Goal: Task Accomplishment & Management: Use online tool/utility

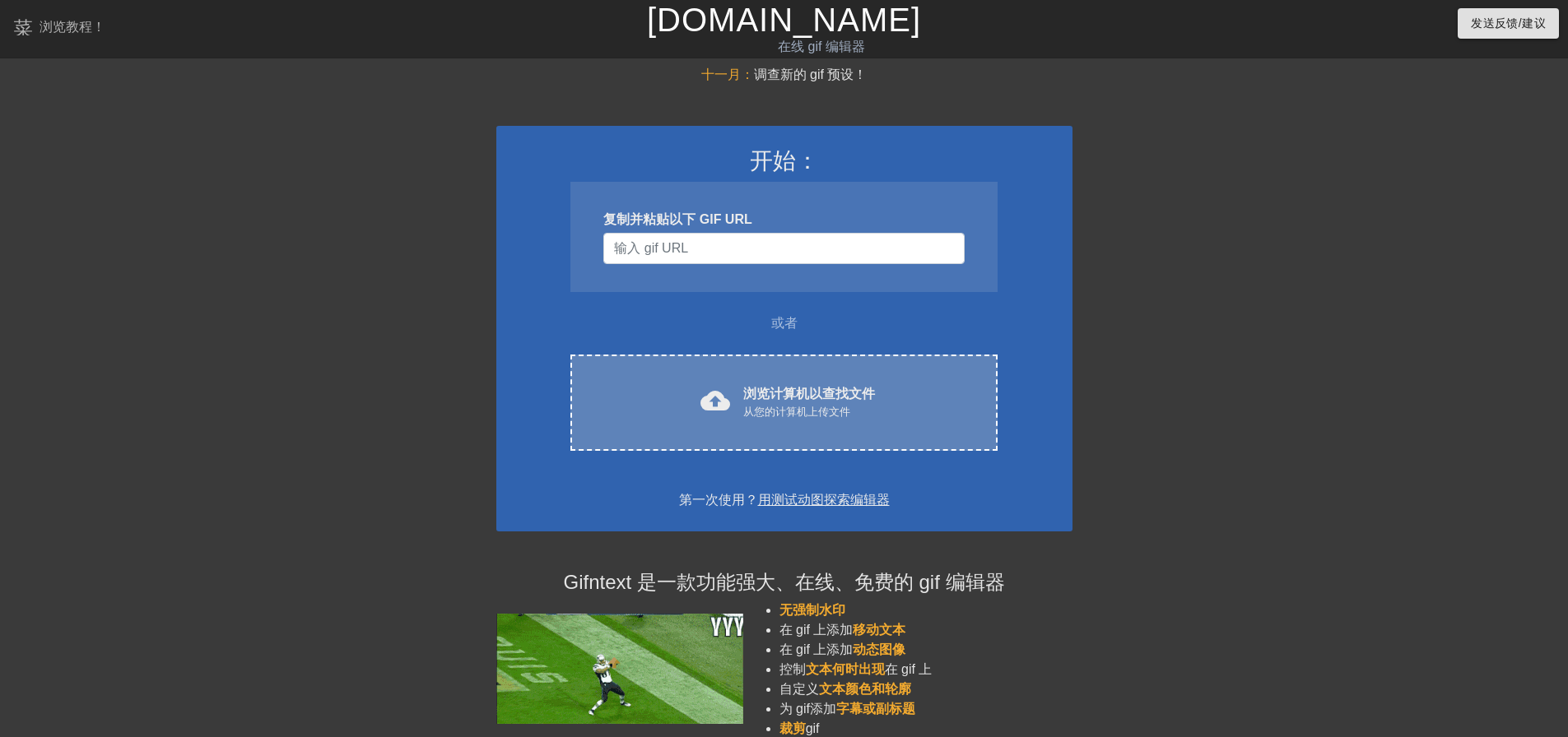
click at [906, 414] on div "cloud_upload 浏览计算机以查找文件 从您的计算机上传文件" at bounding box center [784, 403] width 357 height 37
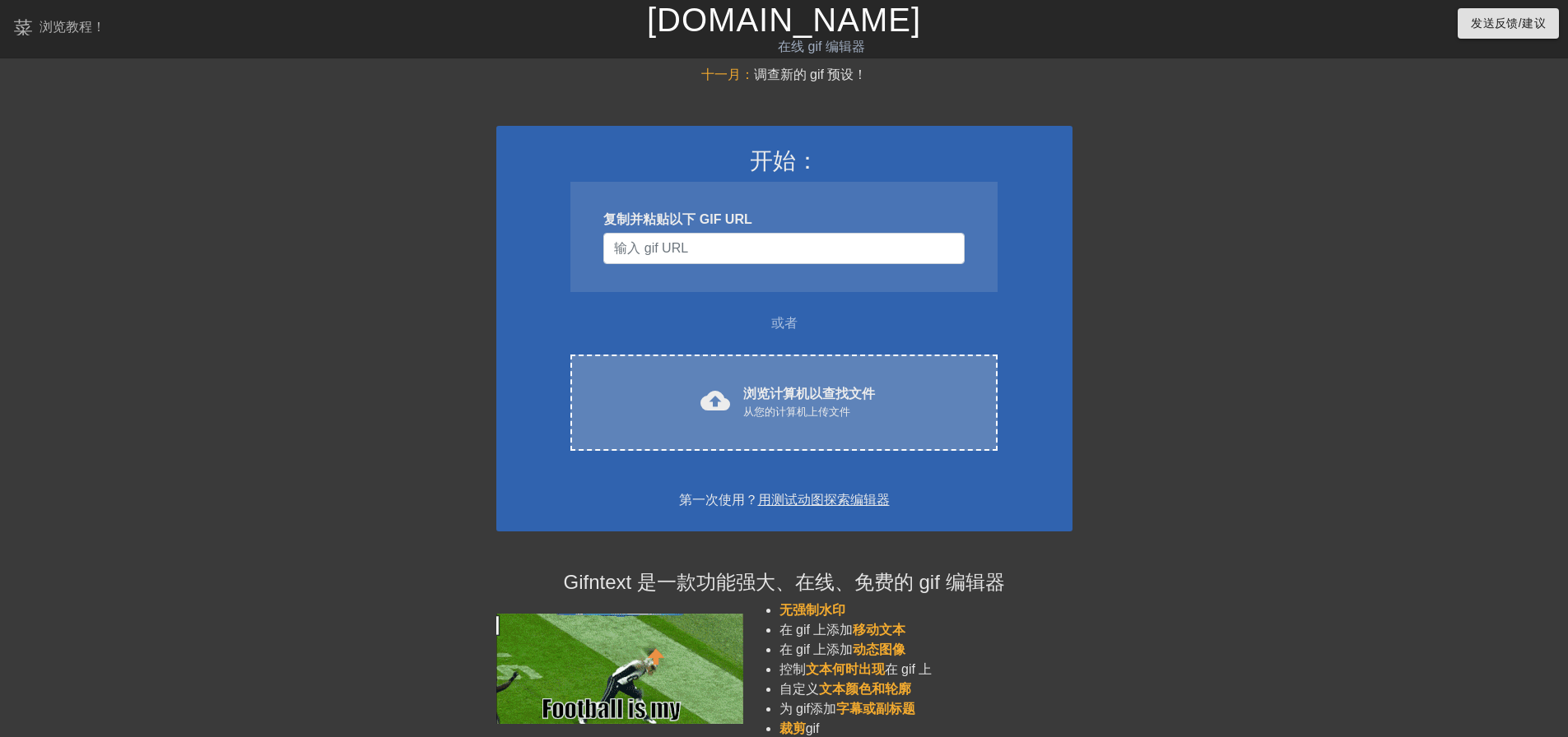
click at [770, 390] on font "浏览计算机以查找文件" at bounding box center [809, 393] width 132 height 14
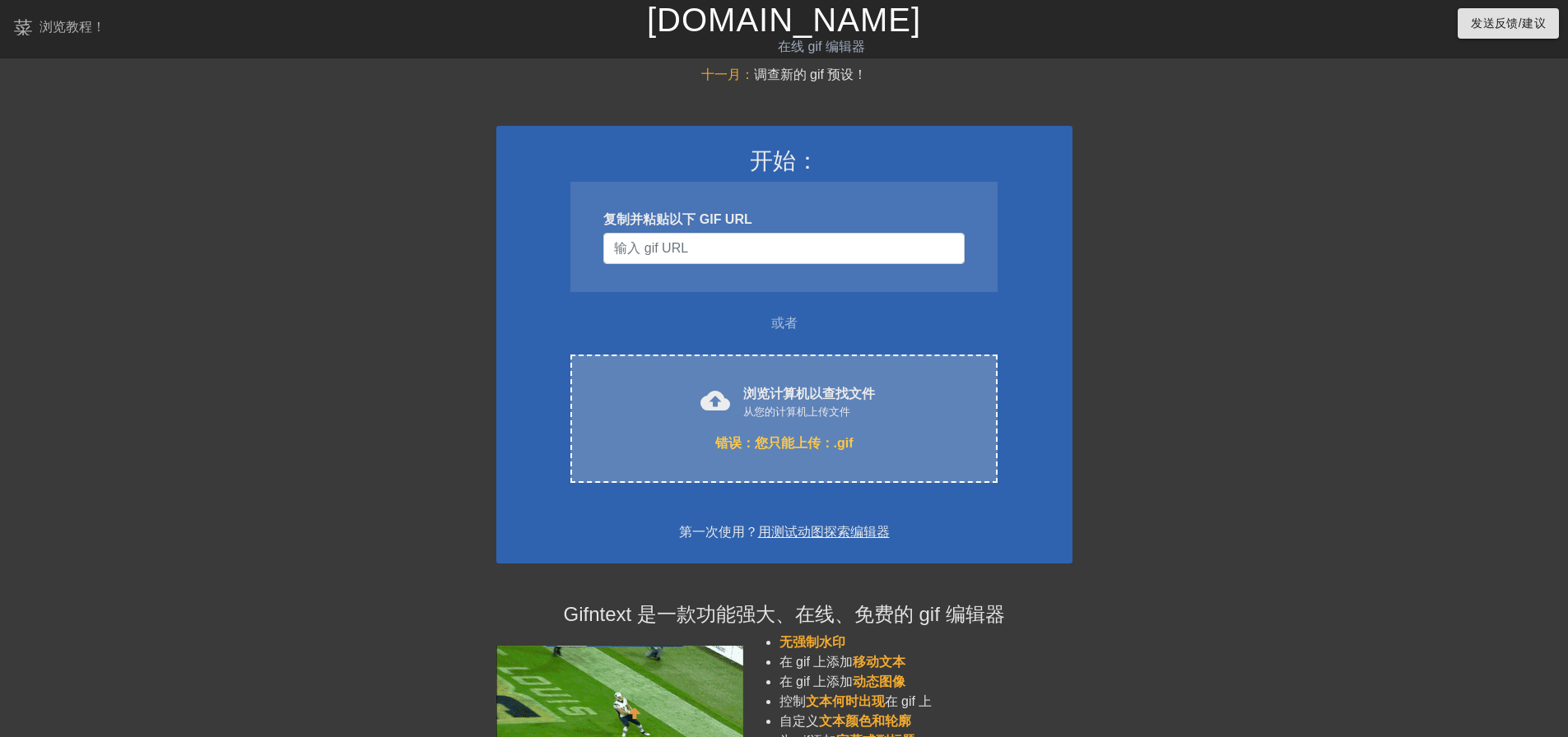
scroll to position [82, 0]
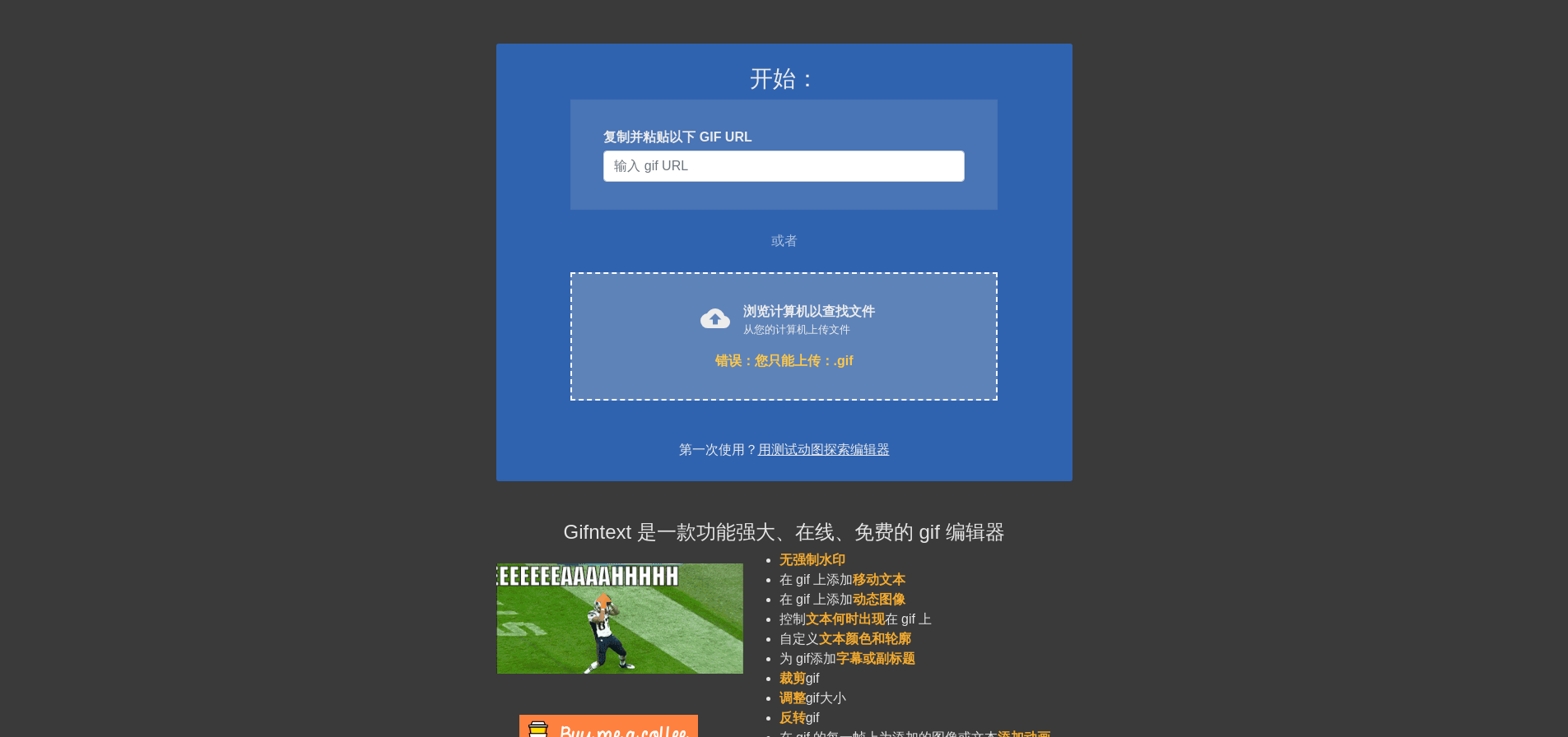
click at [830, 328] on font "从您的计算机上传文件" at bounding box center [796, 329] width 107 height 13
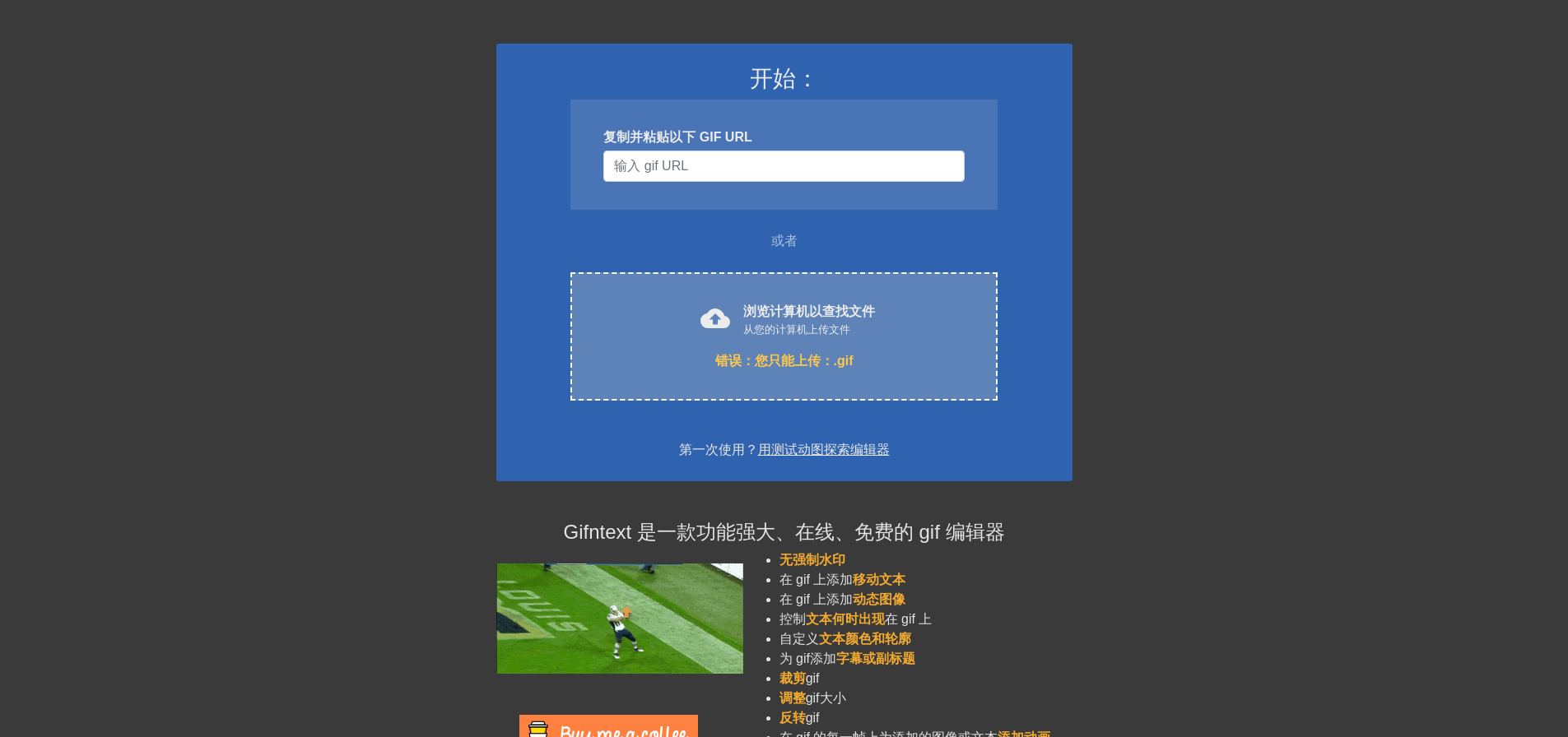
click at [784, 330] on font "从您的计算机上传文件" at bounding box center [796, 329] width 107 height 13
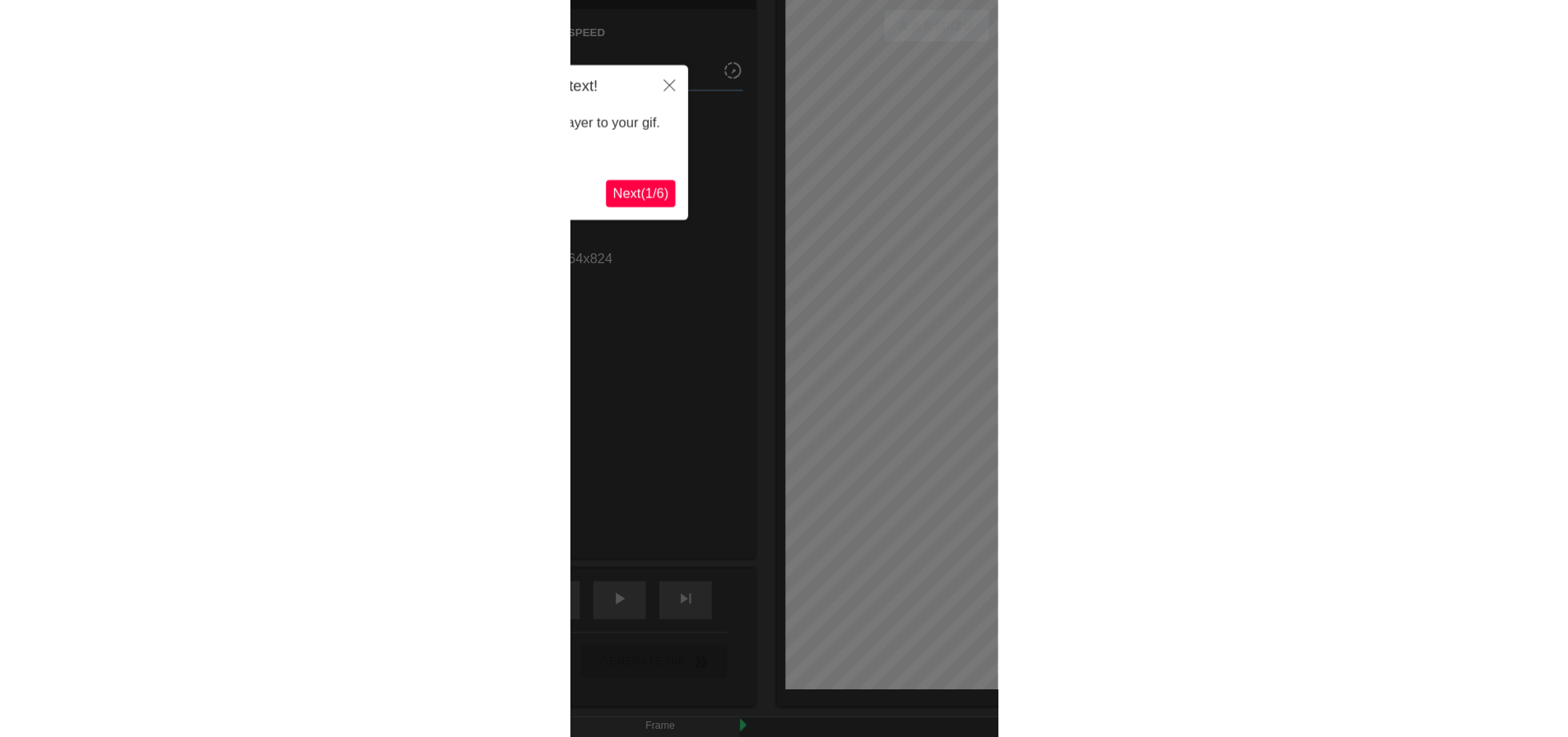
scroll to position [41, 0]
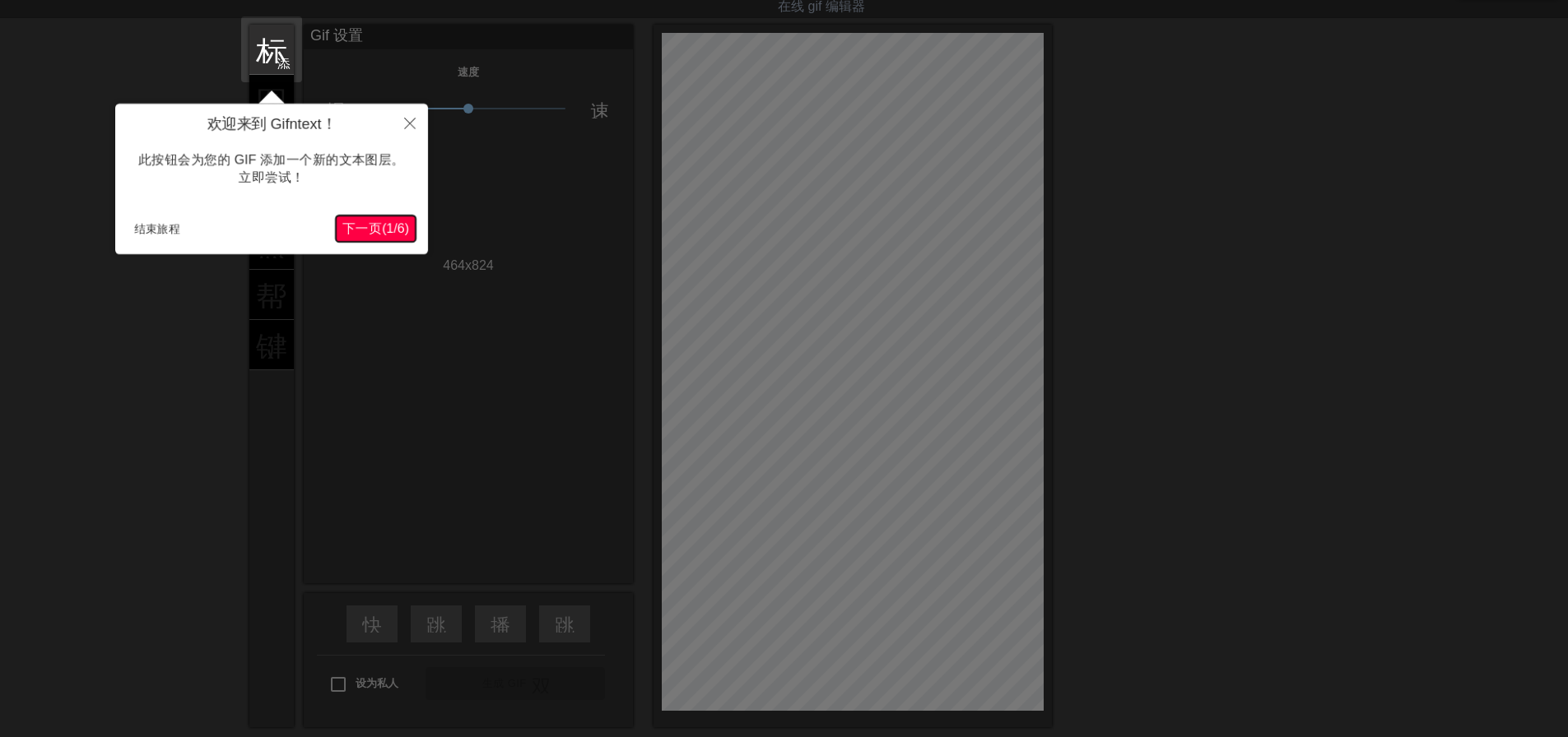
click at [386, 225] on font "1" at bounding box center [390, 229] width 8 height 14
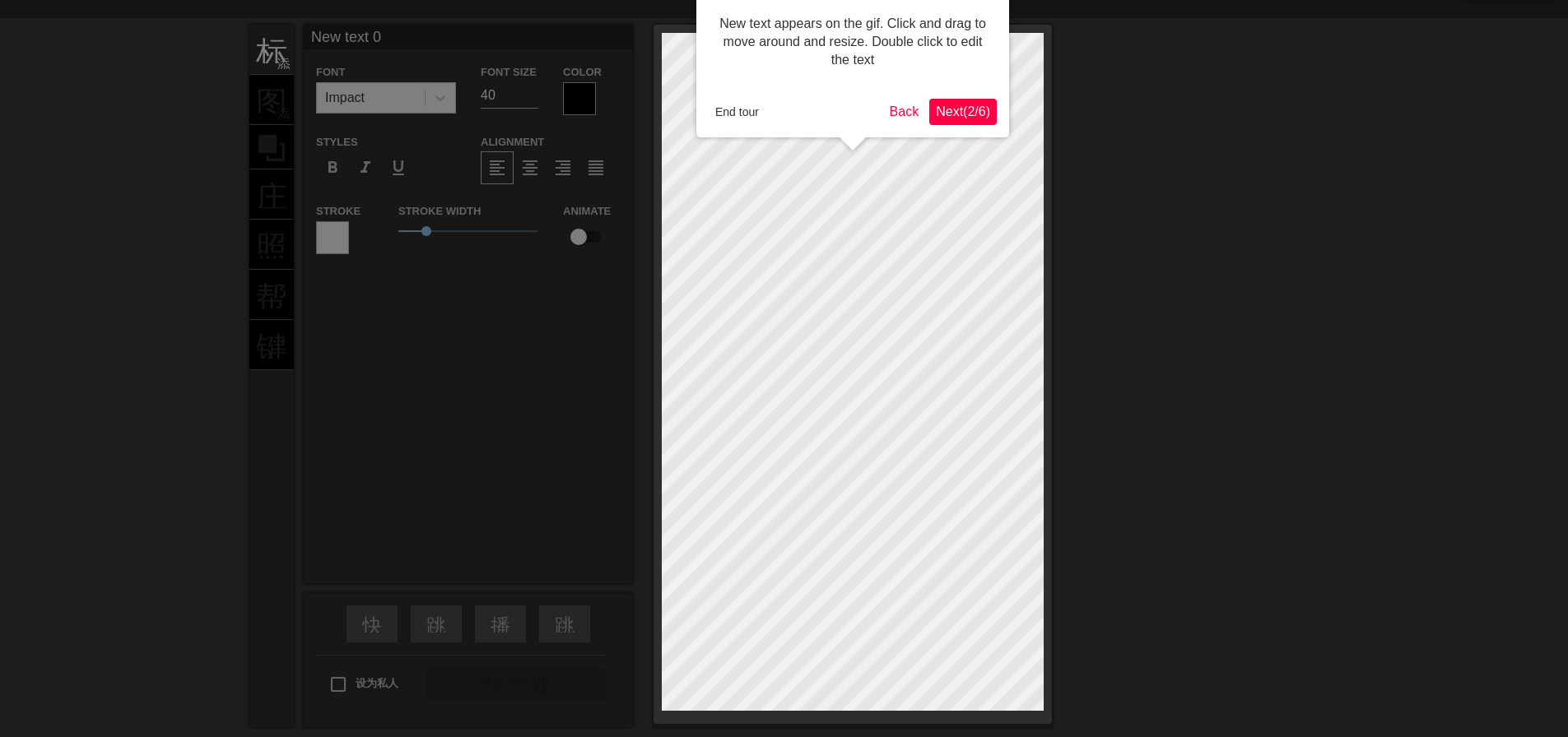
scroll to position [0, 0]
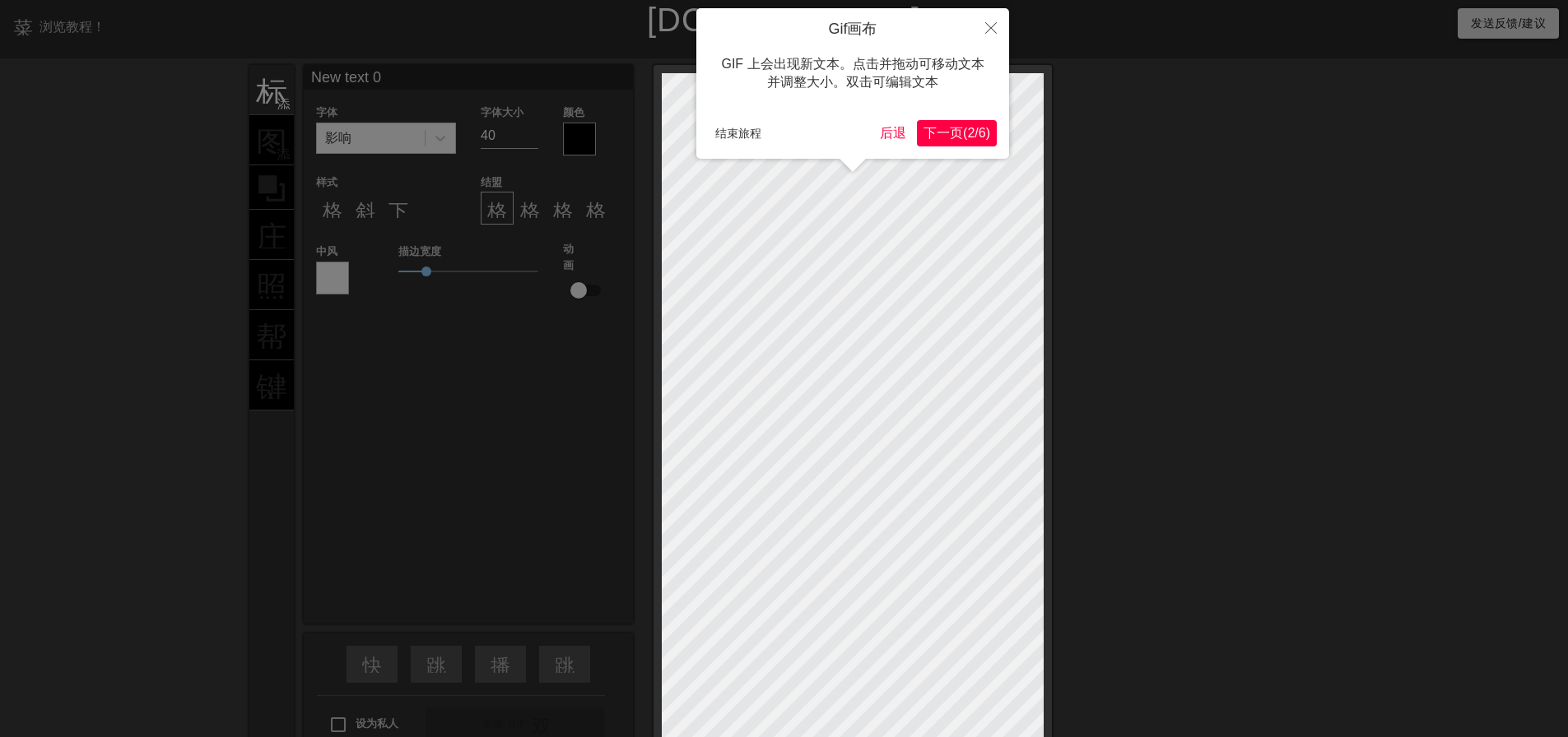
click at [967, 139] on font "2" at bounding box center [970, 133] width 8 height 14
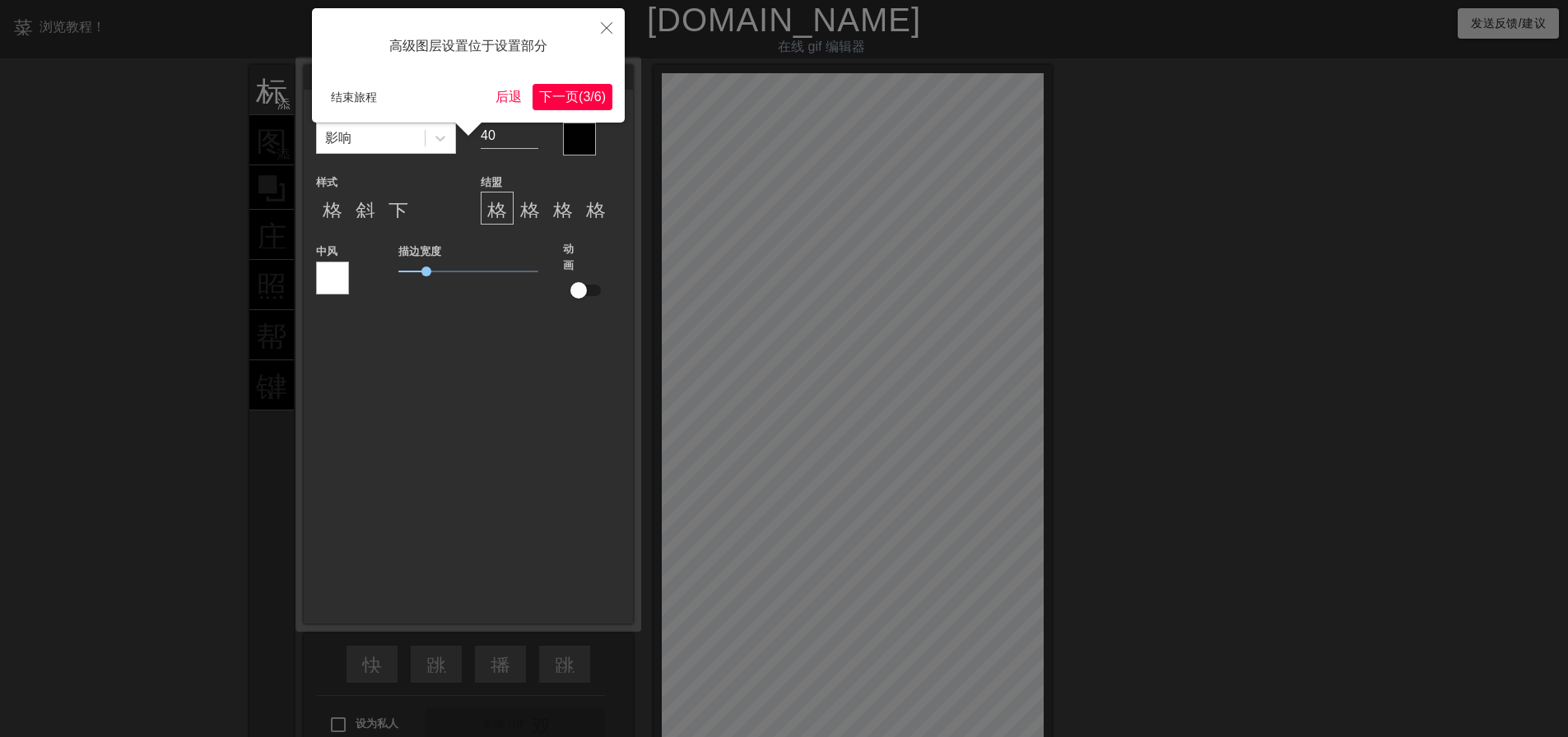
click at [578, 102] on font "(" at bounding box center [580, 97] width 4 height 14
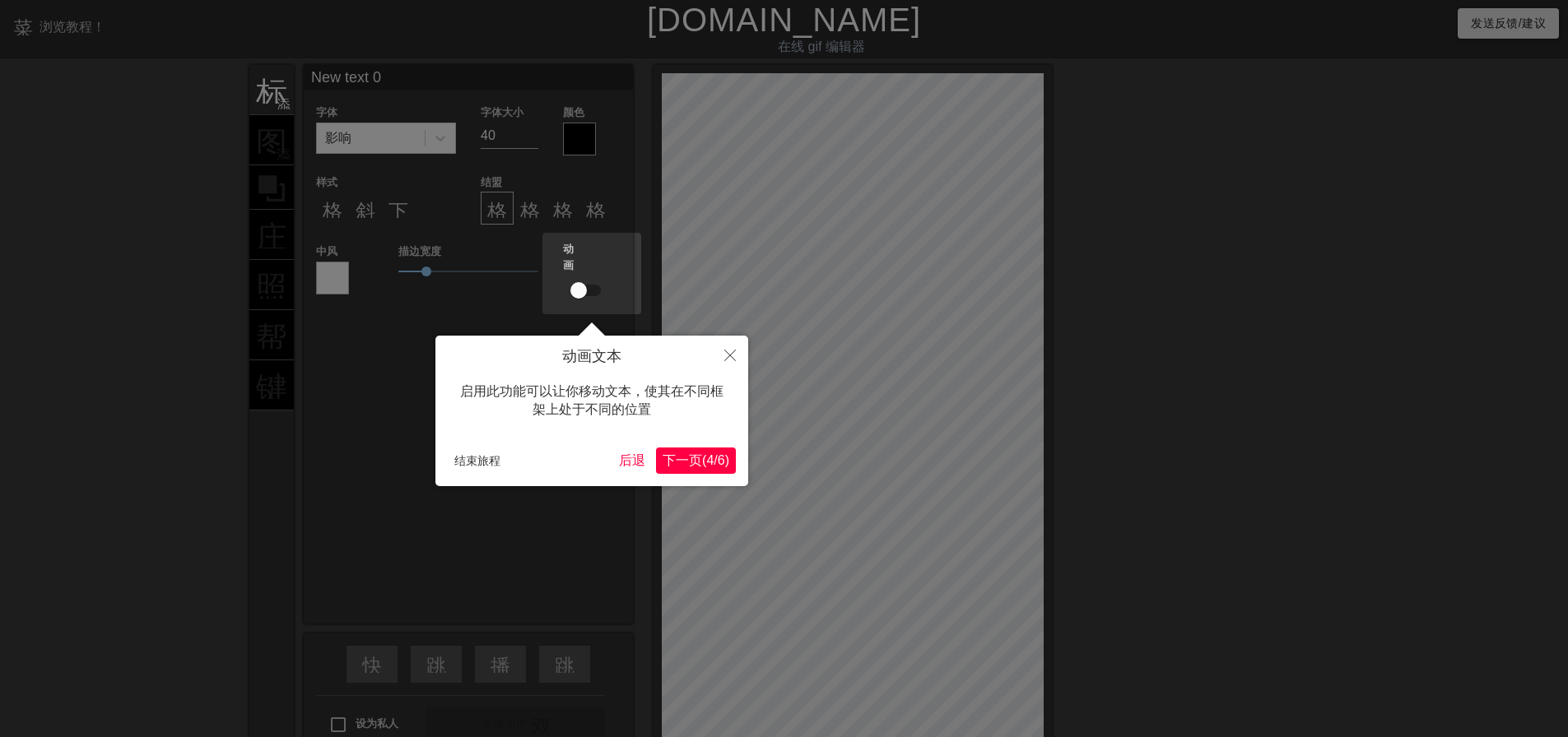
click at [706, 463] on font "4" at bounding box center [710, 460] width 8 height 14
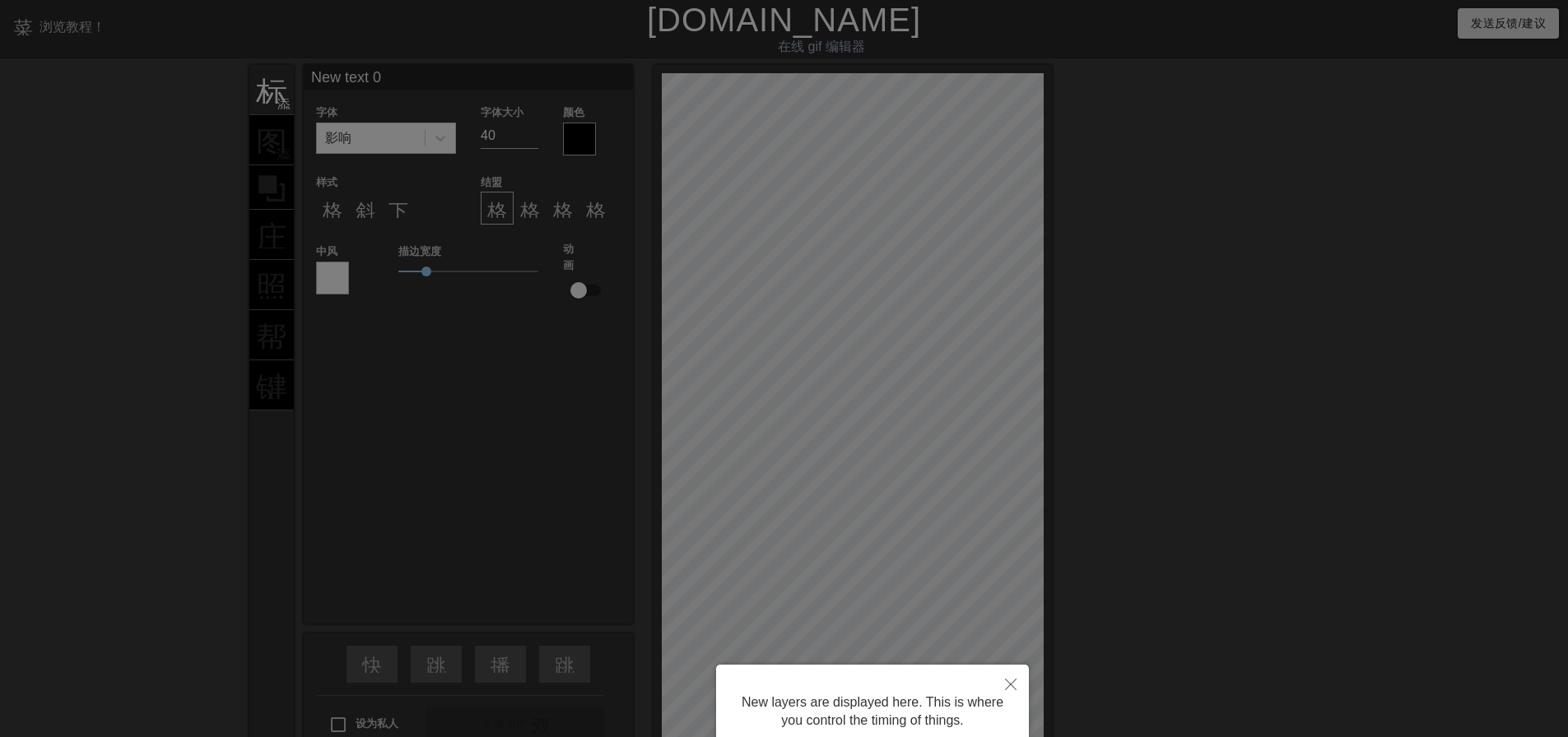
scroll to position [142, 0]
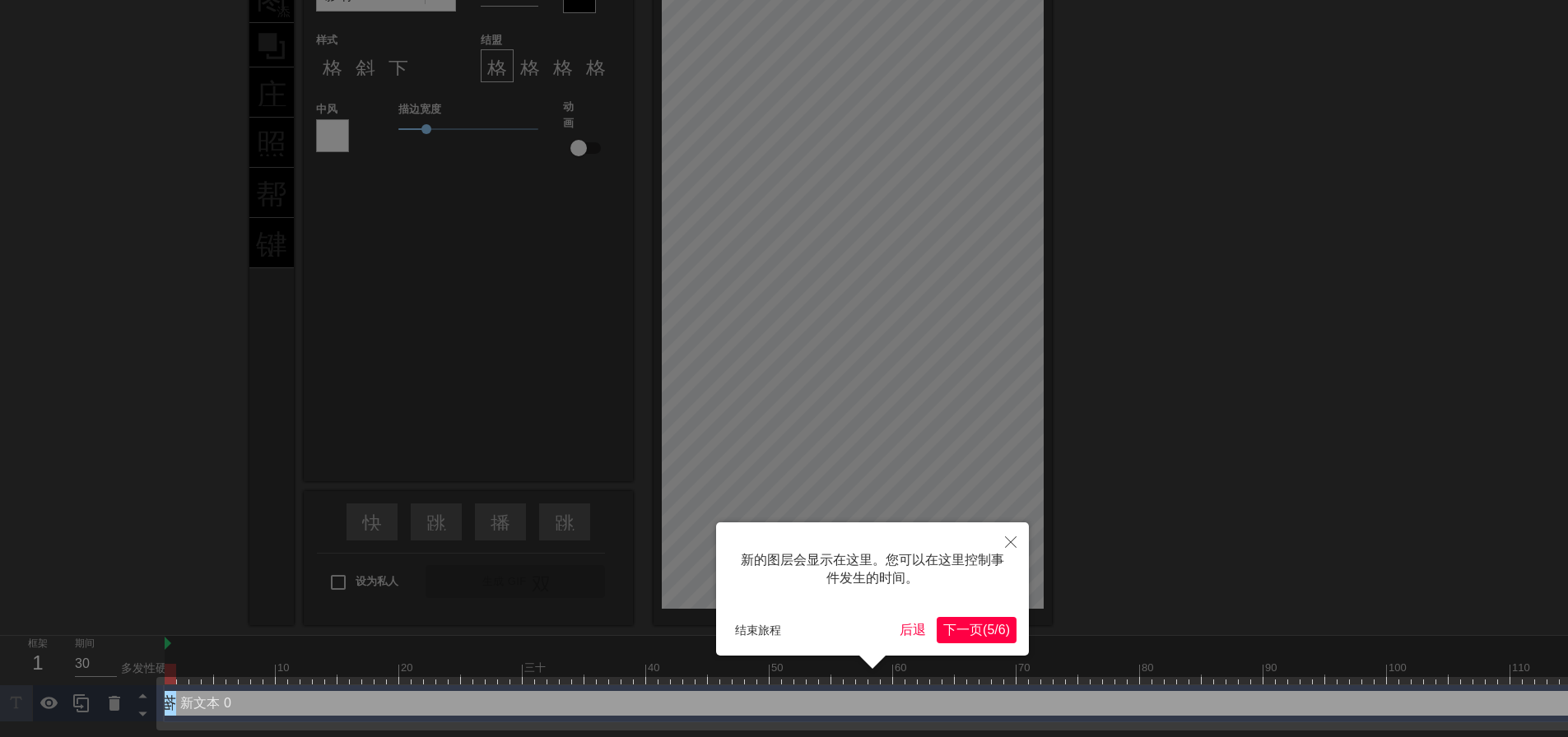
click at [995, 628] on font "/" at bounding box center [996, 630] width 3 height 14
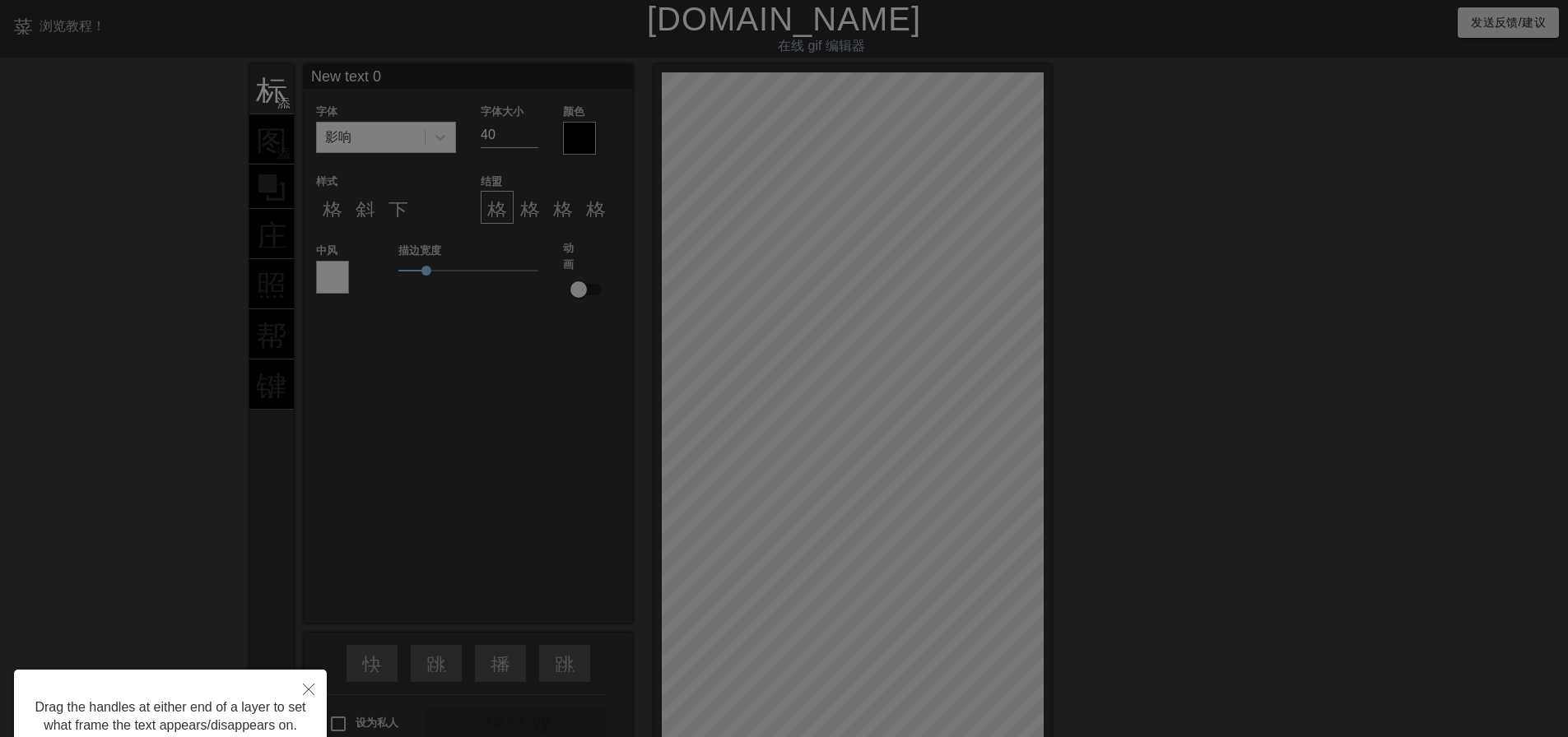
scroll to position [0, 0]
click at [308, 687] on icon "关闭" at bounding box center [309, 691] width 12 height 12
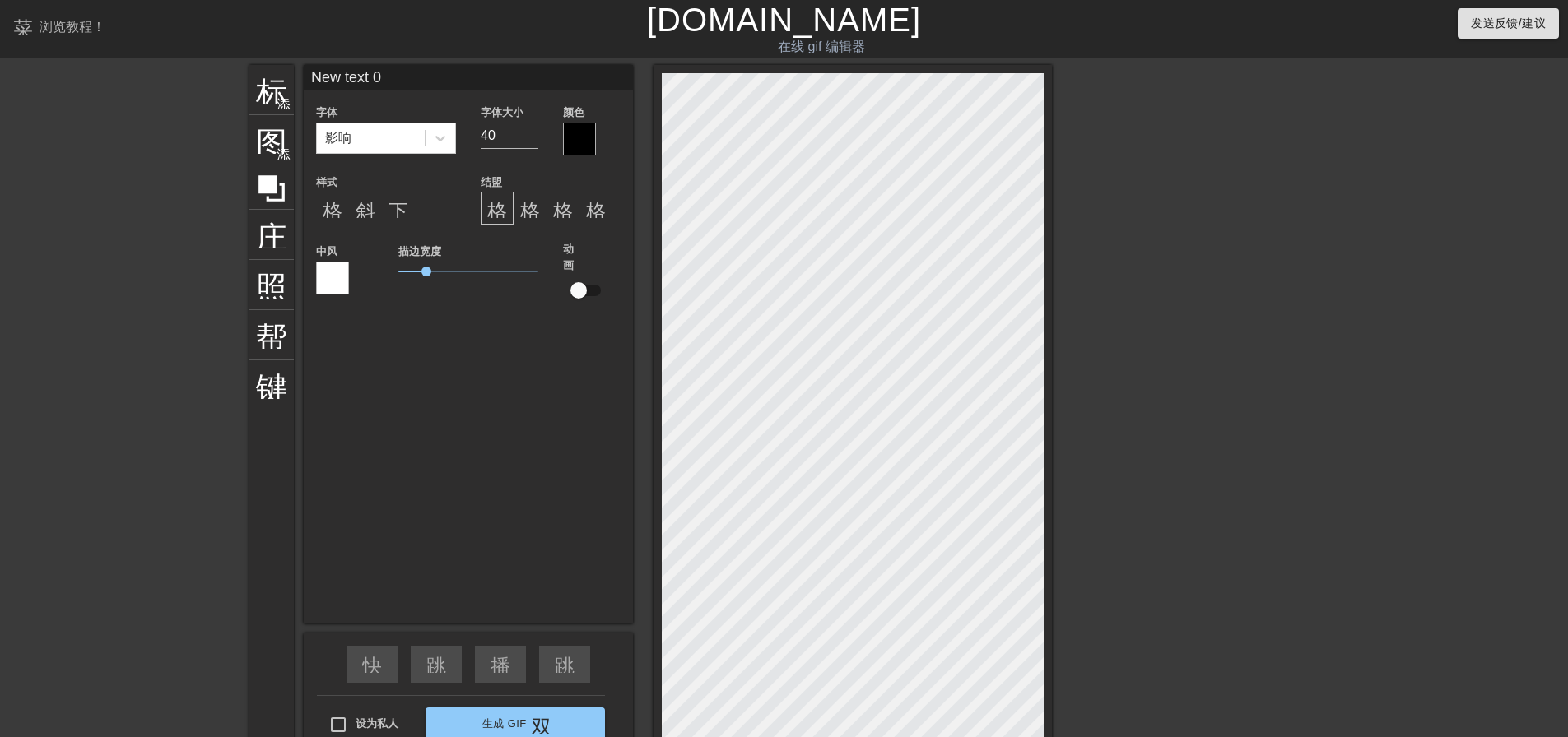
scroll to position [3, 5]
drag, startPoint x: 422, startPoint y: 86, endPoint x: 314, endPoint y: 81, distance: 108.1
click at [314, 81] on input "New text 0" at bounding box center [469, 77] width 329 height 24
click at [407, 76] on input "New text 0" at bounding box center [469, 77] width 329 height 24
drag, startPoint x: 415, startPoint y: 77, endPoint x: 300, endPoint y: 65, distance: 115.6
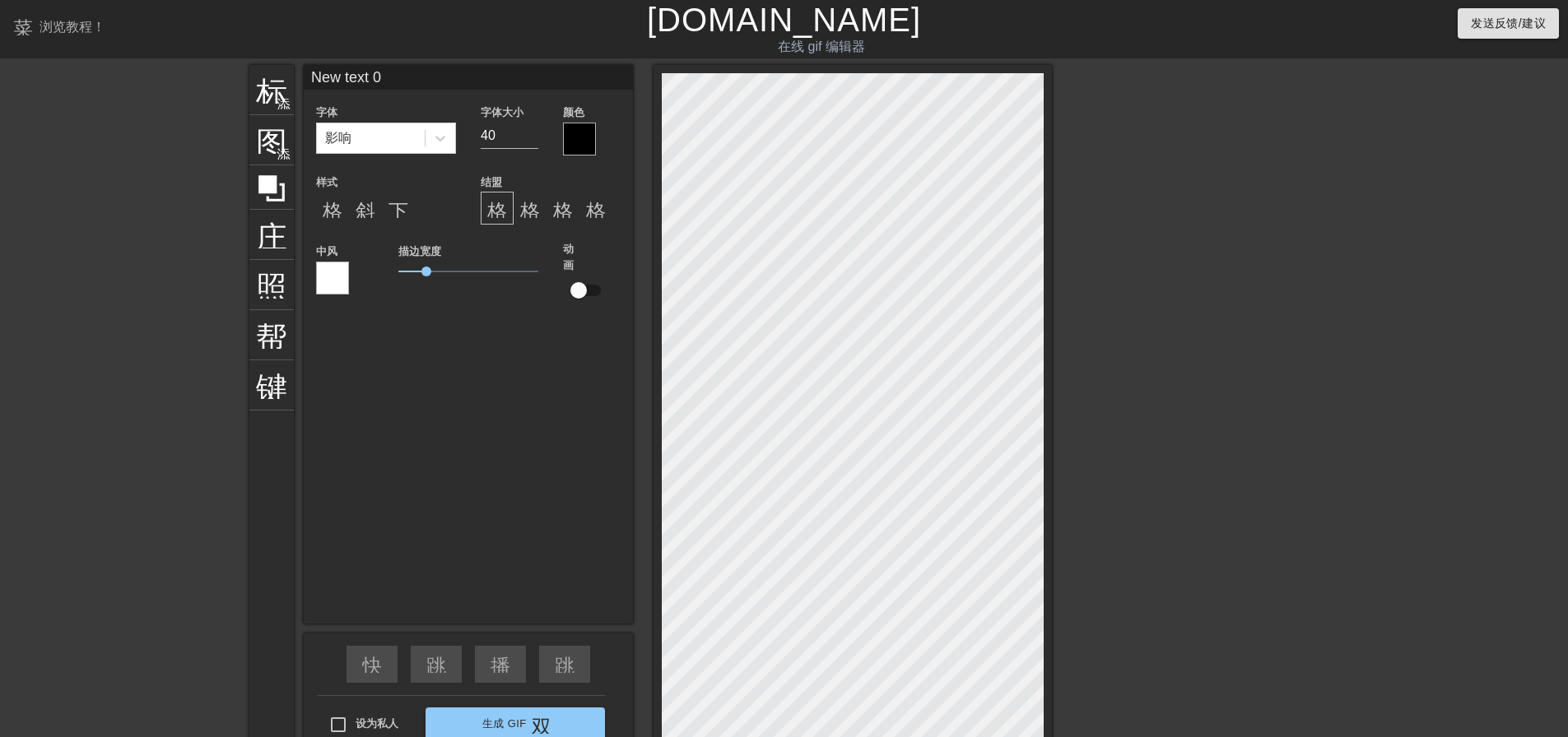
click at [300, 65] on div "标题 添加圆圈 图像 添加圆圈 庄稼 照片尺寸选择大 帮助 键盘 New text 0 字体 影响 字体大小 40 颜色 样式 格式_粗体 斜体格式 下划线格…" at bounding box center [650, 416] width 803 height 703
type input "我"
type input "稳得得"
click at [538, 366] on div "稳得得 字体 影响 字体大小 40 颜色 样式 格式_粗体 斜体格式 下划线格式 结盟 格式_对齐_左 格式对齐中心 格式_对齐_右 格式对齐 中风 描边宽度…" at bounding box center [469, 344] width 329 height 559
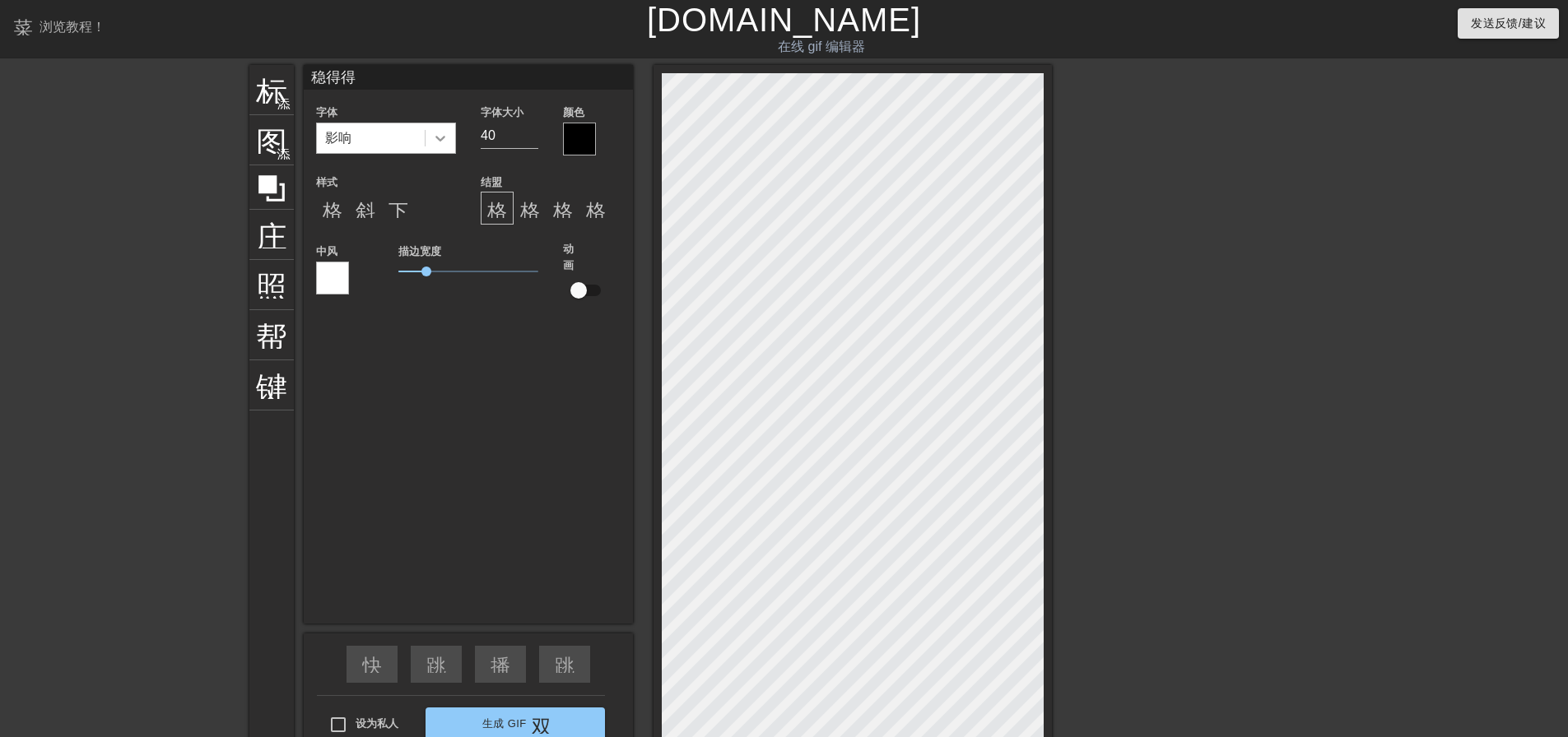
click at [446, 137] on icon at bounding box center [440, 138] width 16 height 16
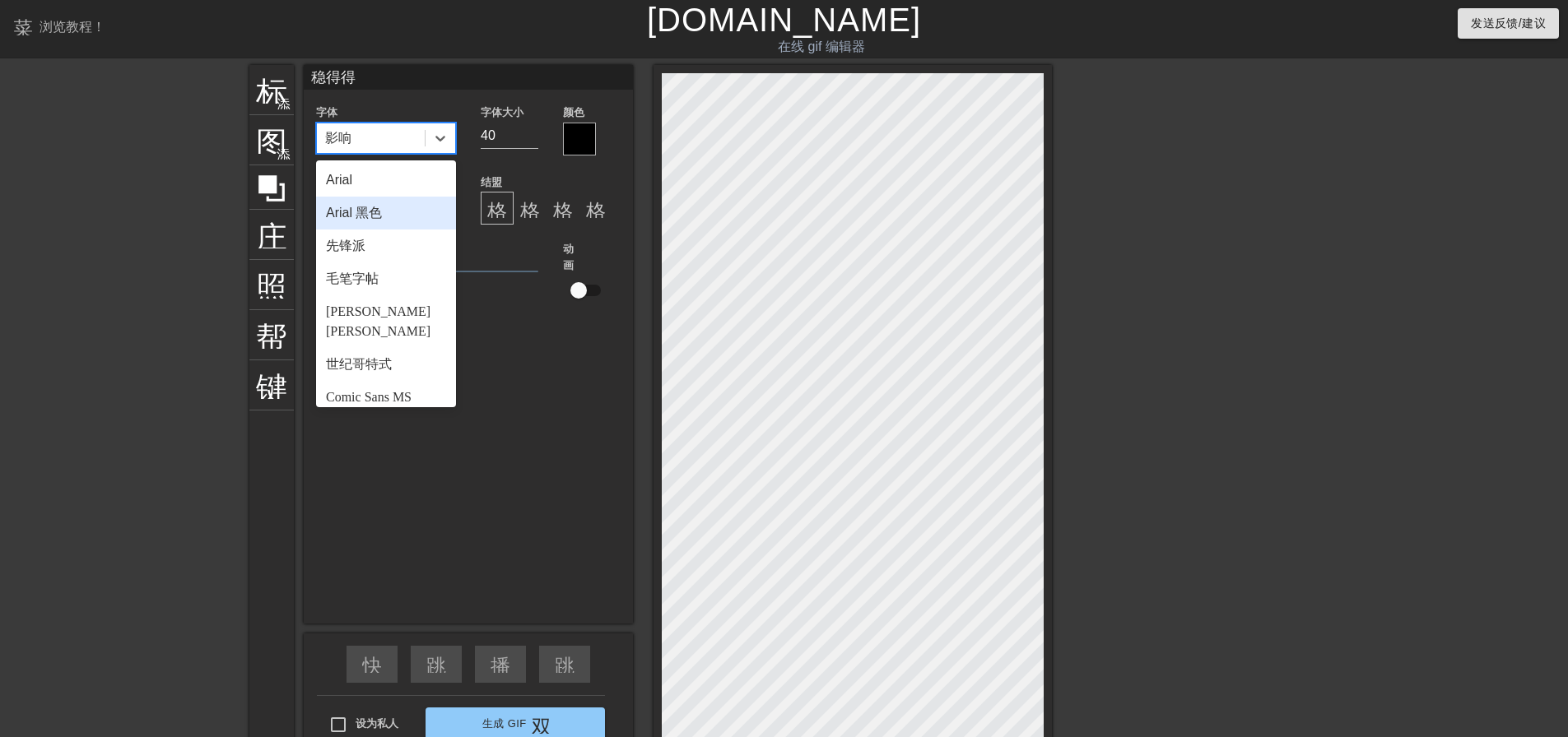
click at [404, 216] on div "Arial 黑色" at bounding box center [385, 213] width 139 height 33
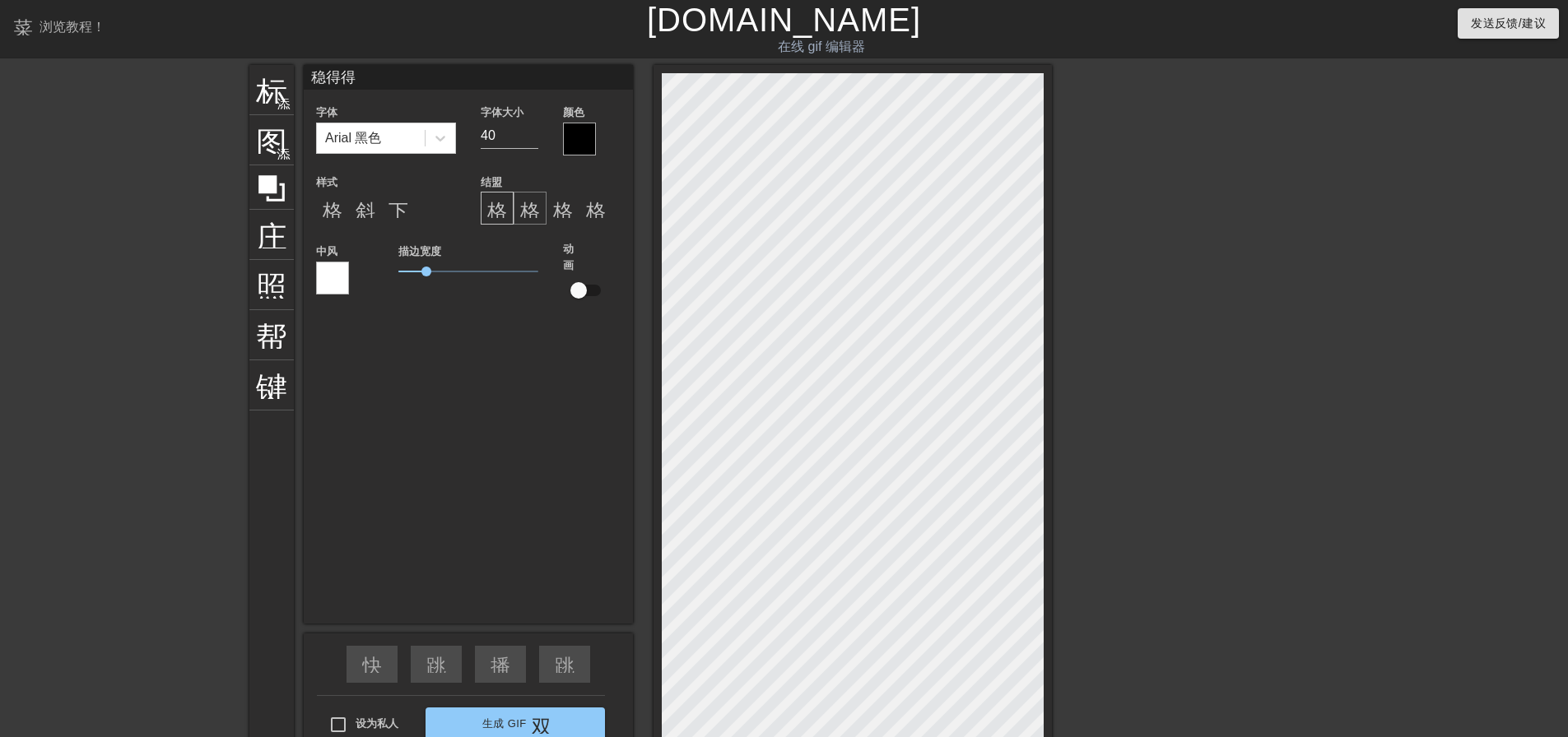
click at [521, 215] on font "格式对齐中心" at bounding box center [579, 208] width 118 height 19
click at [499, 211] on font "格式_对齐_左" at bounding box center [556, 208] width 138 height 19
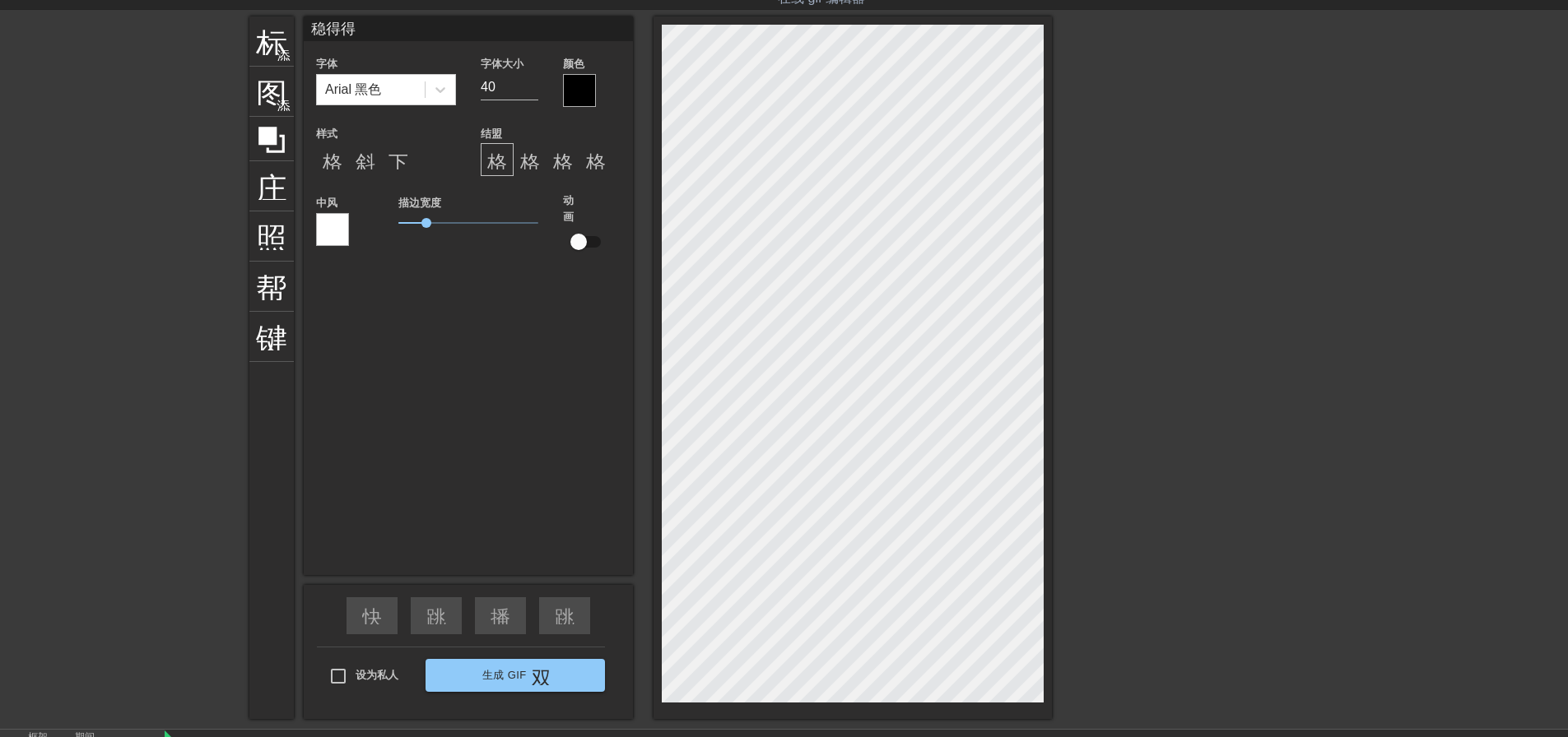
scroll to position [0, 0]
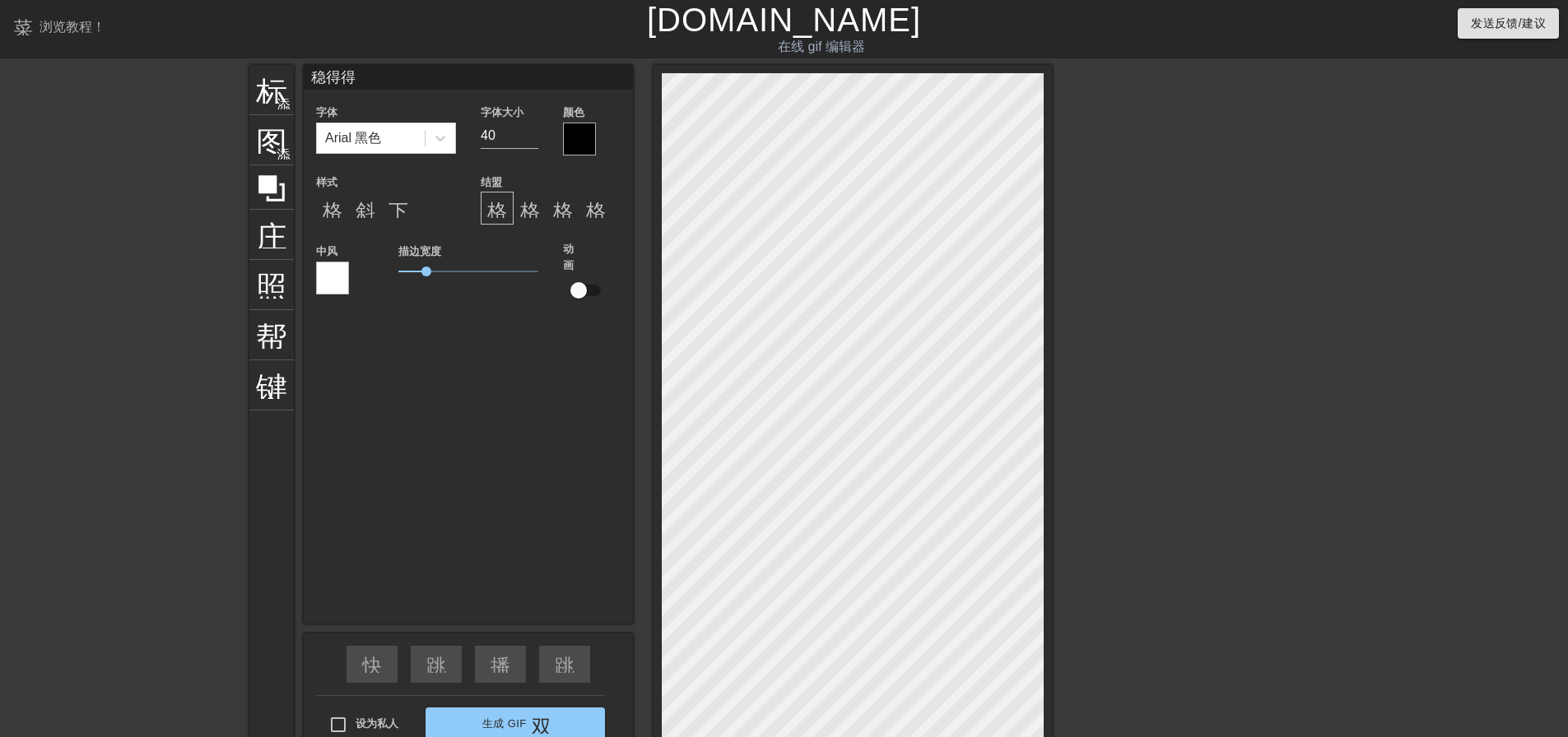
click at [574, 139] on div at bounding box center [579, 139] width 33 height 33
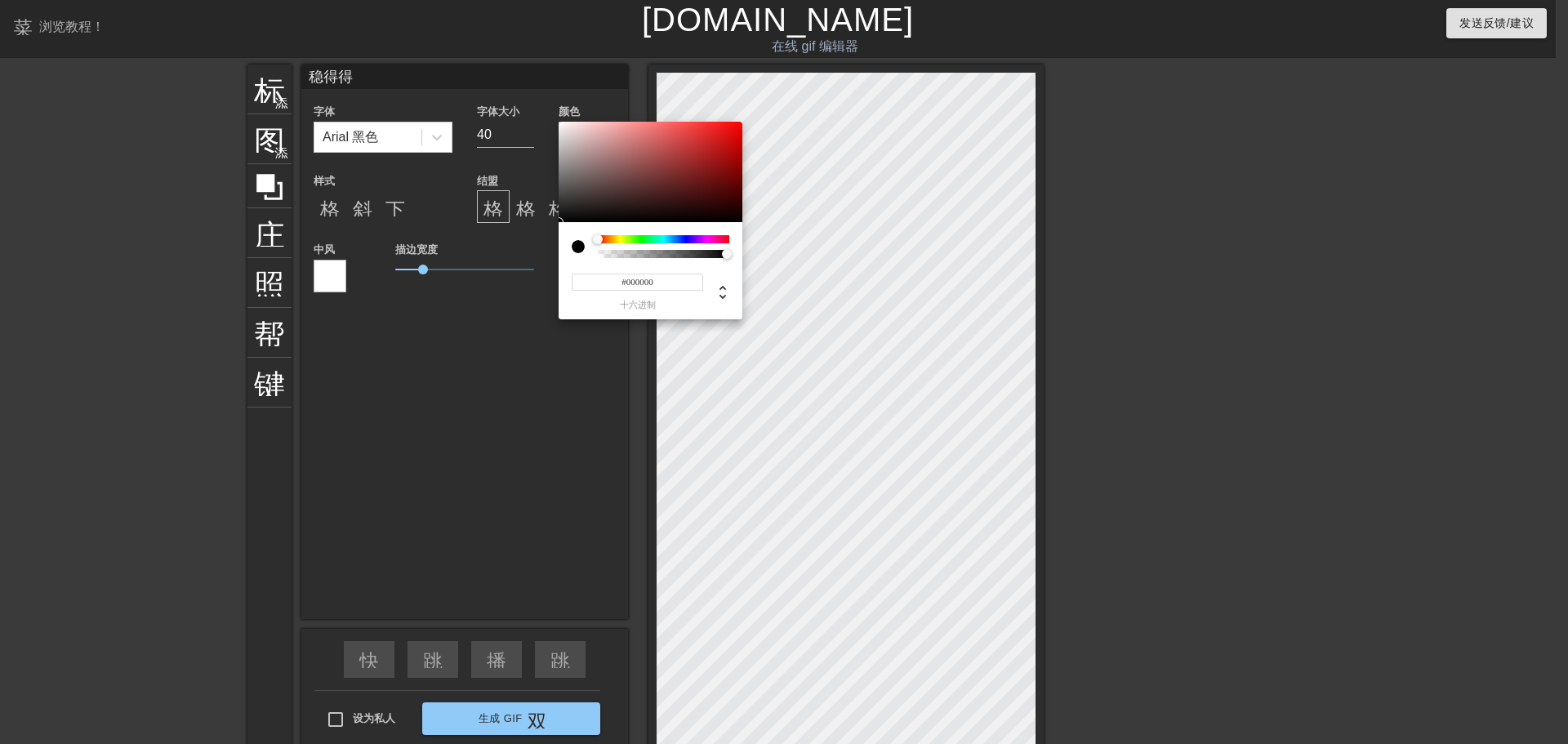
click at [579, 248] on div at bounding box center [578, 247] width 13 height 13
click at [559, 122] on div at bounding box center [649, 172] width 184 height 101
type input "#FFFFFF"
drag, startPoint x: 643, startPoint y: 125, endPoint x: 544, endPoint y: 116, distance: 99.4
click at [544, 116] on div "#FFFFFF 十六进制" at bounding box center [784, 372] width 1568 height 744
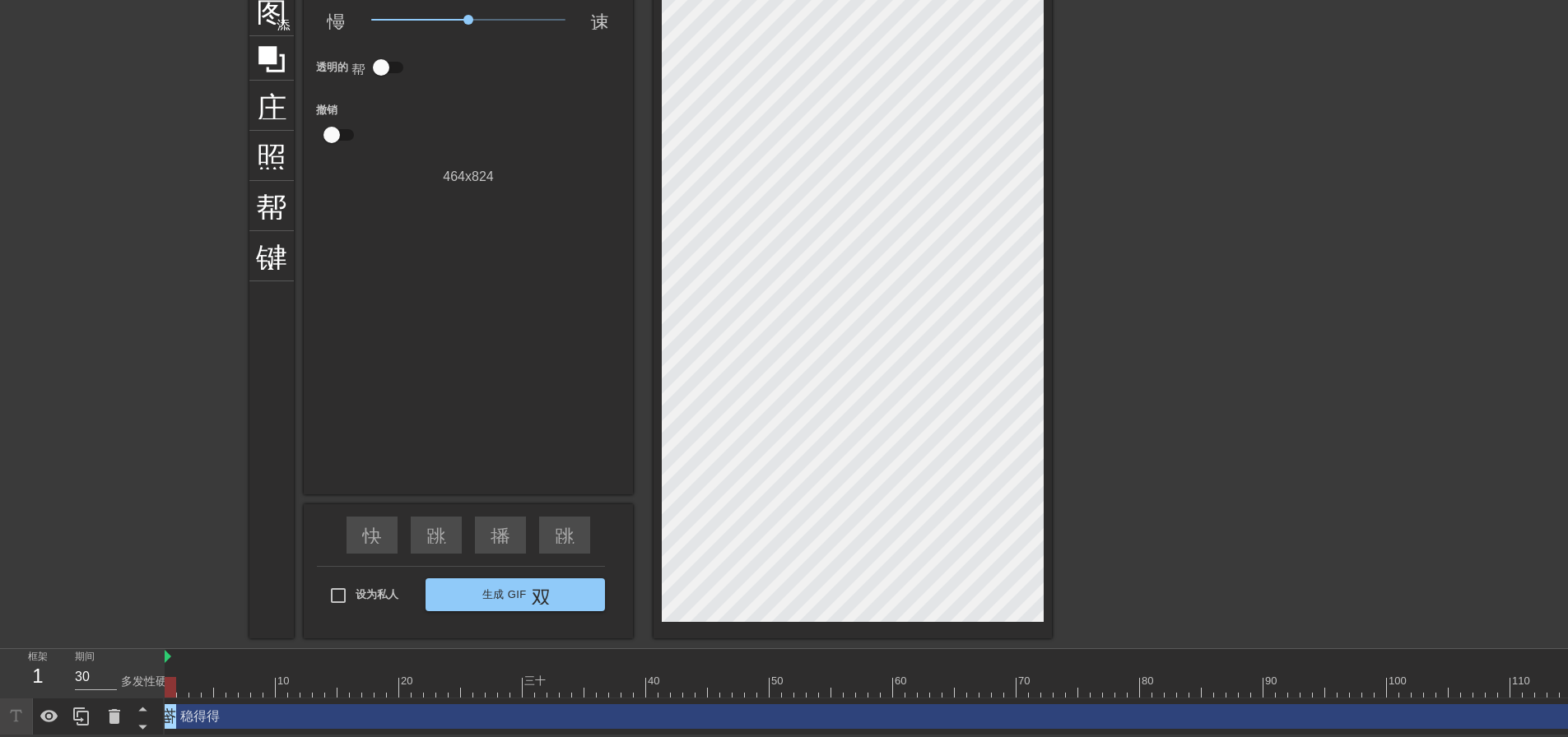
scroll to position [131, 0]
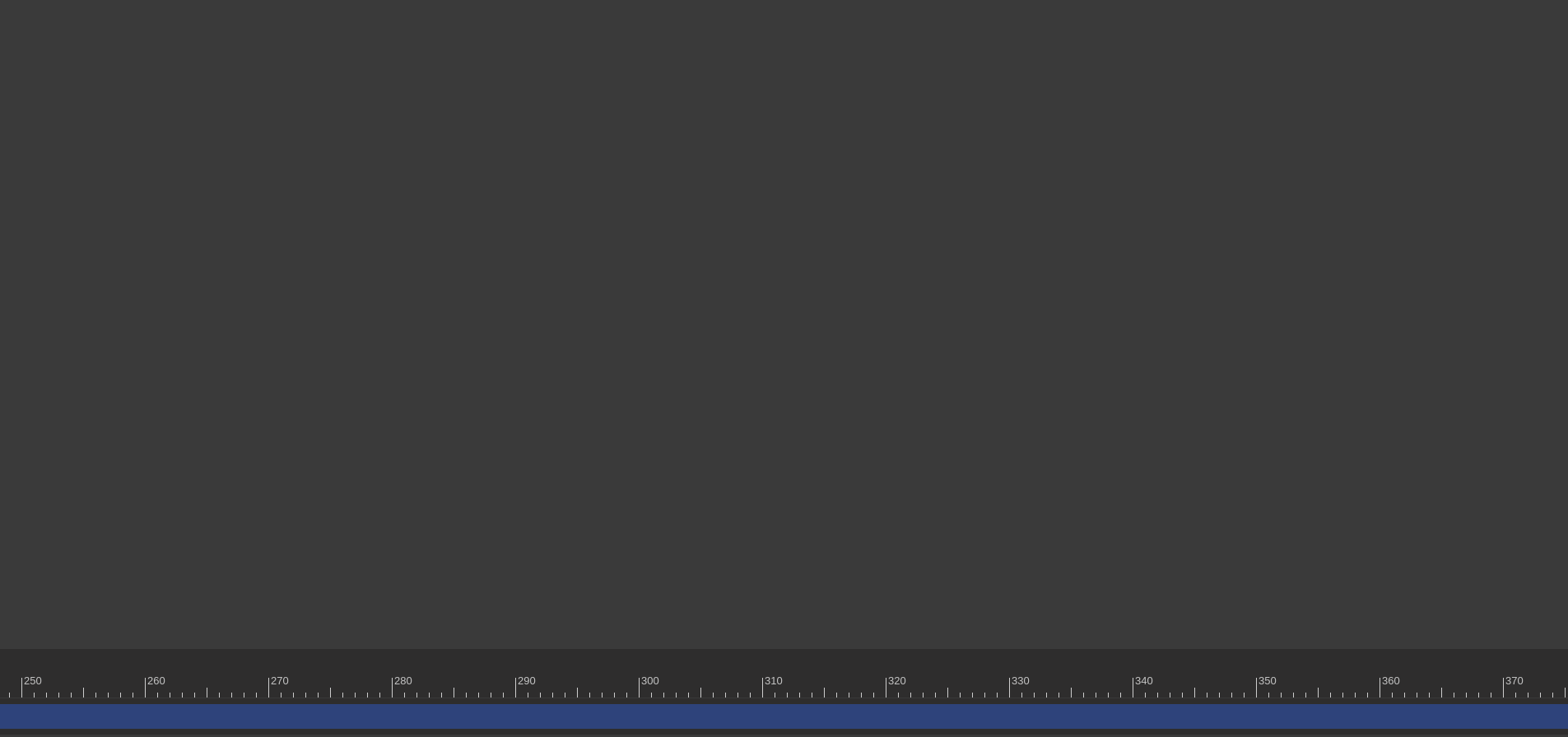
scroll to position [131, 3329]
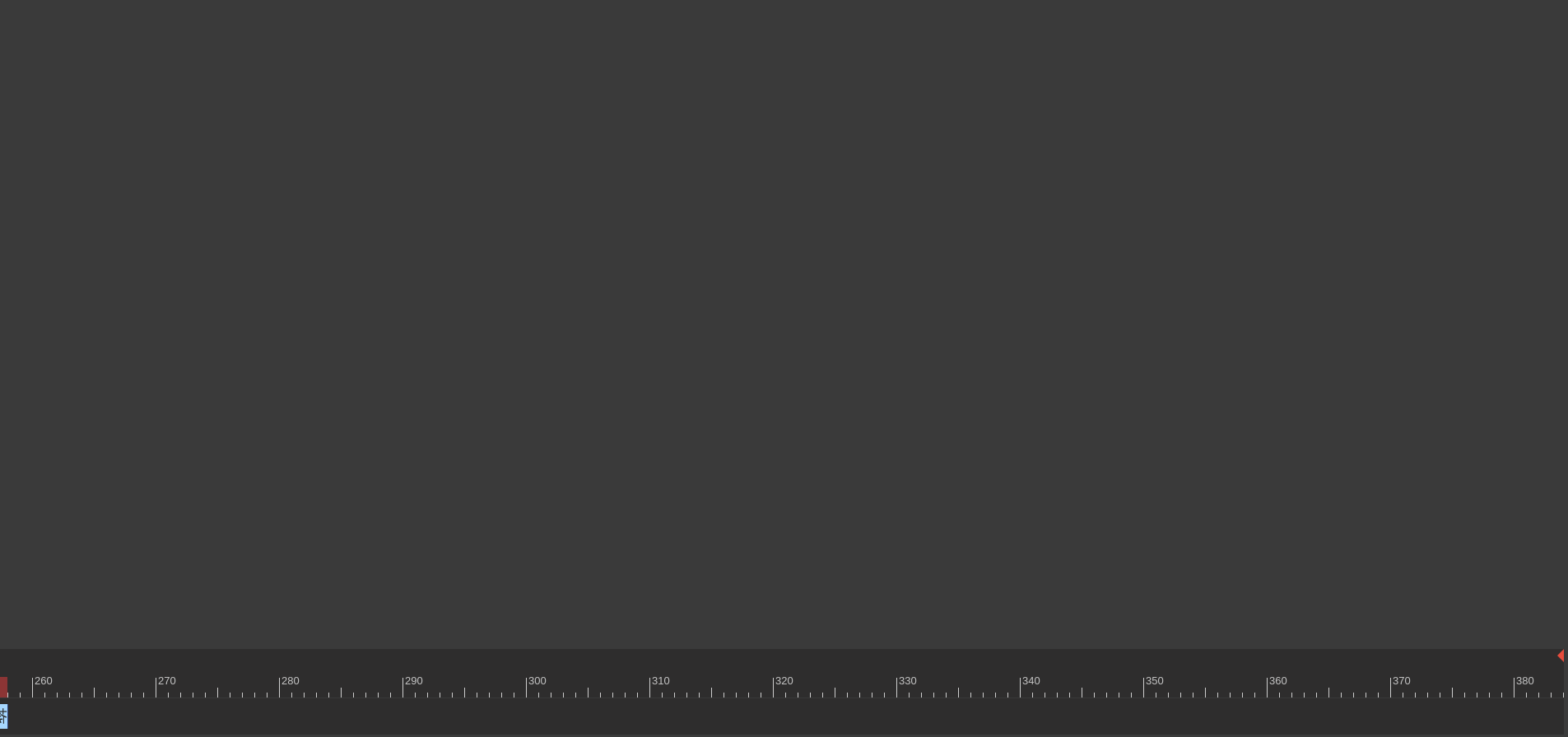
drag, startPoint x: 1554, startPoint y: 712, endPoint x: 4, endPoint y: 678, distance: 1550.4
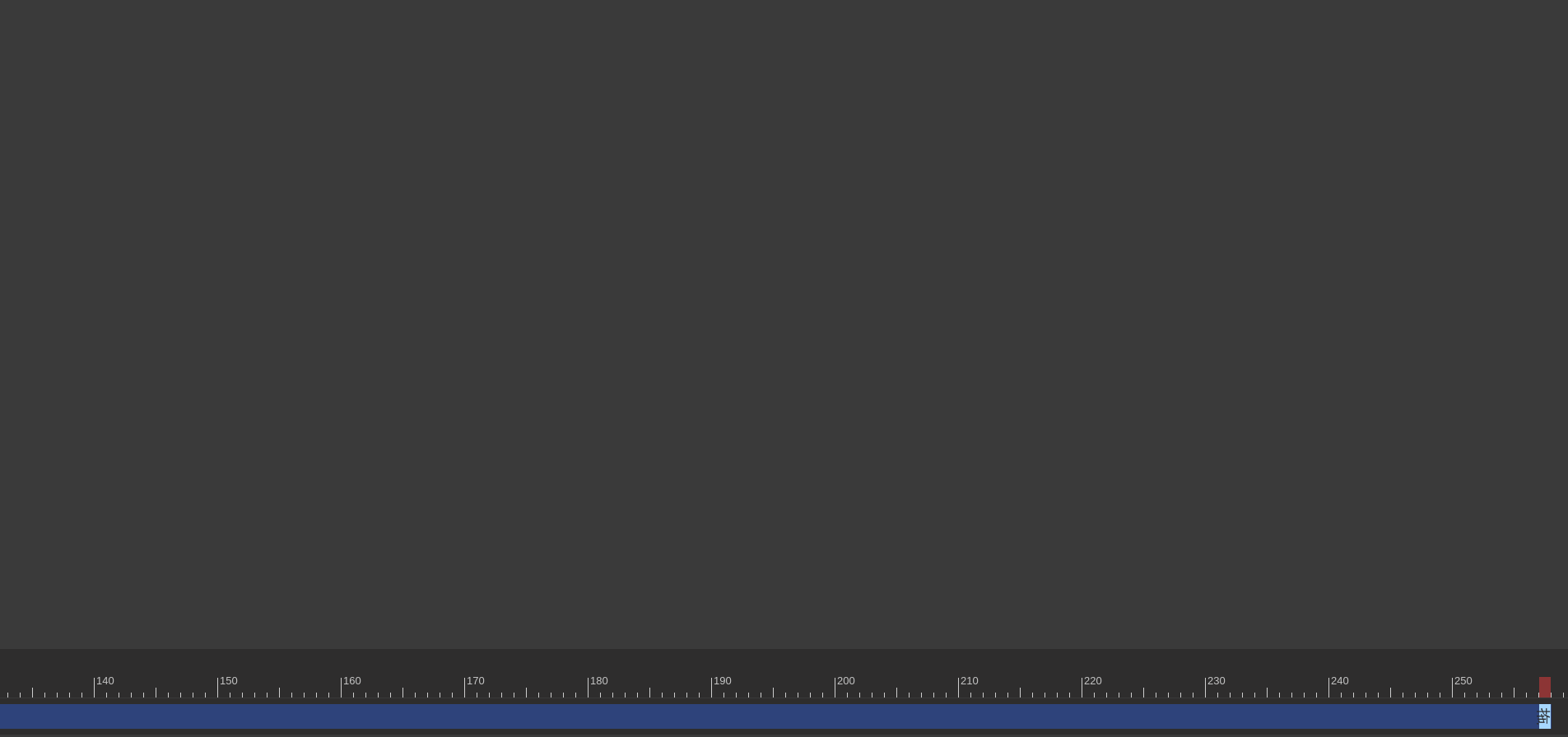
scroll to position [131, 1810]
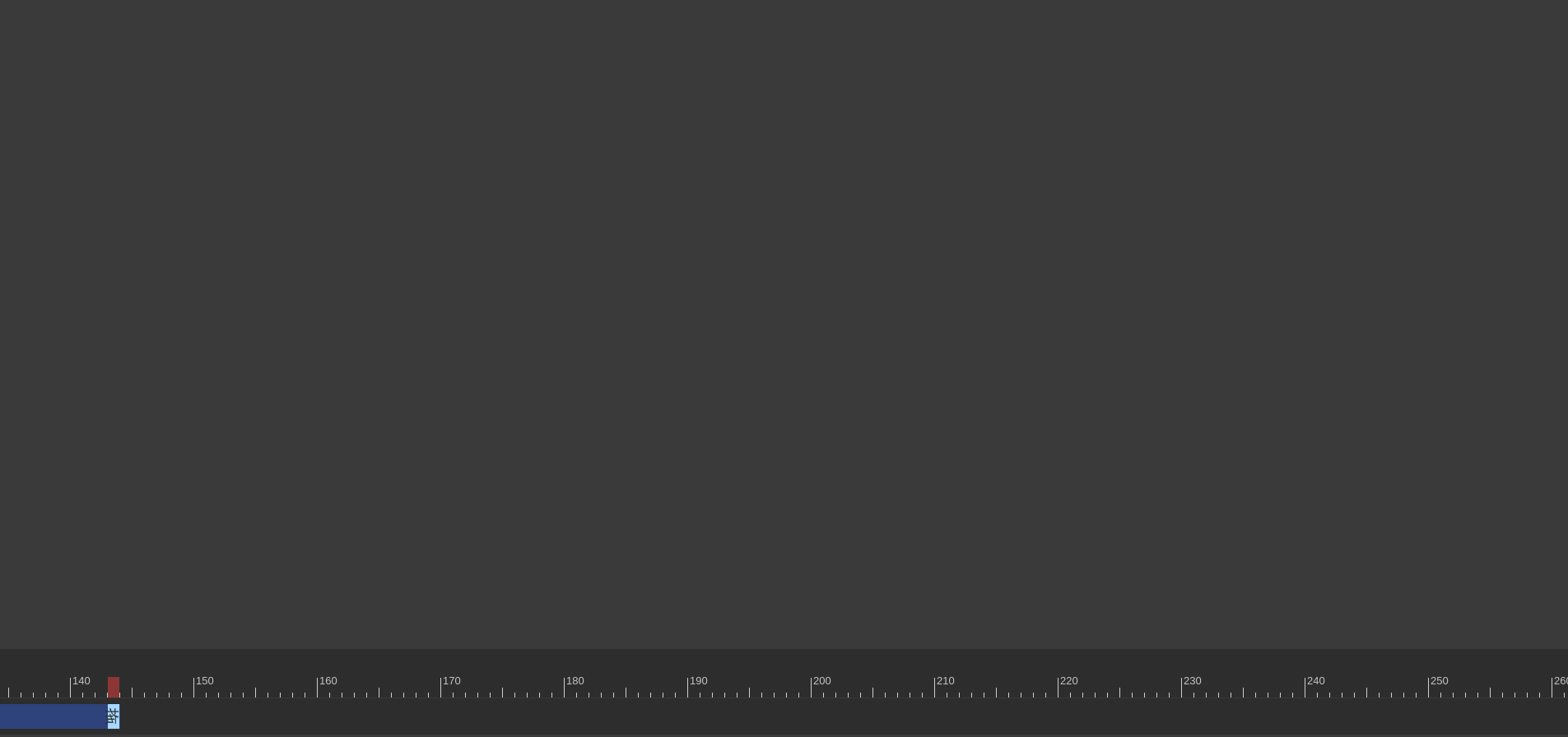
drag, startPoint x: 1524, startPoint y: 721, endPoint x: 85, endPoint y: 718, distance: 1439.0
click at [85, 718] on div "稳得得 拖动手柄 拖动手柄" at bounding box center [719, 716] width 4728 height 24
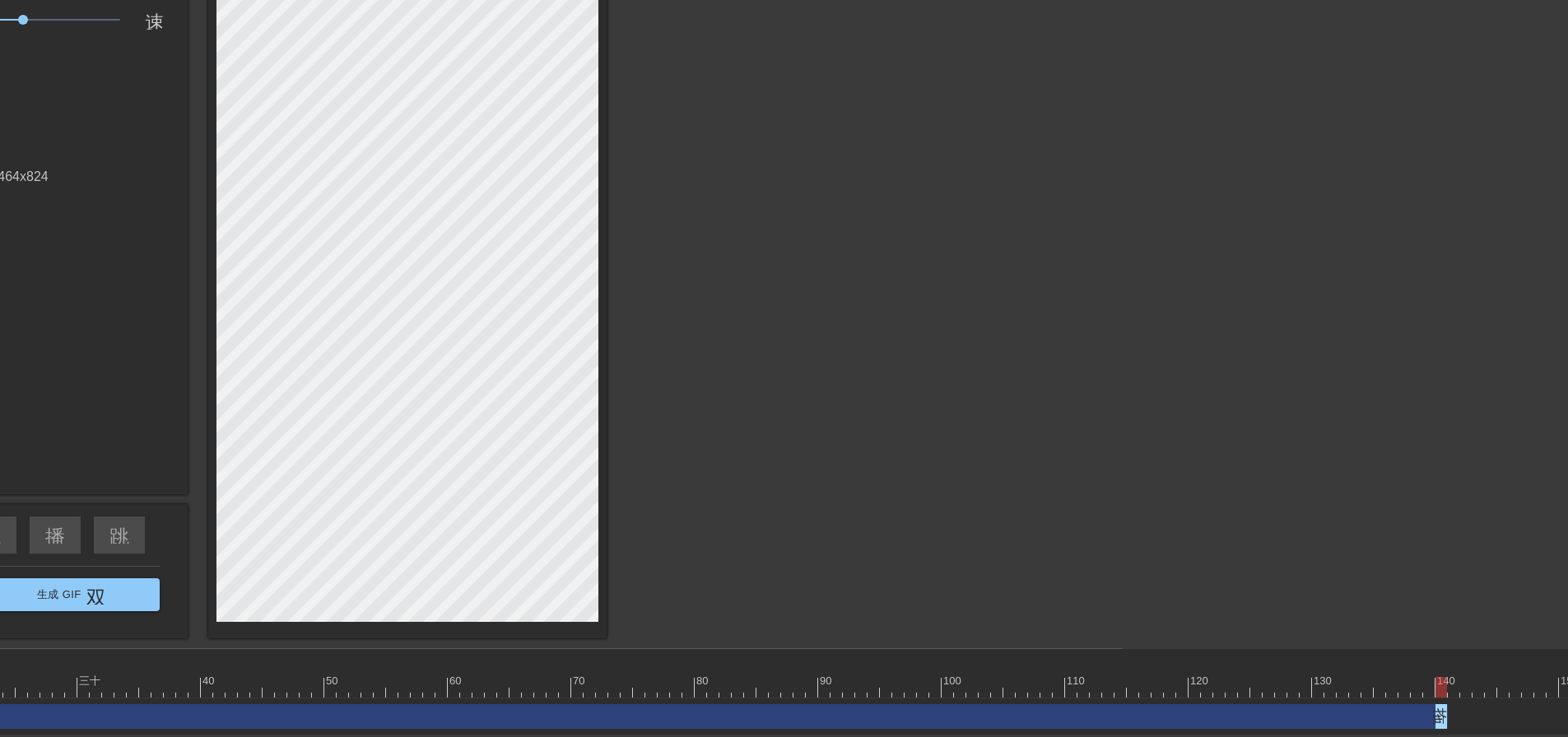
scroll to position [131, 922]
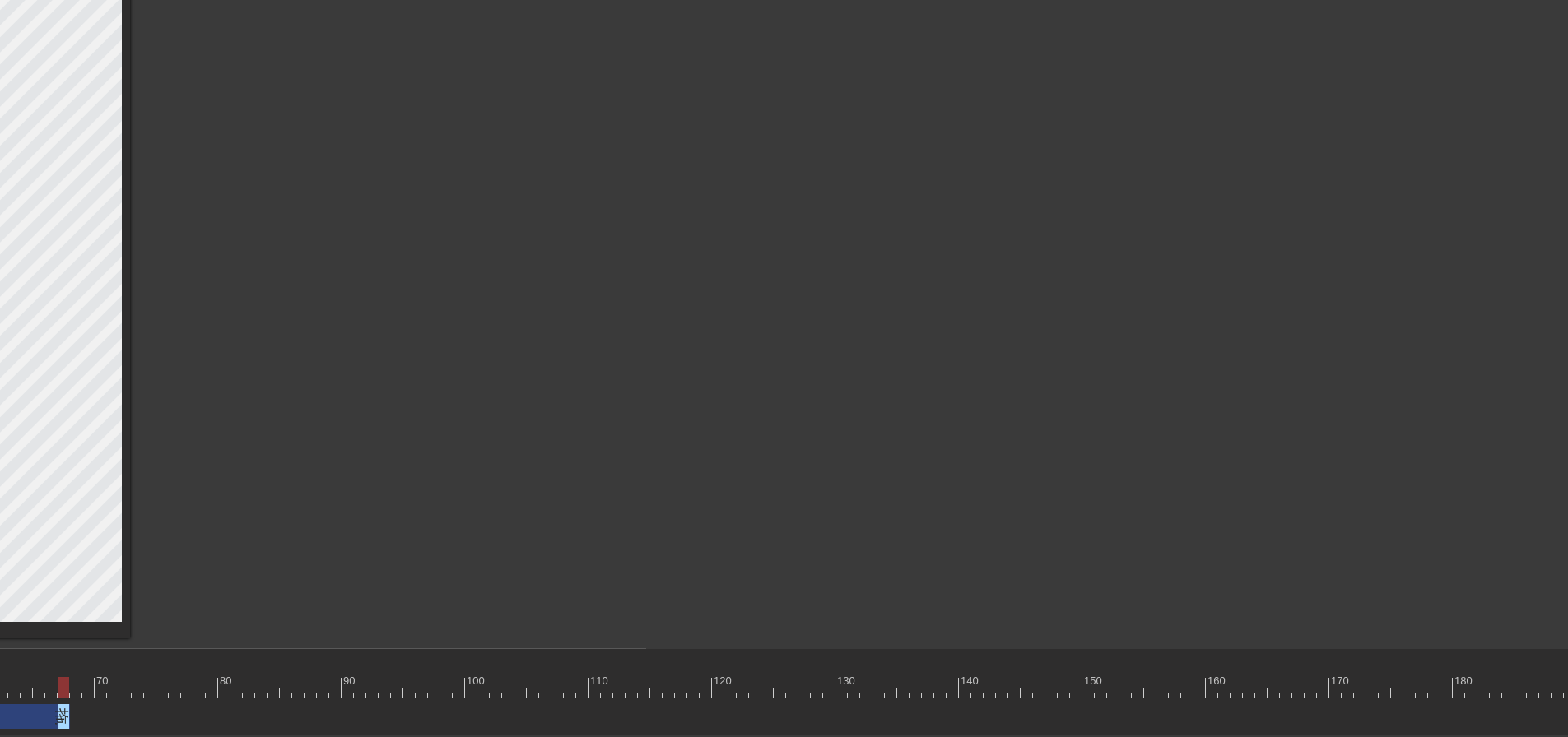
drag, startPoint x: 959, startPoint y: 720, endPoint x: 60, endPoint y: 712, distance: 899.0
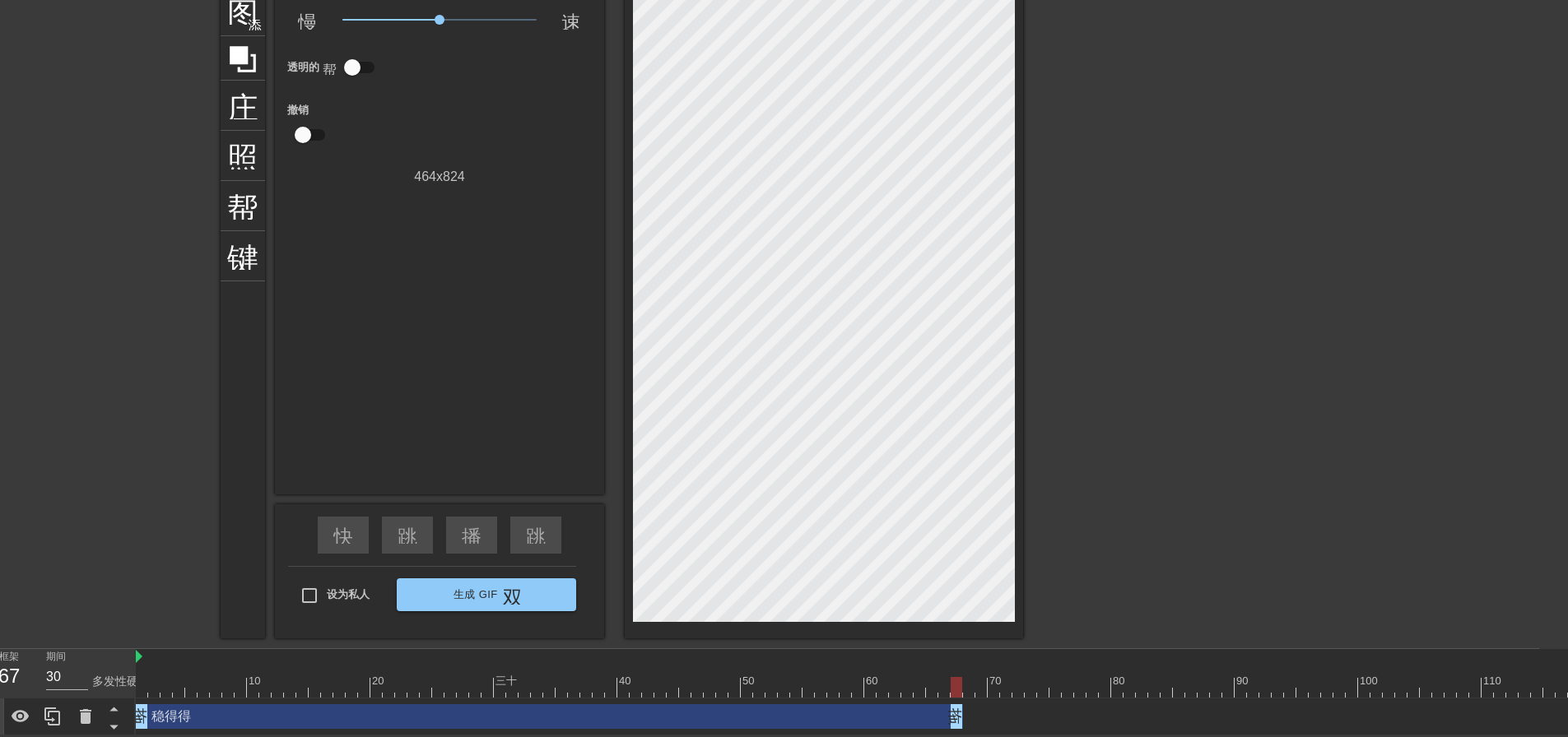
scroll to position [131, 0]
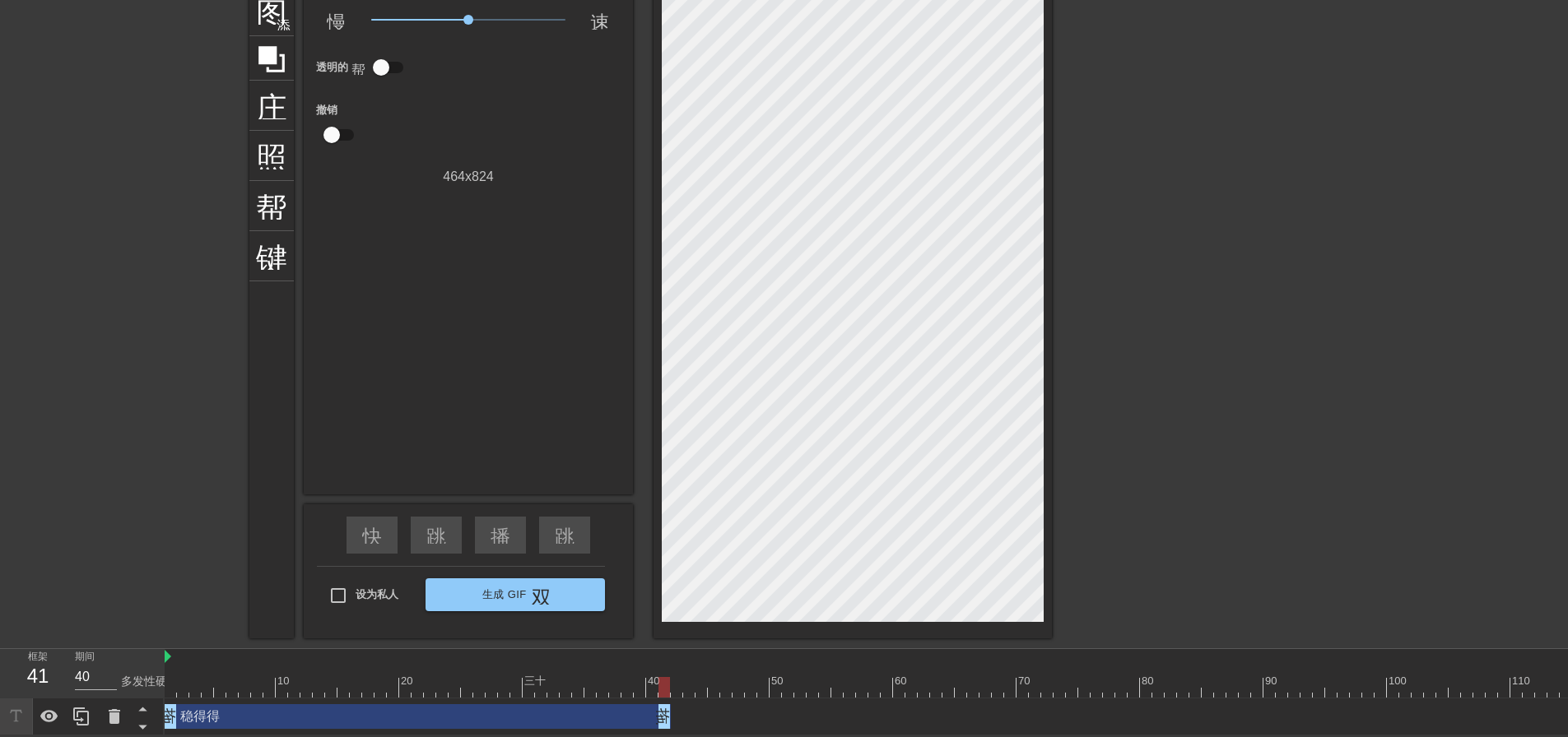
drag, startPoint x: 985, startPoint y: 720, endPoint x: 665, endPoint y: 726, distance: 320.1
click at [51, 712] on icon at bounding box center [49, 716] width 18 height 13
click at [51, 712] on icon at bounding box center [49, 717] width 18 height 15
click at [1118, 379] on div at bounding box center [1194, 183] width 247 height 494
type input "30"
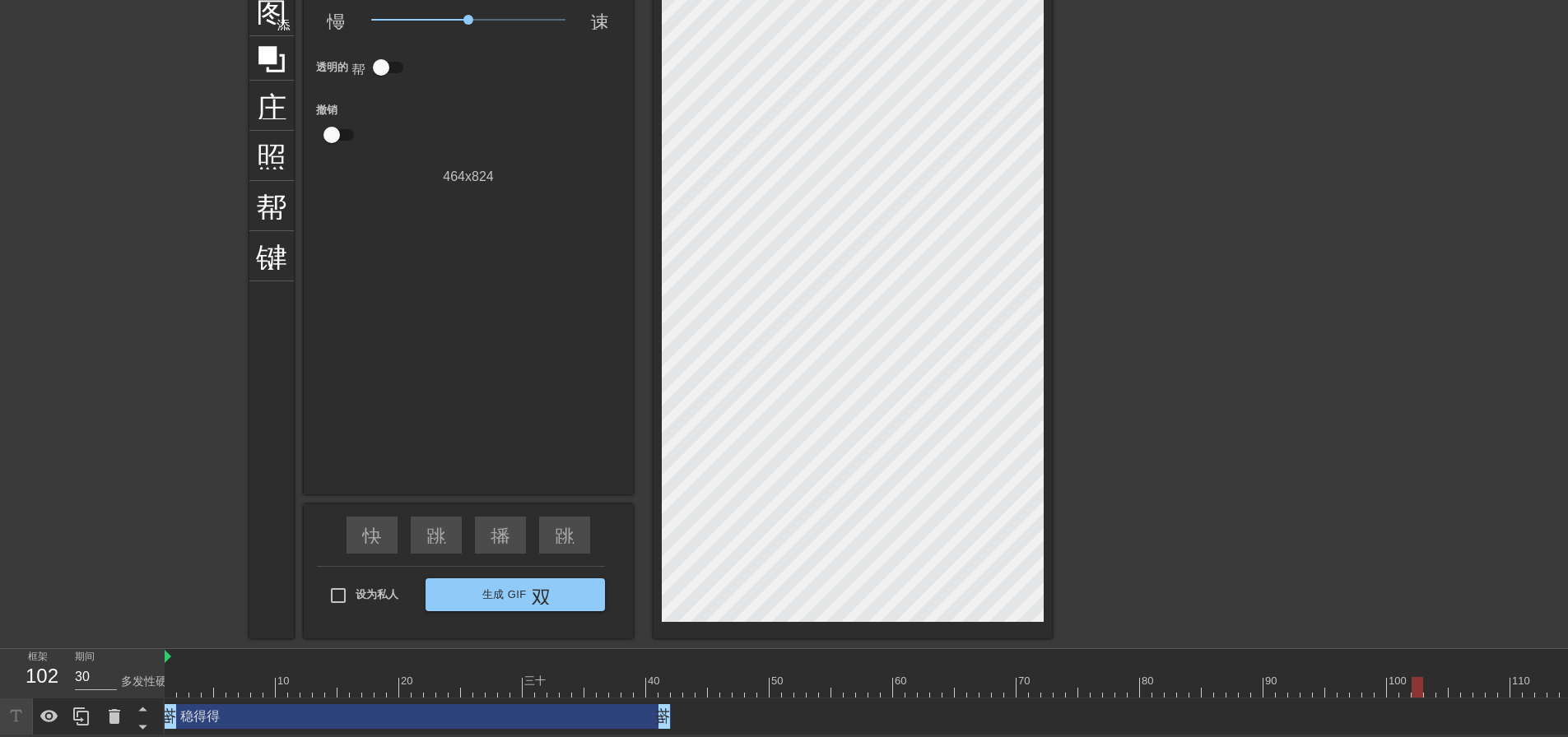
drag, startPoint x: 665, startPoint y: 686, endPoint x: 1420, endPoint y: 680, distance: 755.0
click at [1420, 680] on div at bounding box center [1417, 687] width 12 height 20
click at [154, 465] on div "标题 添加圆圈 图像 添加圆圈 庄稼 照片尺寸选择大 帮助 键盘 Gif 设置 速度 慢动作视频 x1.00 速度 透明的 帮助 撤销 464 x 824 快…" at bounding box center [784, 288] width 1568 height 703
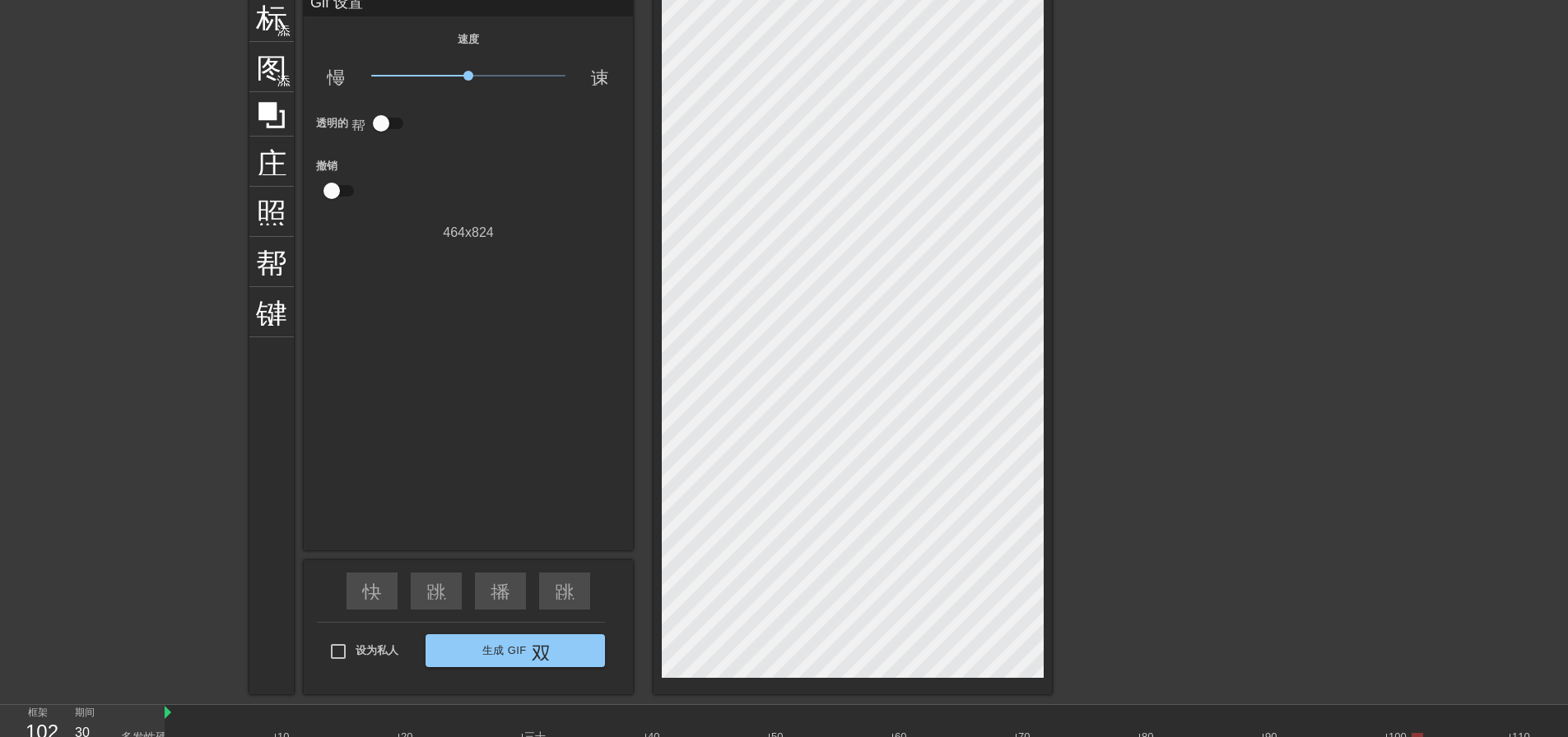
scroll to position [0, 0]
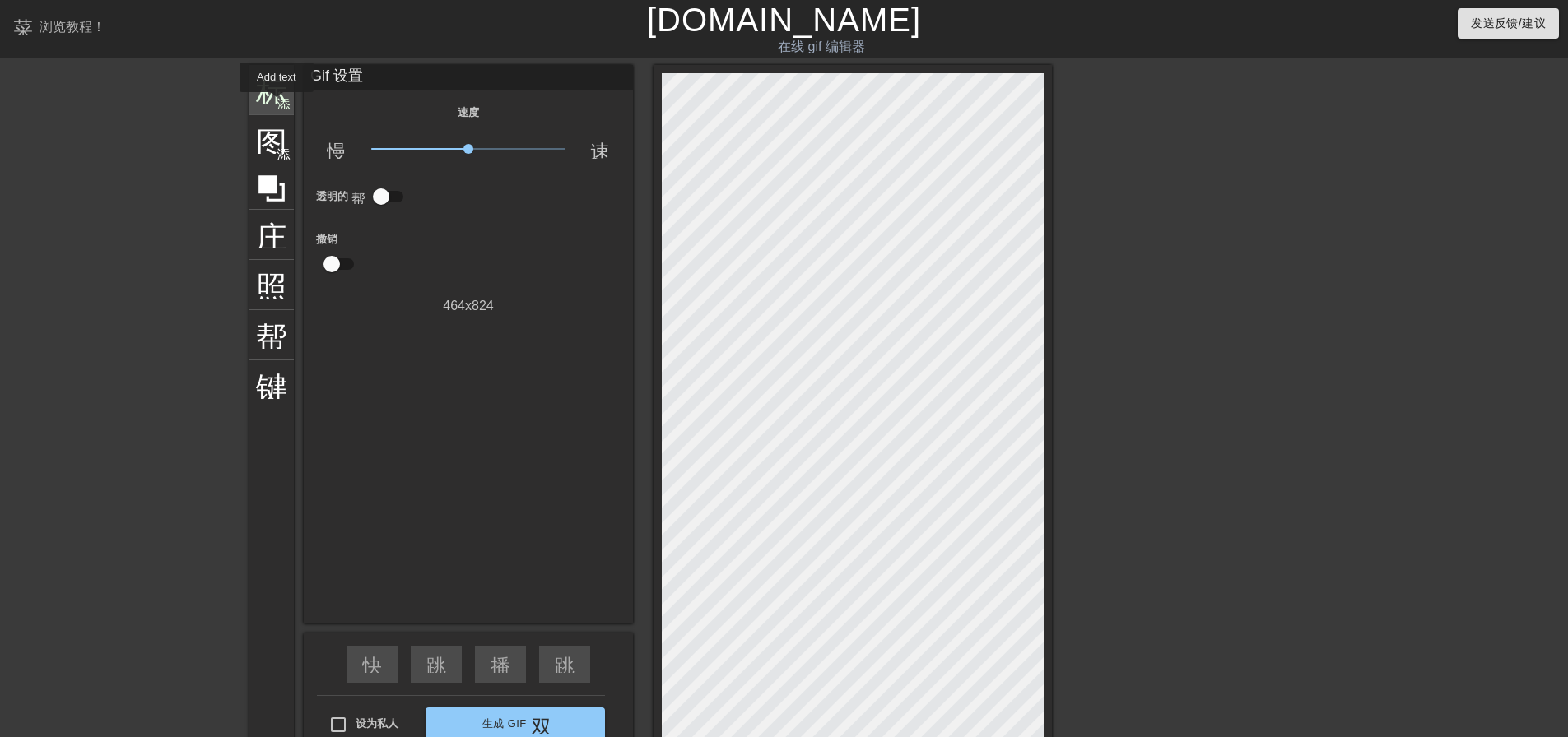
click at [277, 103] on font "添加圆圈" at bounding box center [305, 103] width 56 height 14
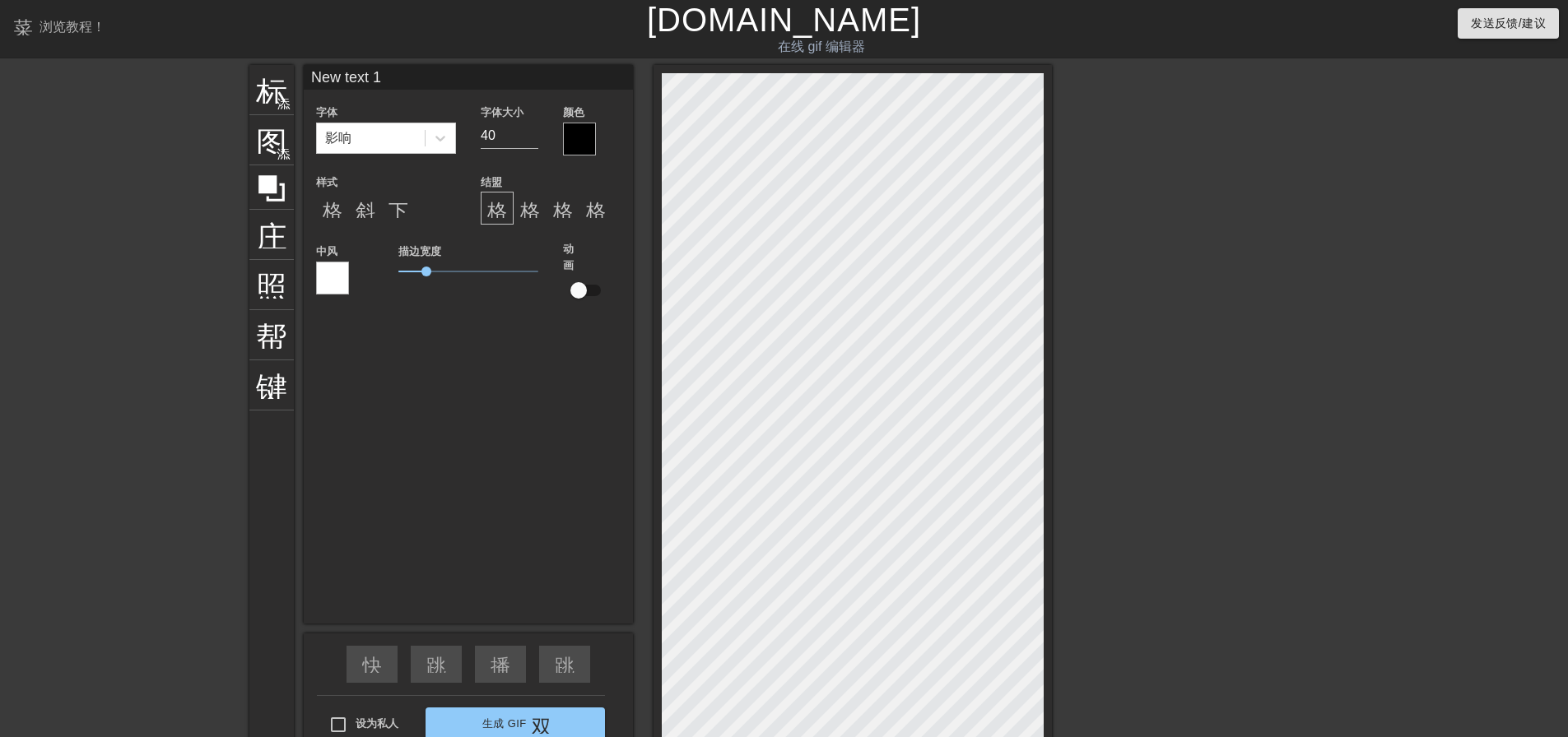
drag, startPoint x: 385, startPoint y: 80, endPoint x: 312, endPoint y: 80, distance: 73.0
click at [312, 80] on input "New text 1" at bounding box center [469, 77] width 329 height 24
type input "[PERSON_NAME] 我顶不住了"
click at [588, 140] on div at bounding box center [579, 139] width 33 height 33
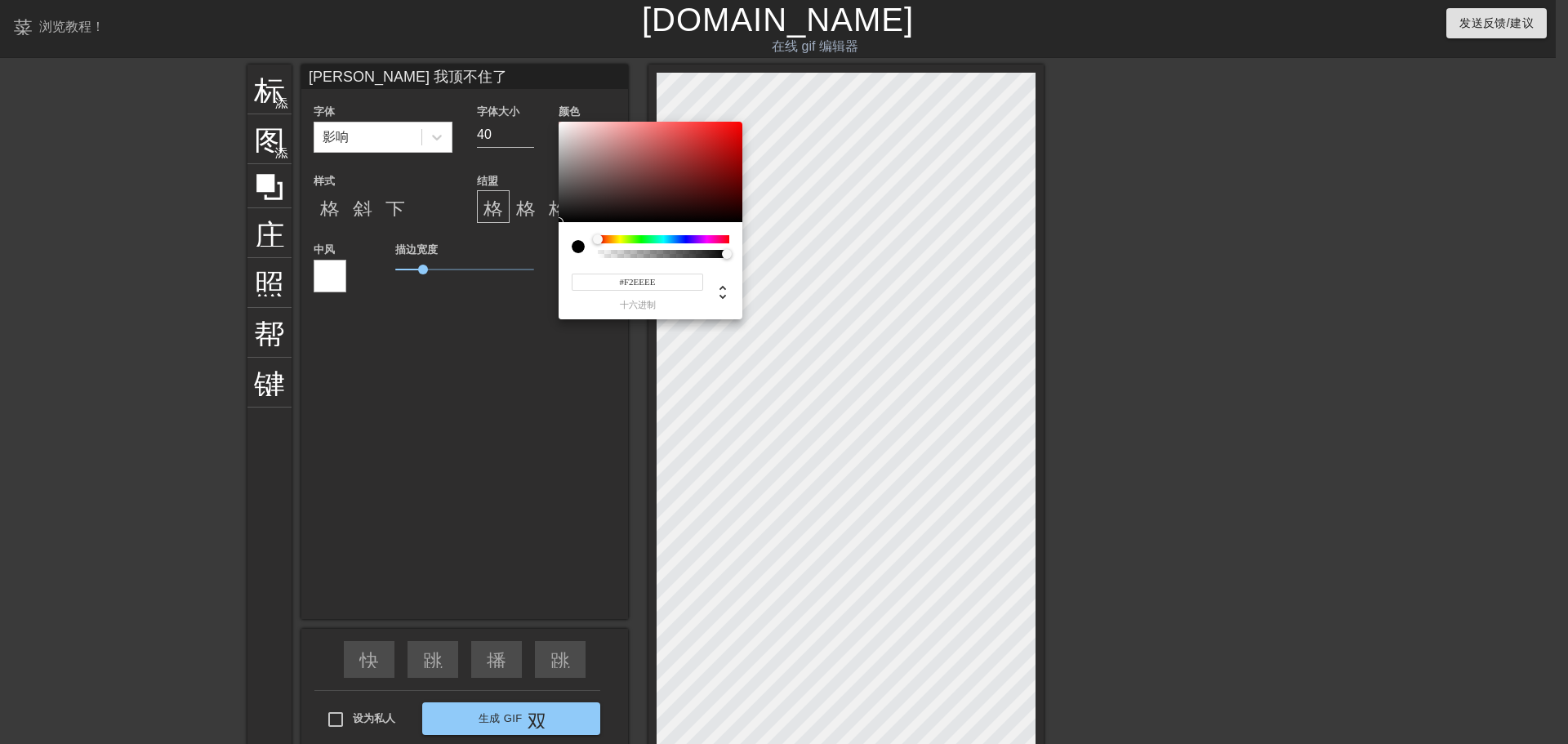
click at [561, 127] on div at bounding box center [649, 172] width 184 height 101
type input "#FFFFFF"
drag, startPoint x: 562, startPoint y: 123, endPoint x: 554, endPoint y: 111, distance: 14.4
click at [554, 111] on div "#FFFFFF 十六进制" at bounding box center [784, 372] width 1568 height 744
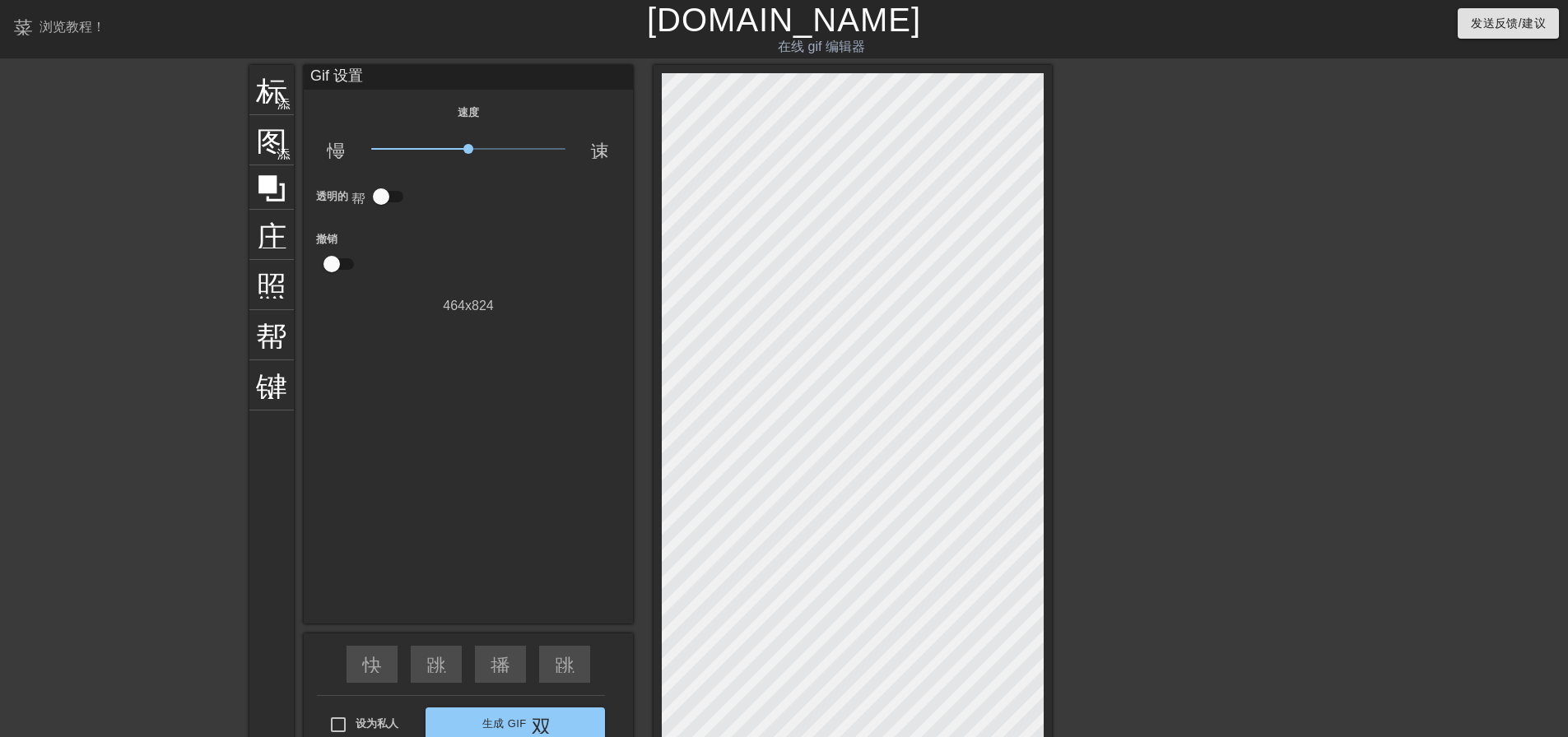
click at [1158, 443] on div at bounding box center [1194, 312] width 247 height 494
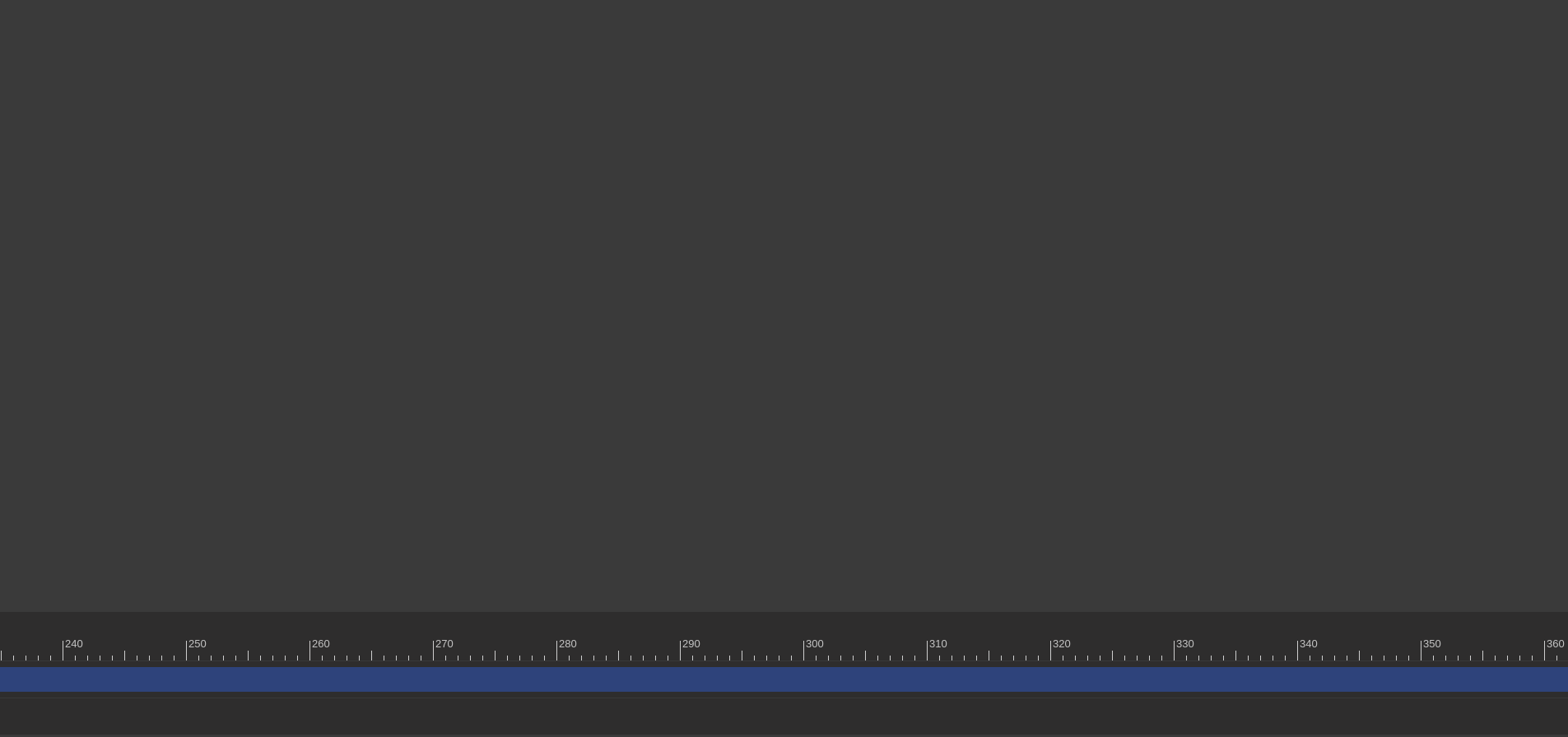
scroll to position [168, 3329]
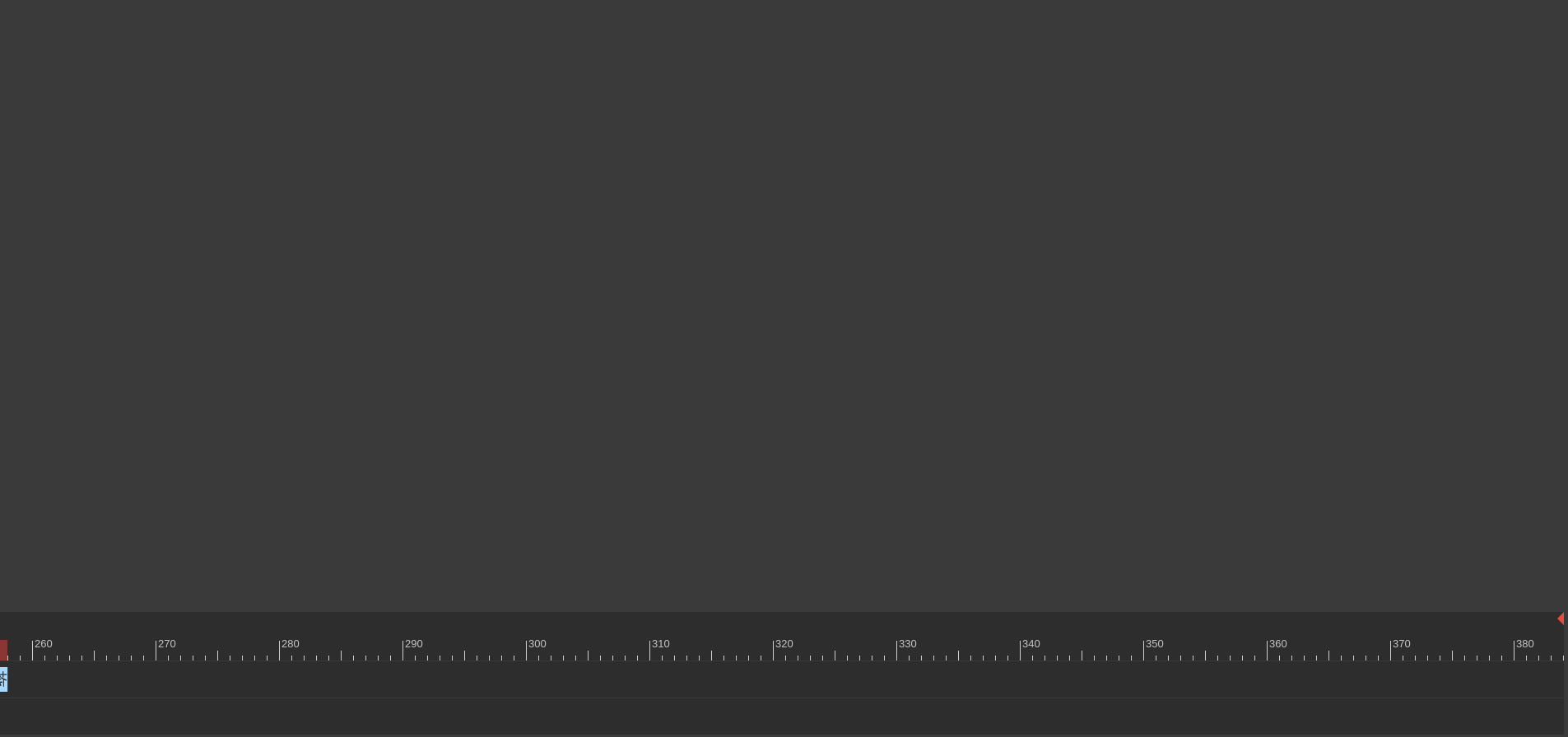
drag, startPoint x: 1559, startPoint y: 672, endPoint x: 6, endPoint y: 662, distance: 1553.0
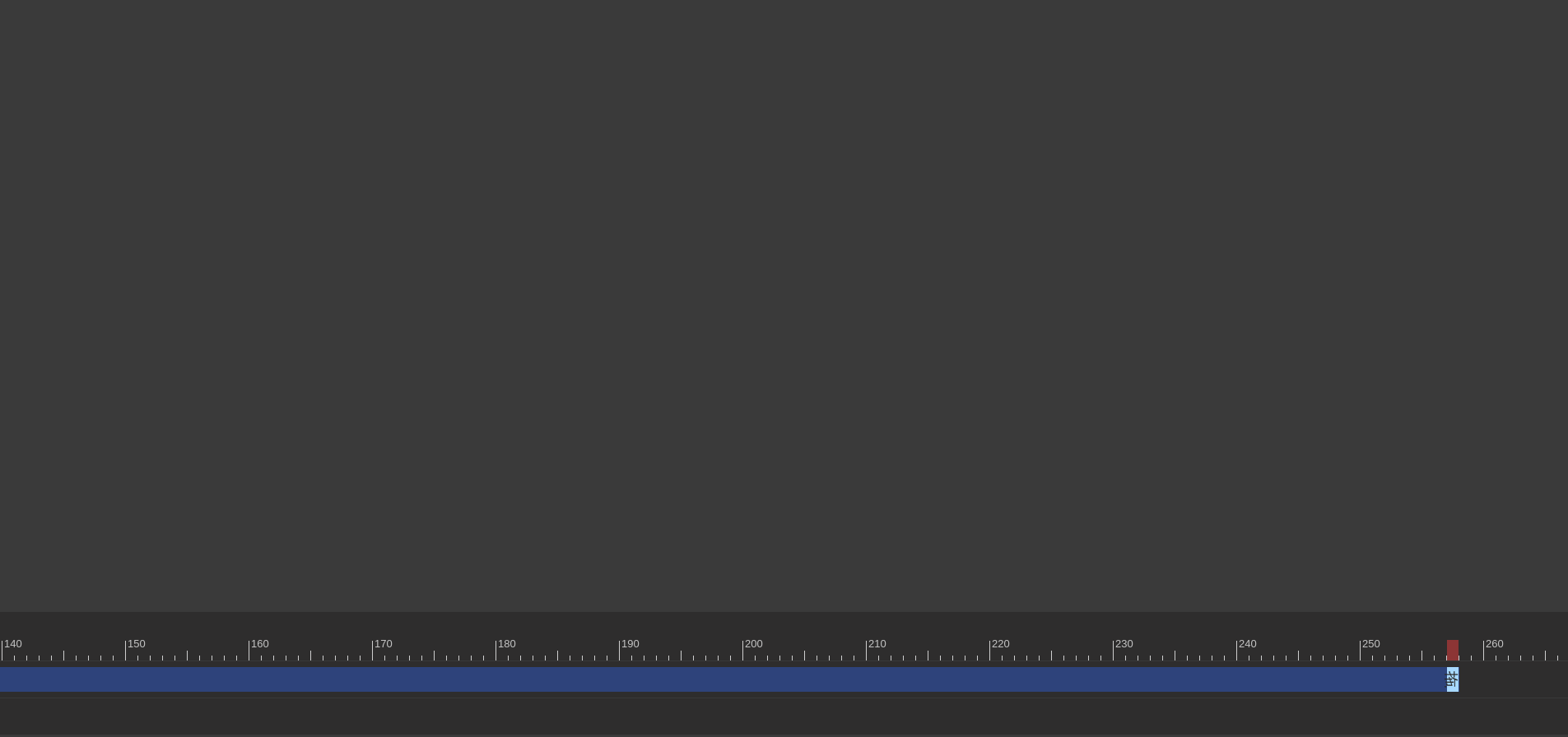
scroll to position [168, 1943]
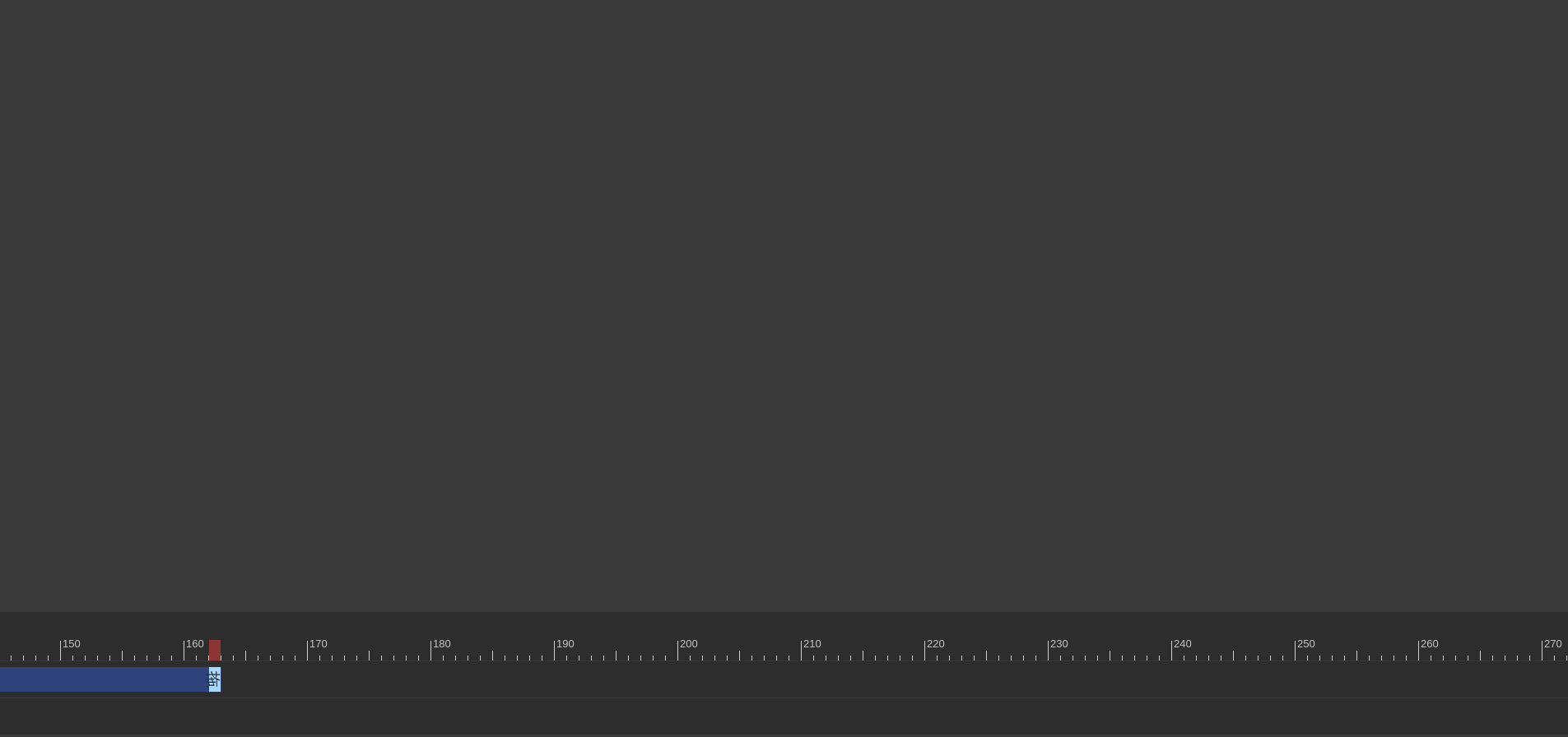
drag, startPoint x: 1391, startPoint y: 680, endPoint x: 384, endPoint y: 690, distance: 1007.0
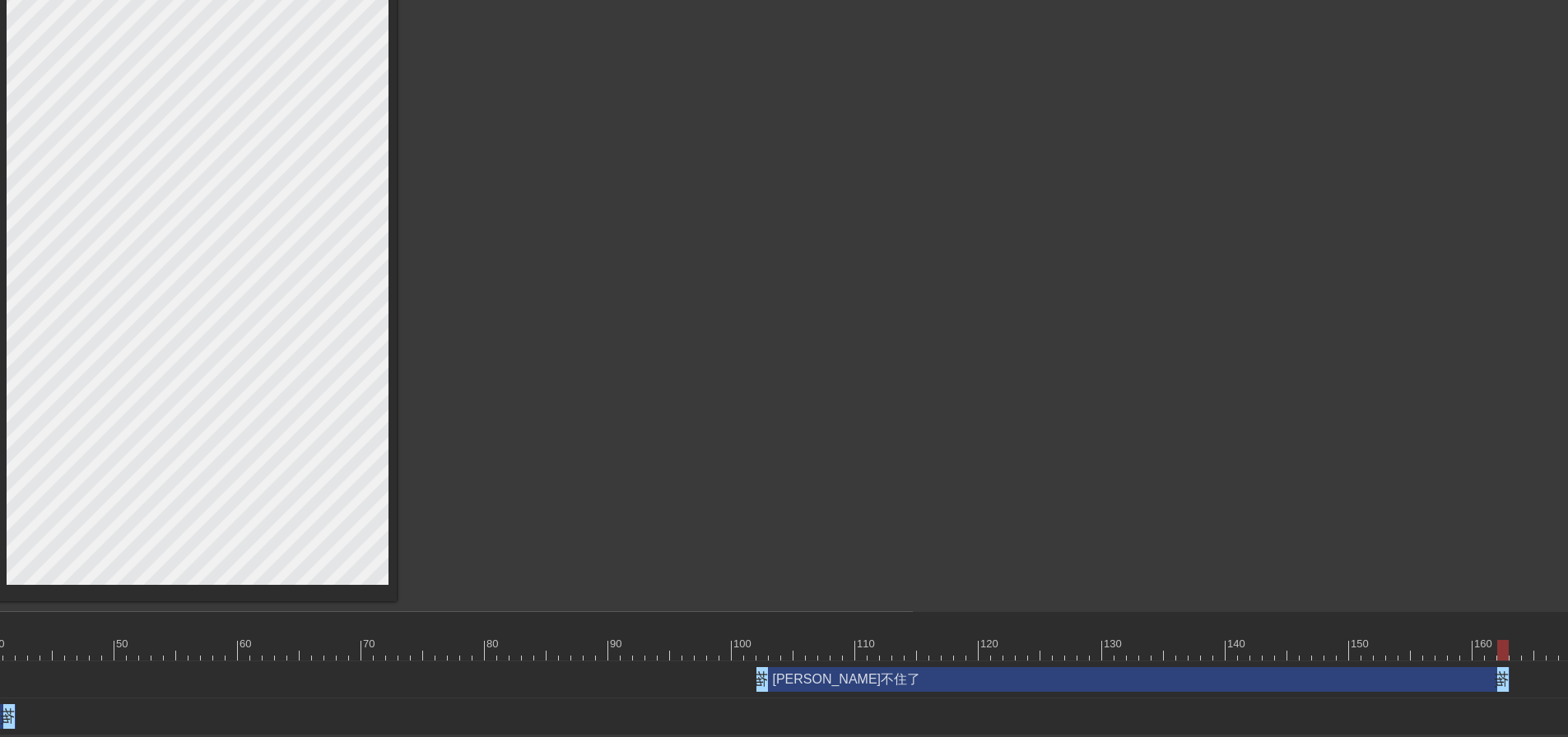
scroll to position [168, 662]
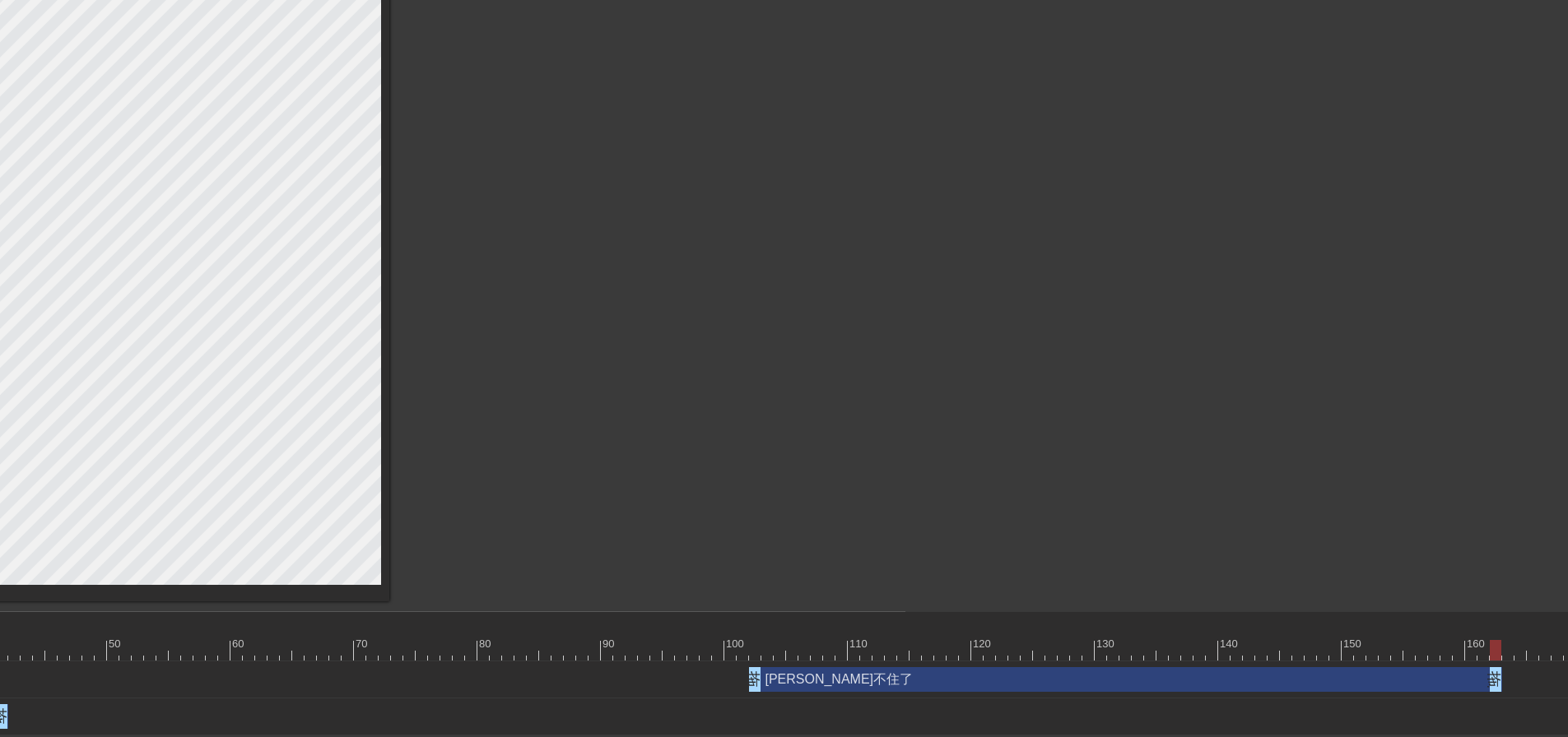
drag, startPoint x: 1493, startPoint y: 649, endPoint x: 1497, endPoint y: 663, distance: 14.6
click at [906, 663] on div "10 20 三十 40 50 60 70 80 90 100 110 120 130 140 150 160" at bounding box center [203, 673] width 1403 height 123
drag, startPoint x: 1499, startPoint y: 645, endPoint x: 1564, endPoint y: 644, distance: 65.0
click at [1564, 644] on div at bounding box center [1570, 650] width 12 height 20
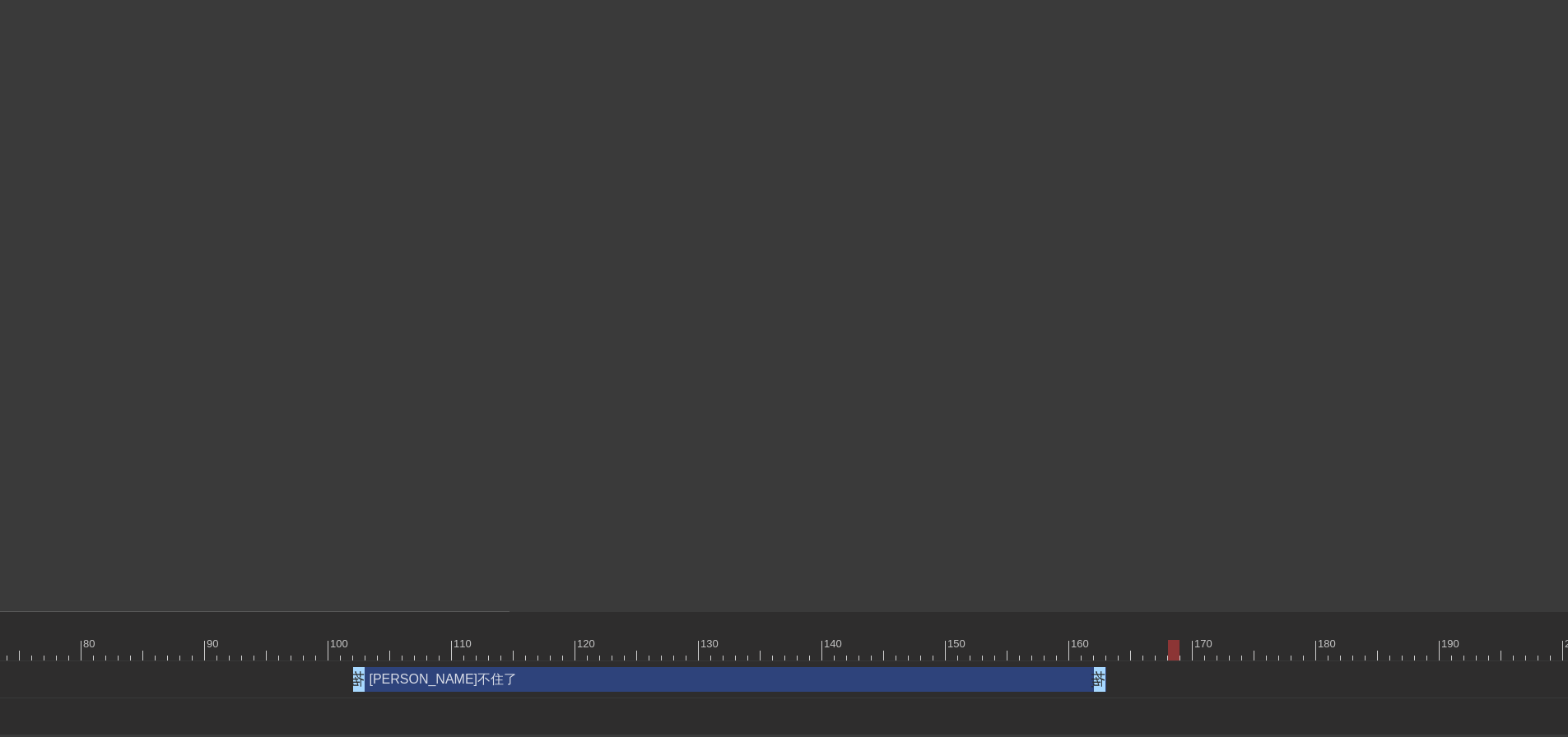
scroll to position [168, 1375]
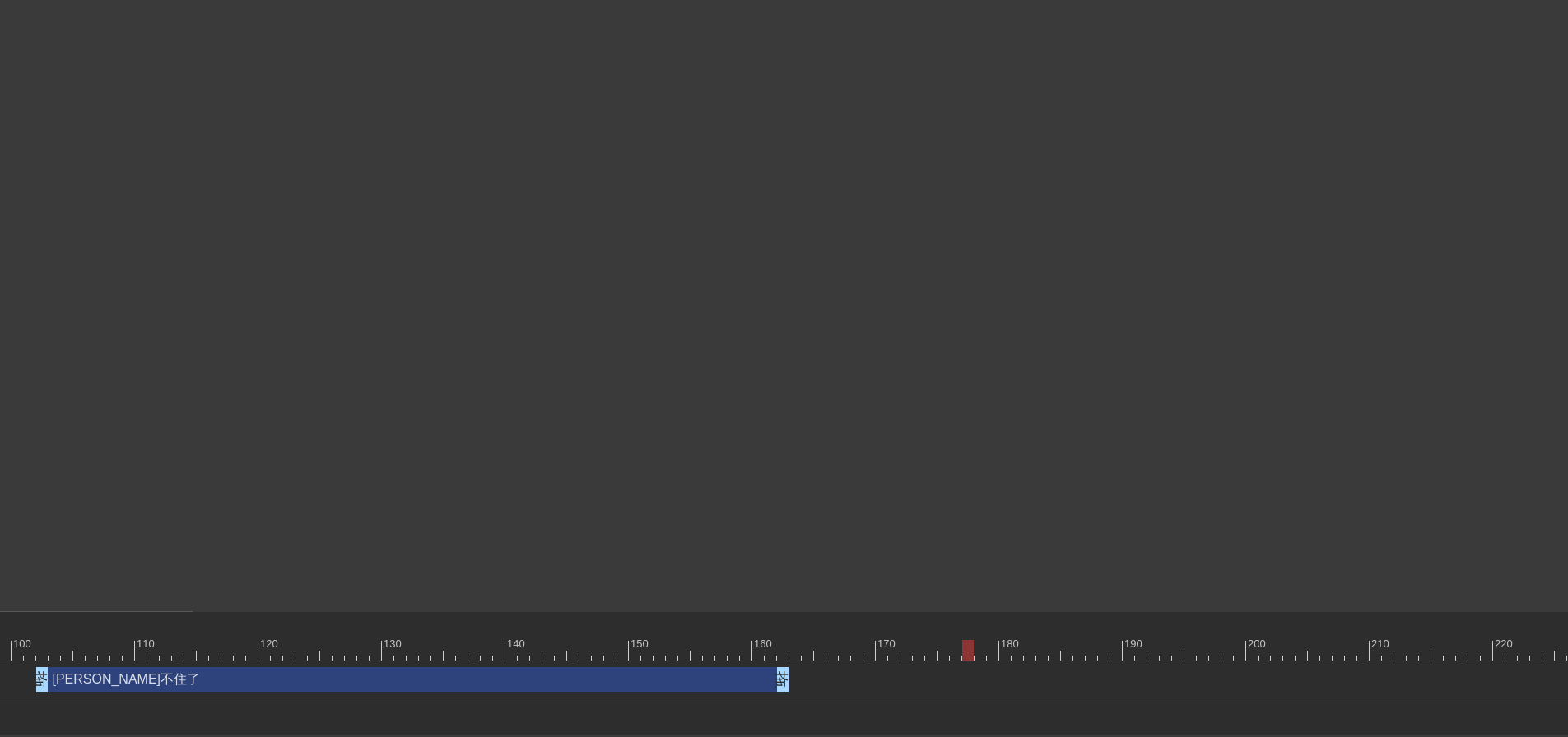
drag, startPoint x: 857, startPoint y: 653, endPoint x: 978, endPoint y: 652, distance: 121.0
click at [973, 651] on div at bounding box center [968, 650] width 12 height 20
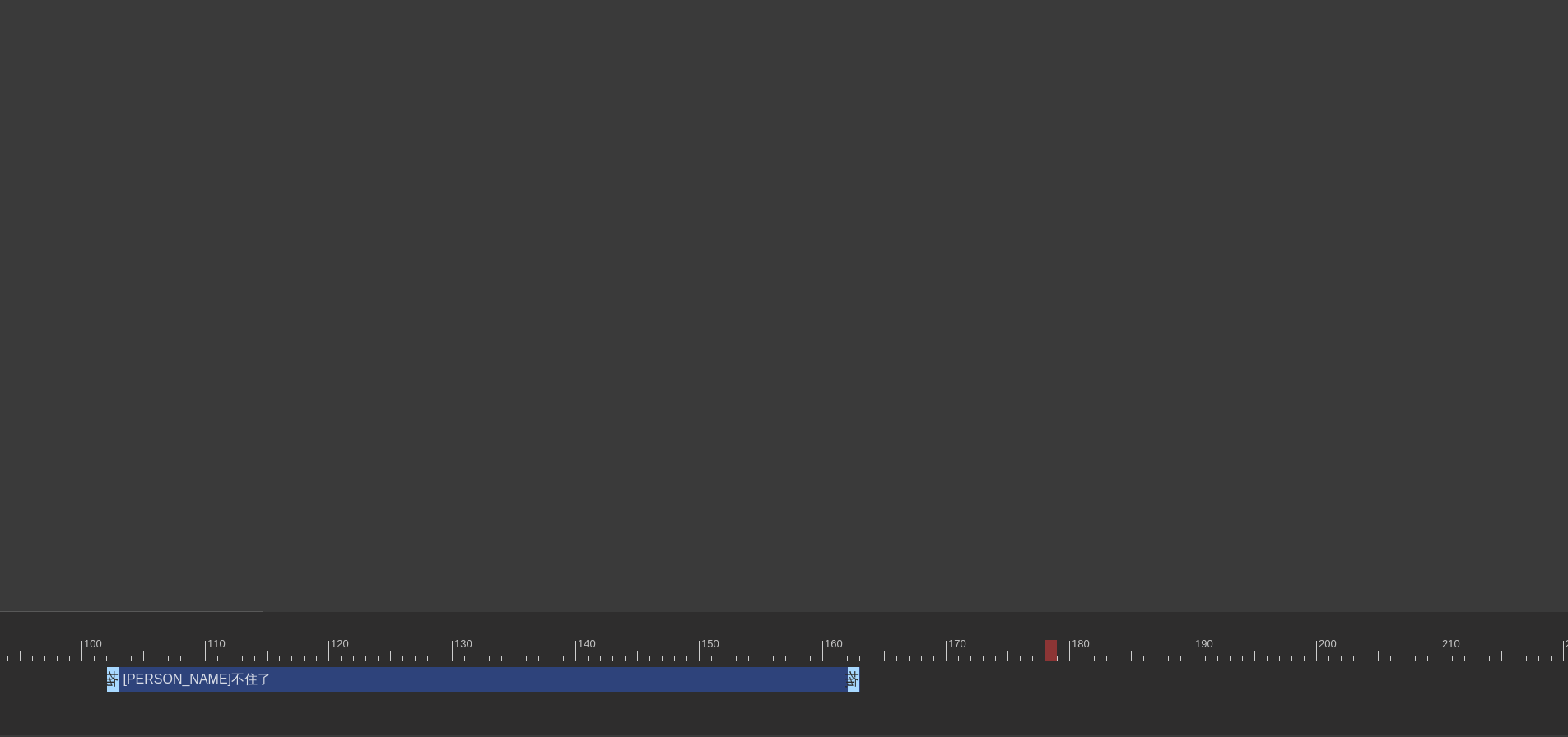
scroll to position [168, 1469]
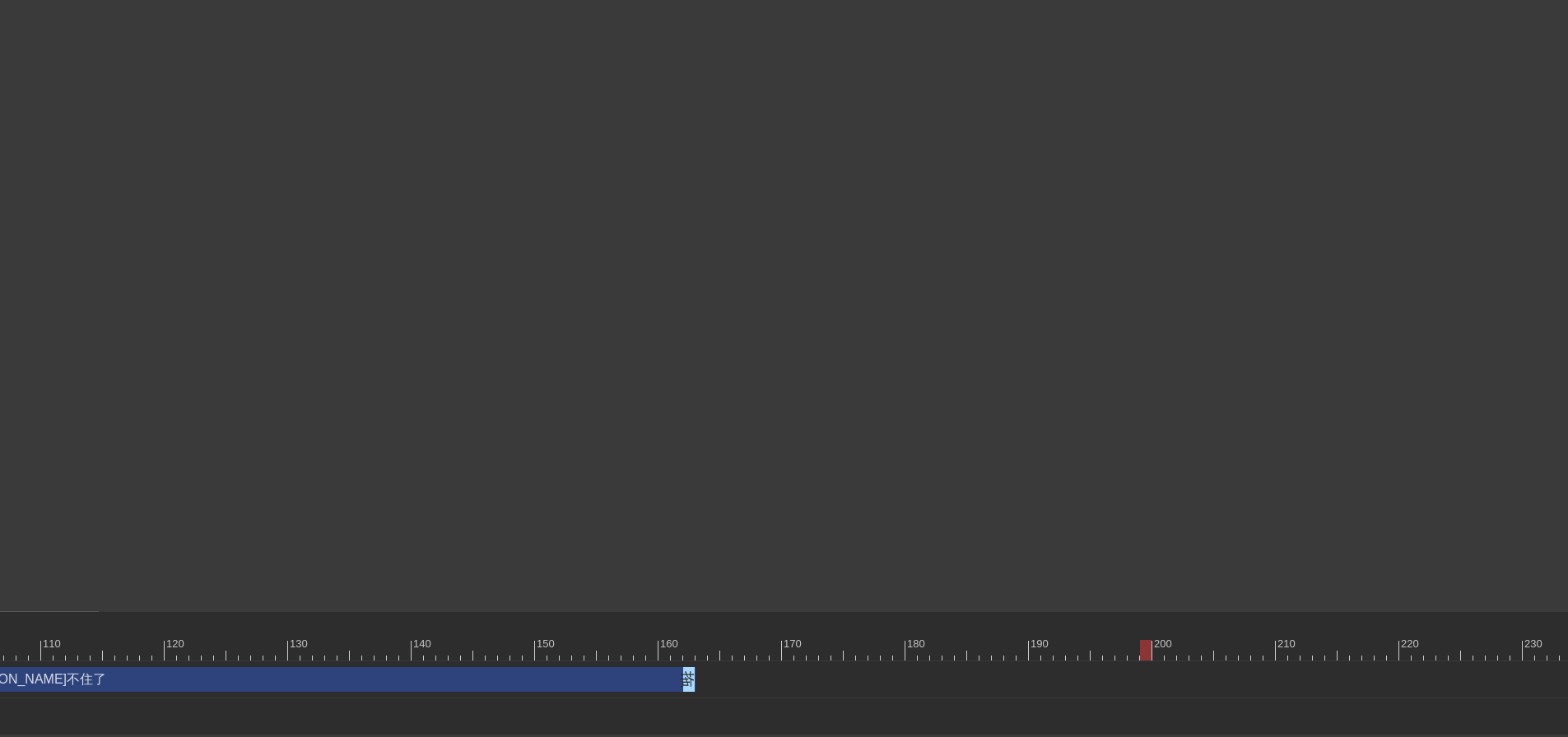
drag, startPoint x: 886, startPoint y: 649, endPoint x: 1143, endPoint y: 648, distance: 257.0
click at [1143, 648] on div at bounding box center [1146, 650] width 12 height 20
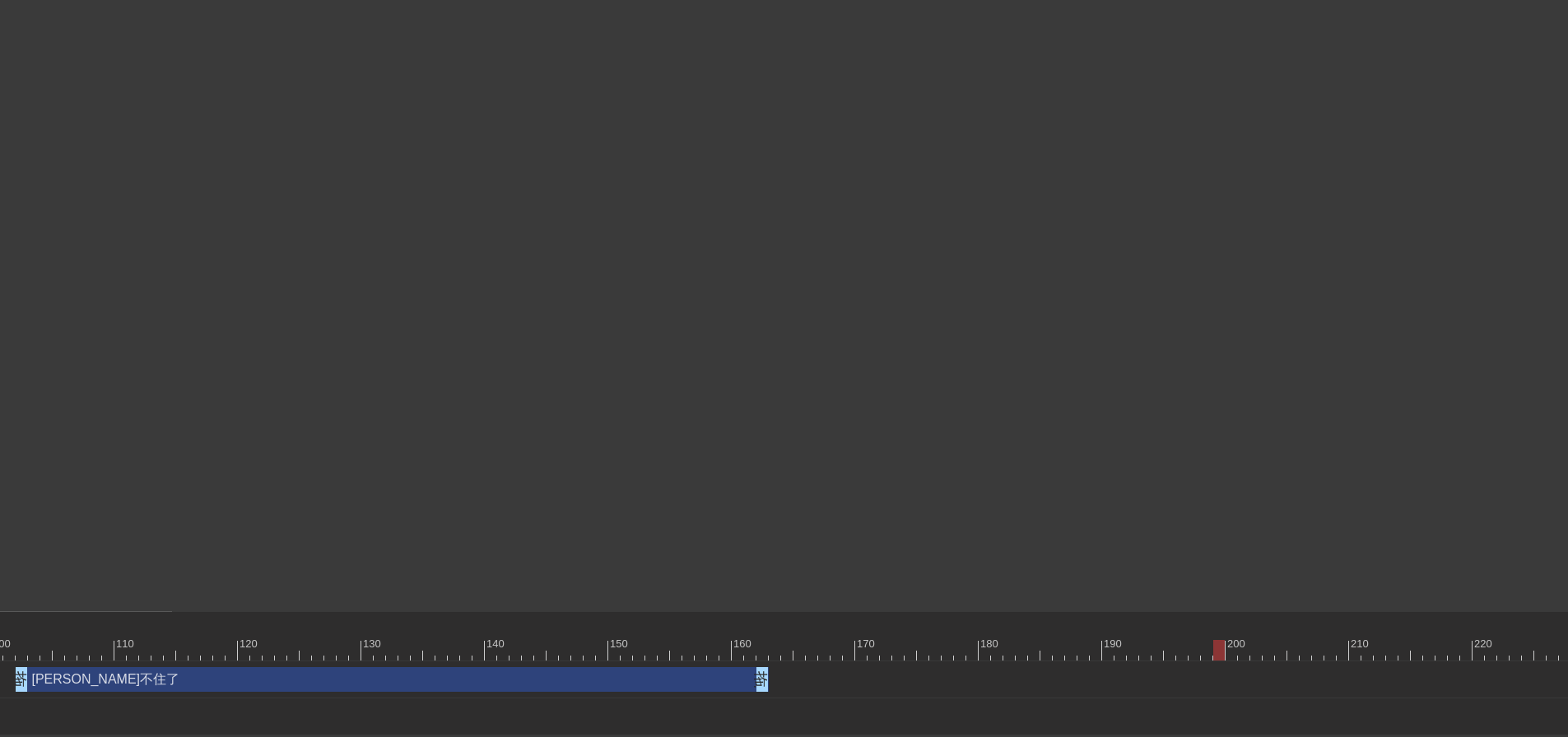
scroll to position [168, 1454]
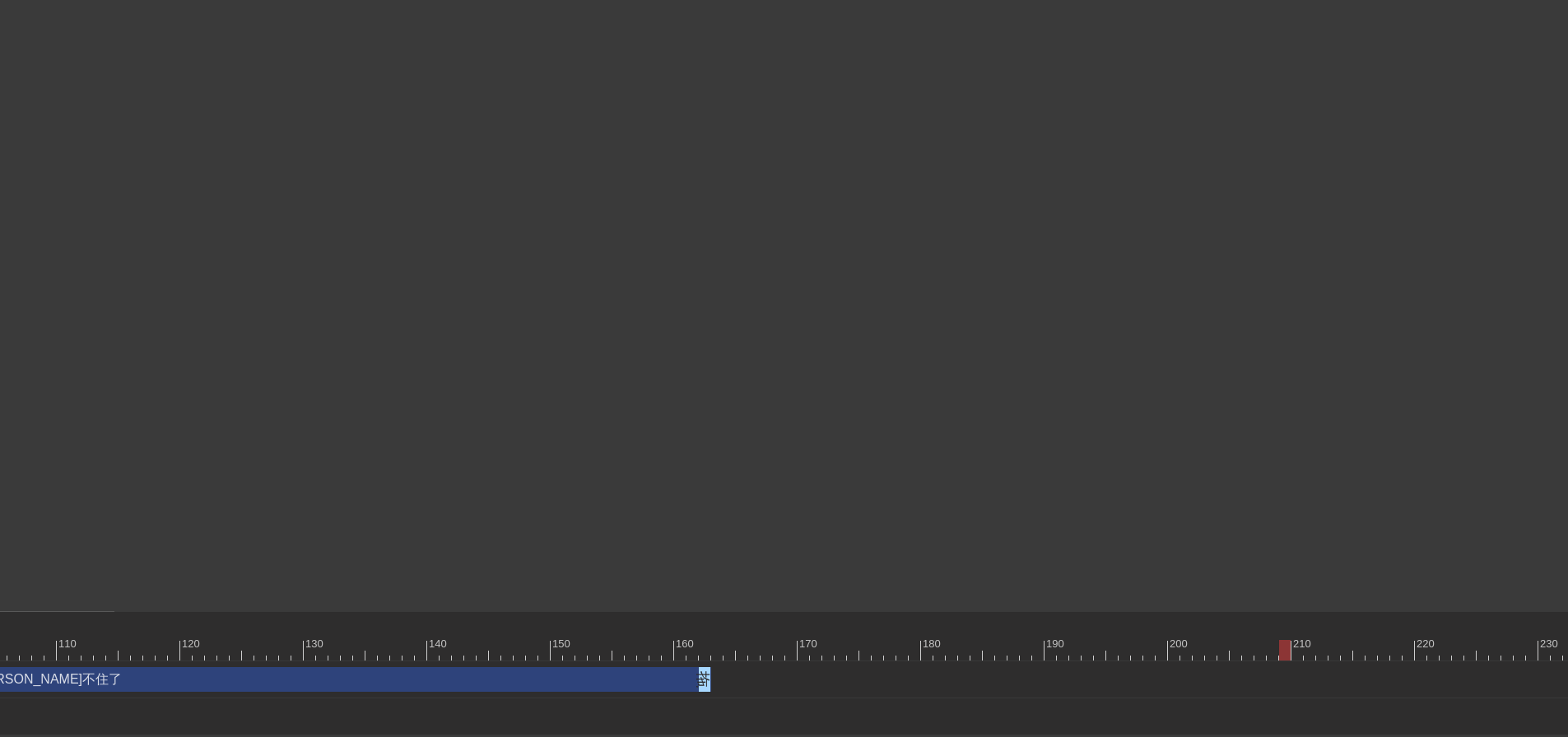
drag, startPoint x: 1162, startPoint y: 645, endPoint x: 1283, endPoint y: 646, distance: 121.0
click at [1283, 646] on div at bounding box center [1285, 650] width 12 height 20
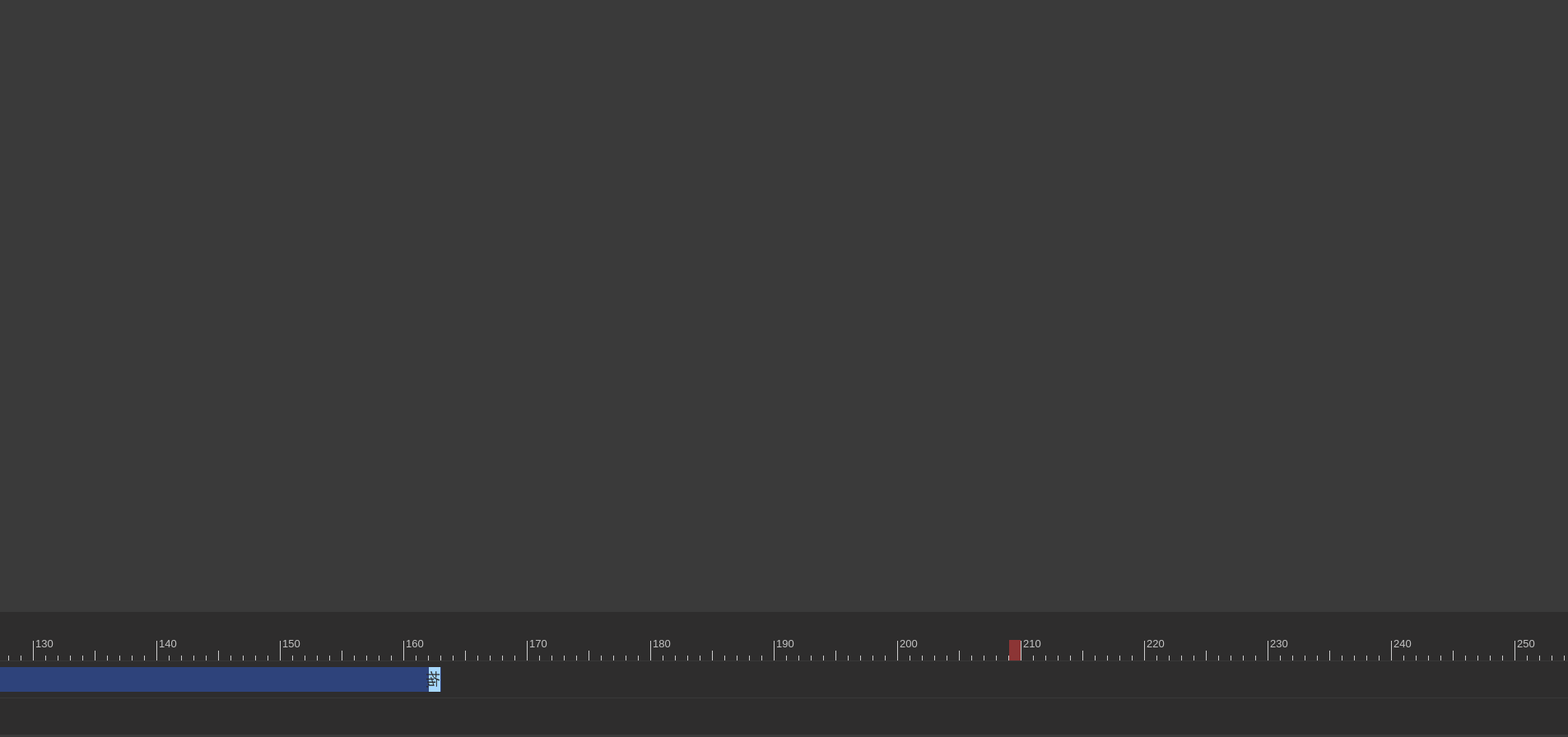
scroll to position [168, 1741]
click at [1003, 646] on div at bounding box center [787, 650] width 4728 height 20
drag, startPoint x: 1006, startPoint y: 646, endPoint x: 1123, endPoint y: 647, distance: 117.0
click at [1123, 647] on div at bounding box center [1121, 650] width 12 height 20
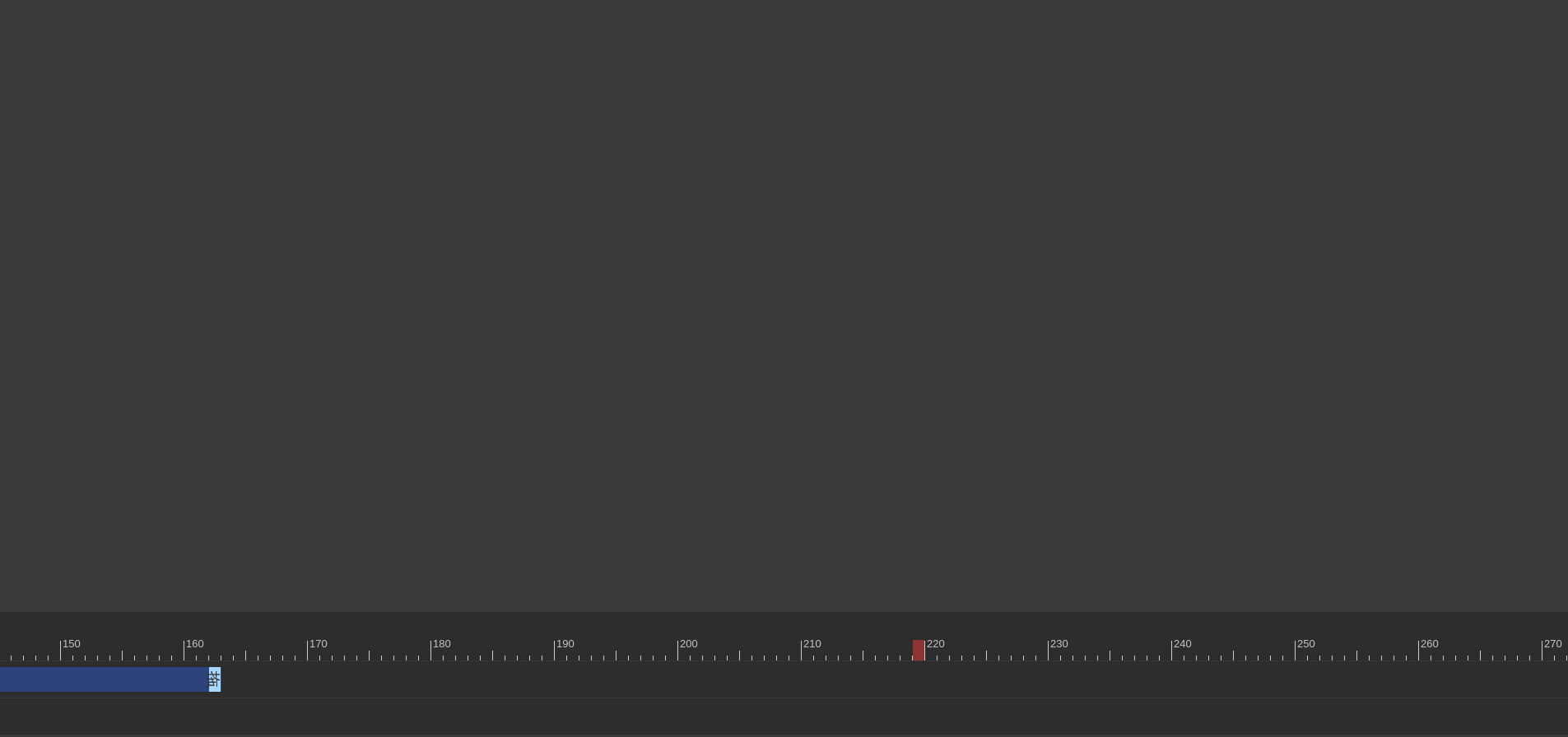
scroll to position [168, 1947]
drag, startPoint x: 918, startPoint y: 652, endPoint x: 1040, endPoint y: 650, distance: 122.0
click at [1040, 650] on div at bounding box center [1038, 650] width 12 height 20
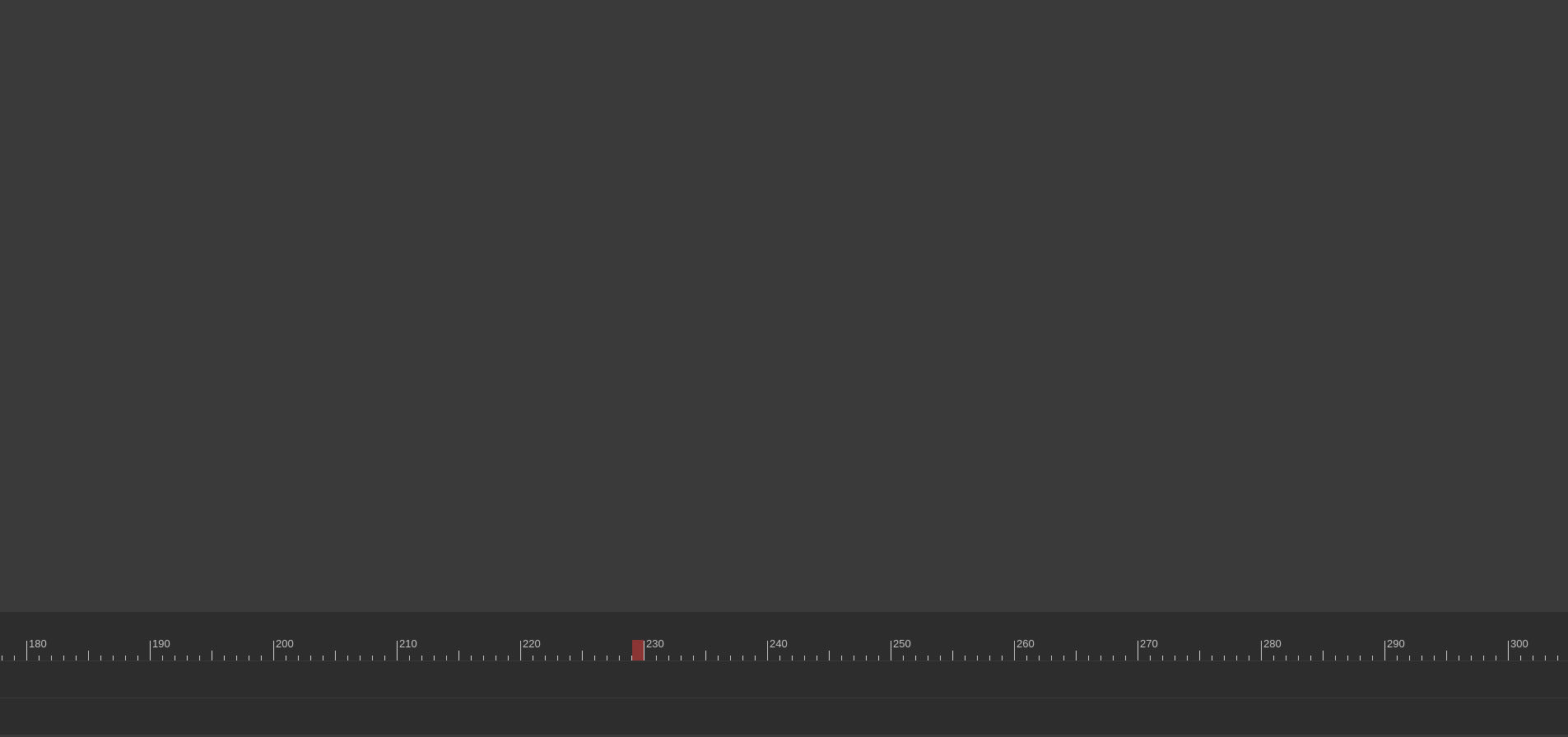
scroll to position [168, 2365]
drag, startPoint x: 624, startPoint y: 654, endPoint x: 746, endPoint y: 654, distance: 122.0
click at [746, 654] on div at bounding box center [743, 650] width 12 height 20
drag, startPoint x: 729, startPoint y: 655, endPoint x: 846, endPoint y: 655, distance: 117.0
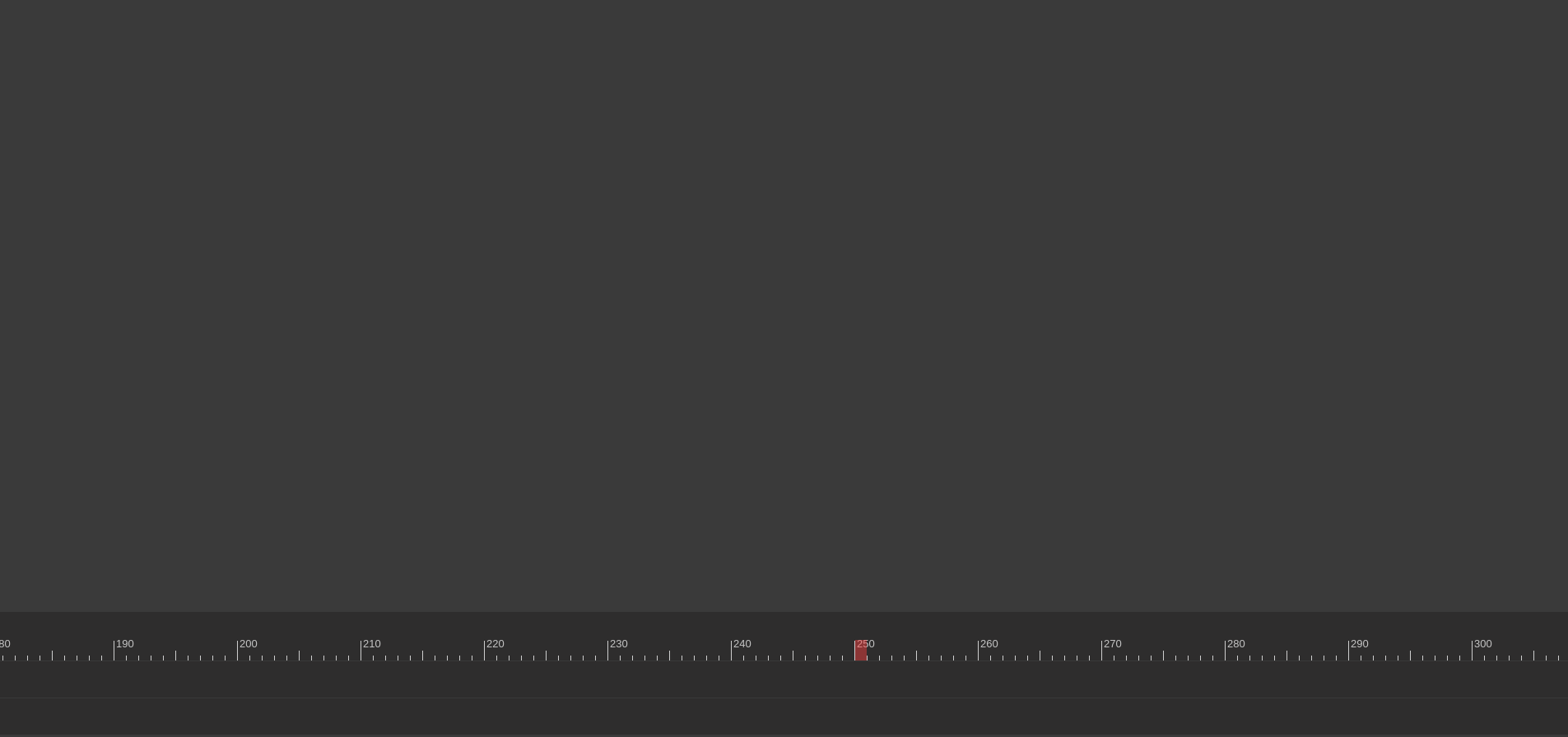
click at [846, 655] on div at bounding box center [145, 650] width 4728 height 20
type input "30"
drag, startPoint x: 1070, startPoint y: 651, endPoint x: 954, endPoint y: 653, distance: 116.0
click at [954, 653] on div at bounding box center [950, 650] width 12 height 20
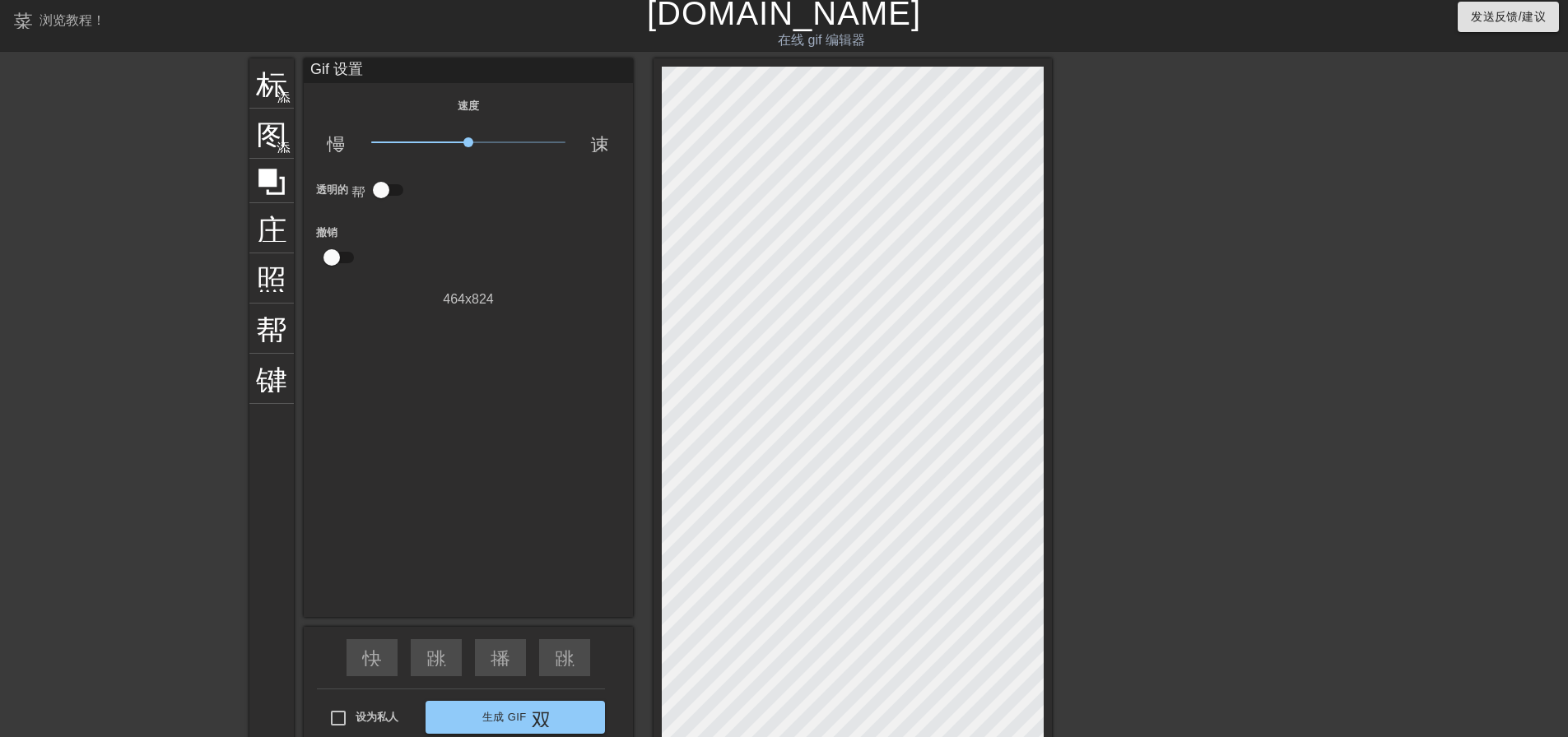
scroll to position [0, 0]
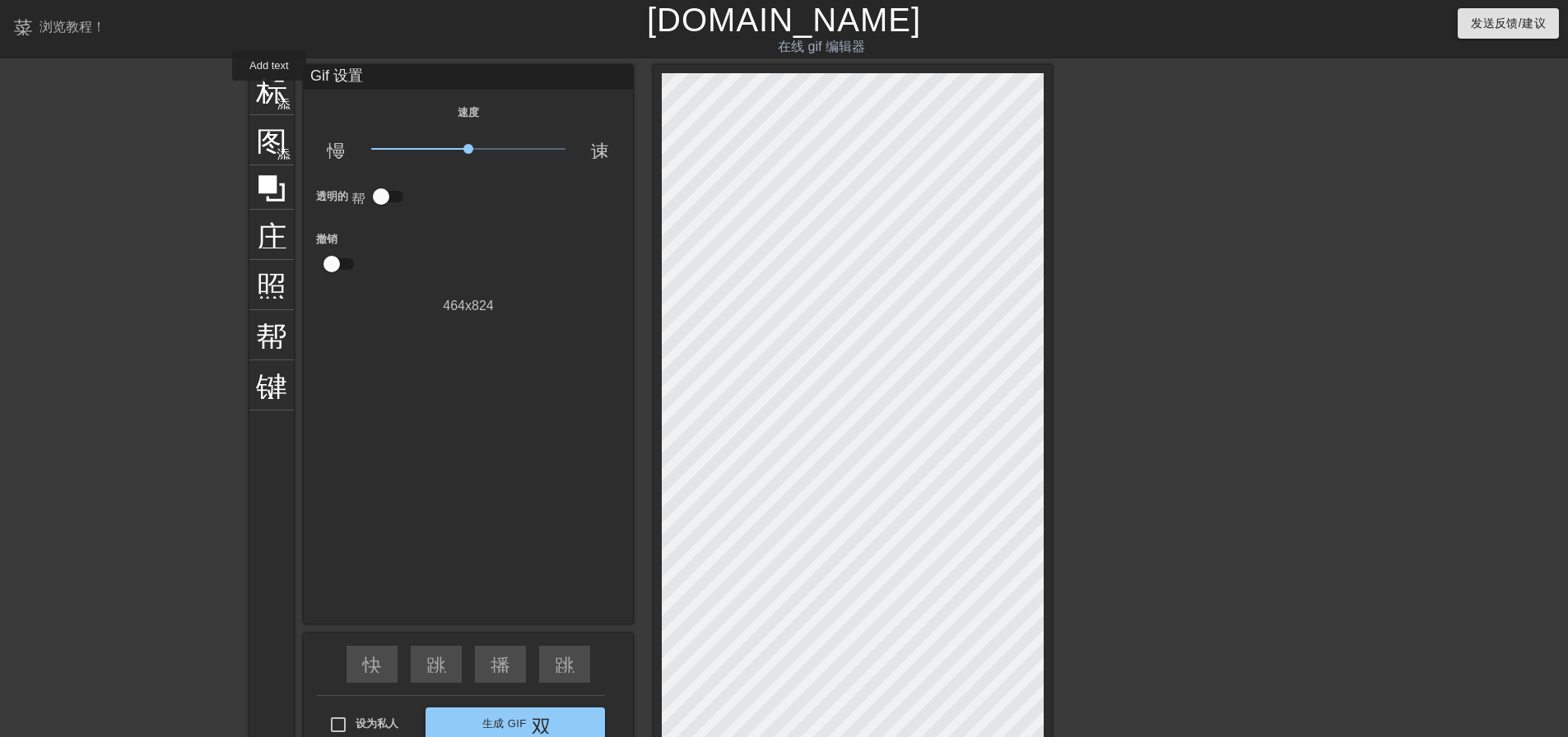
drag, startPoint x: 269, startPoint y: 92, endPoint x: 296, endPoint y: 97, distance: 27.5
click at [269, 92] on font "标题" at bounding box center [287, 88] width 63 height 31
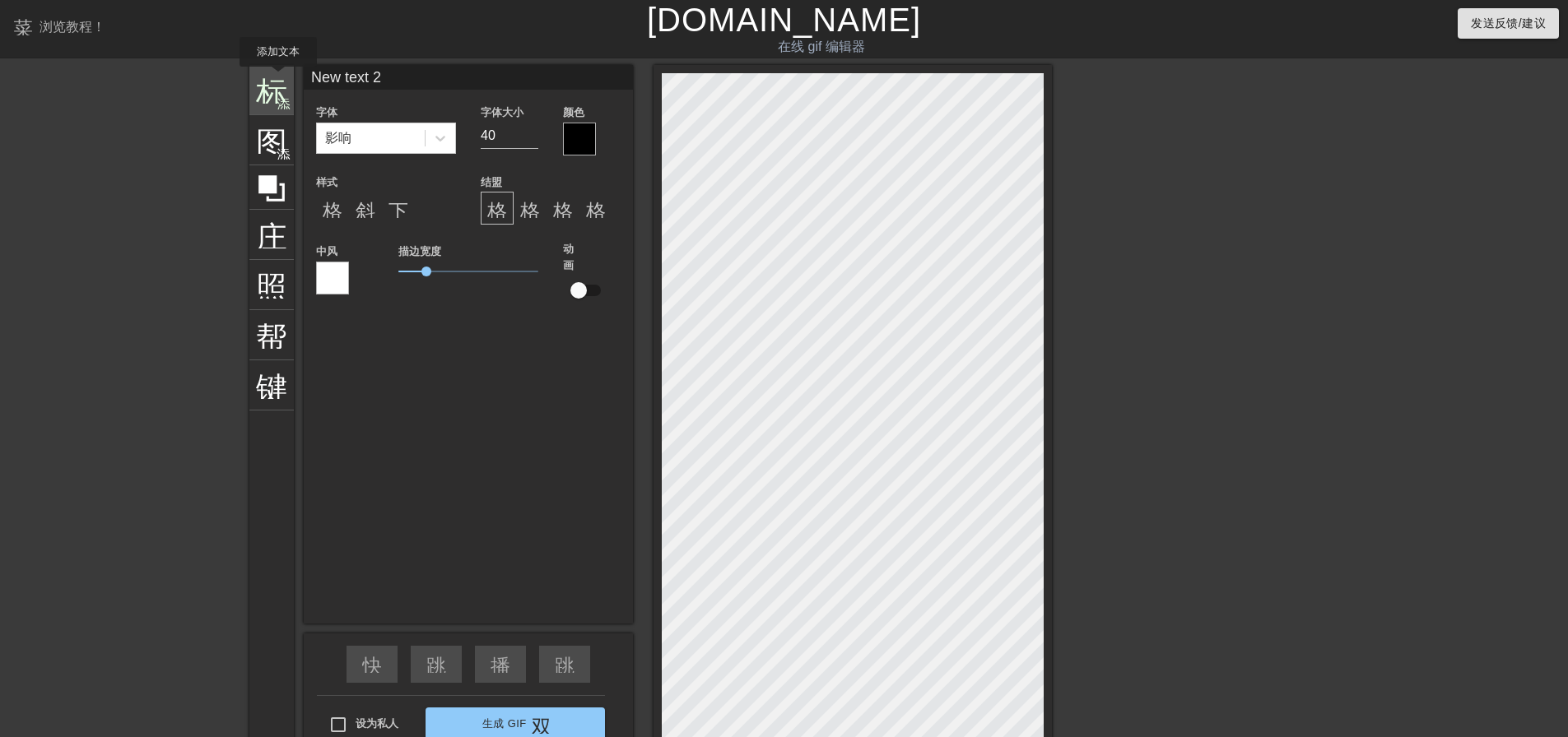
drag, startPoint x: 424, startPoint y: 84, endPoint x: 278, endPoint y: 78, distance: 146.1
click at [278, 78] on div "标题 添加圆圈 图像 添加圆圈 庄稼 照片尺寸选择大 帮助 键盘 New text 2 字体 影响 字体大小 40 颜色 样式 格式_粗体 斜体格式 下划线格…" at bounding box center [650, 416] width 803 height 703
type input "我"
type input "她逼我的"
click at [1229, 278] on div at bounding box center [1194, 312] width 247 height 494
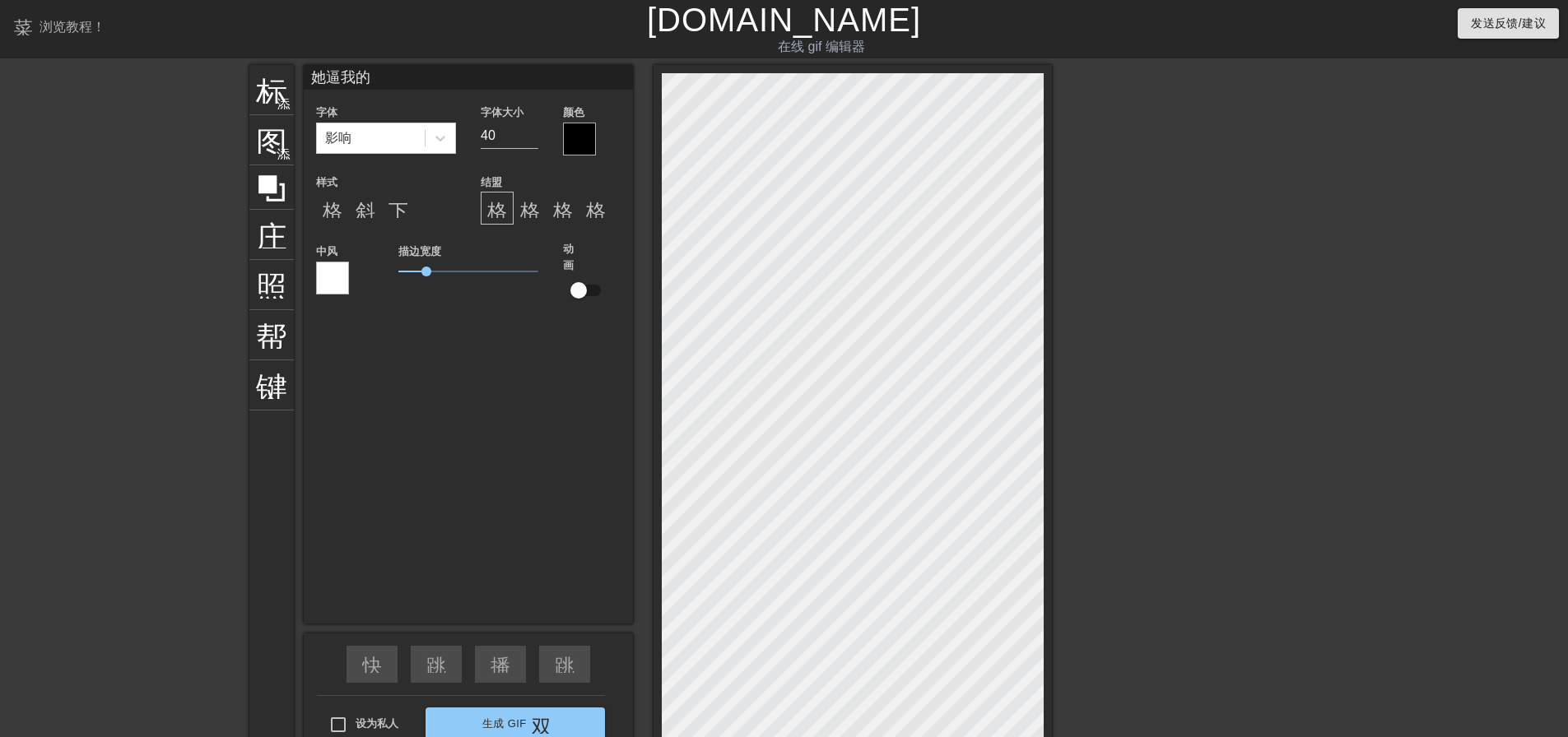
click at [587, 133] on div at bounding box center [579, 139] width 33 height 33
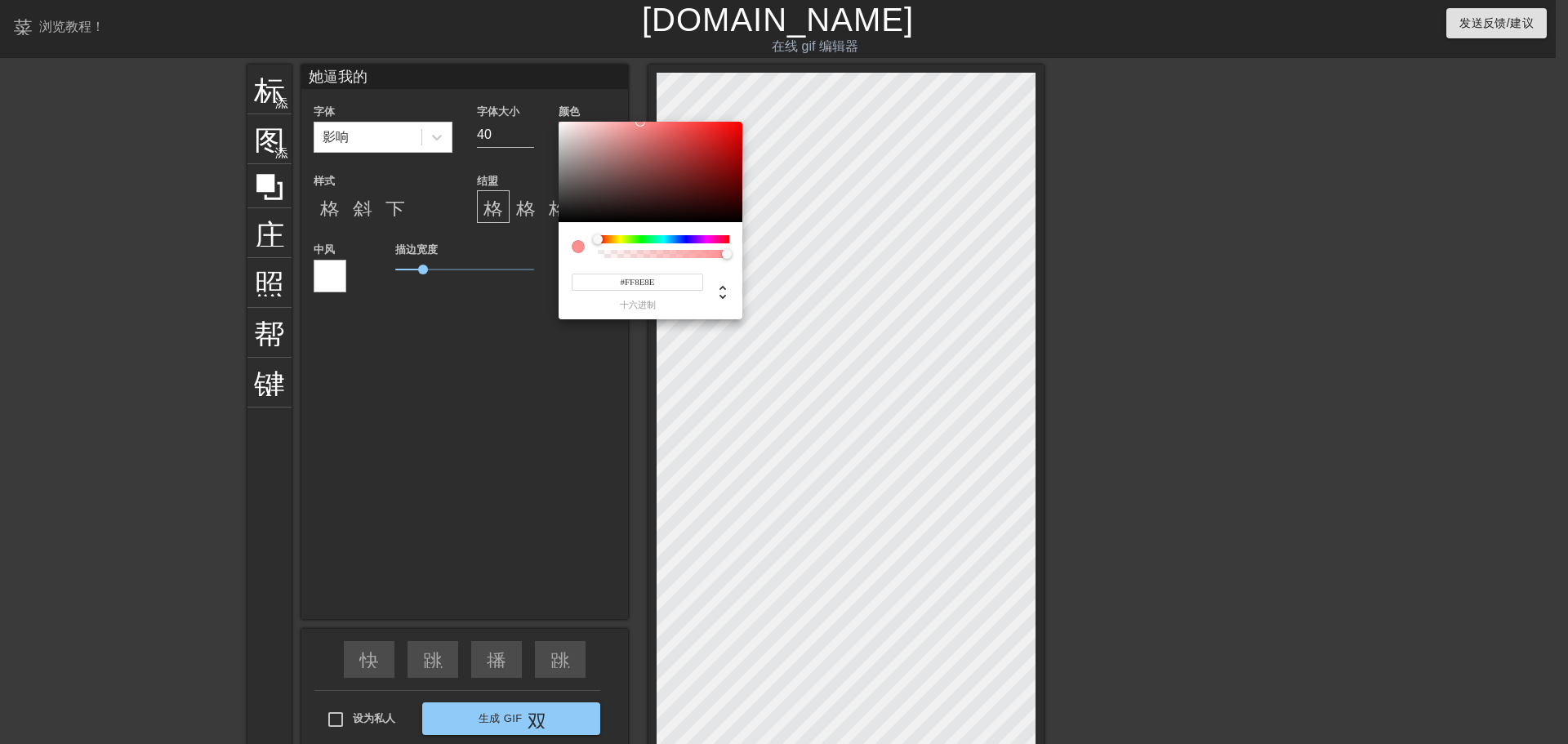
type input "#FFFFFF"
drag, startPoint x: 560, startPoint y: 216, endPoint x: 540, endPoint y: 108, distance: 109.8
click at [540, 108] on div "#FFFFFF 十六进制" at bounding box center [784, 372] width 1568 height 744
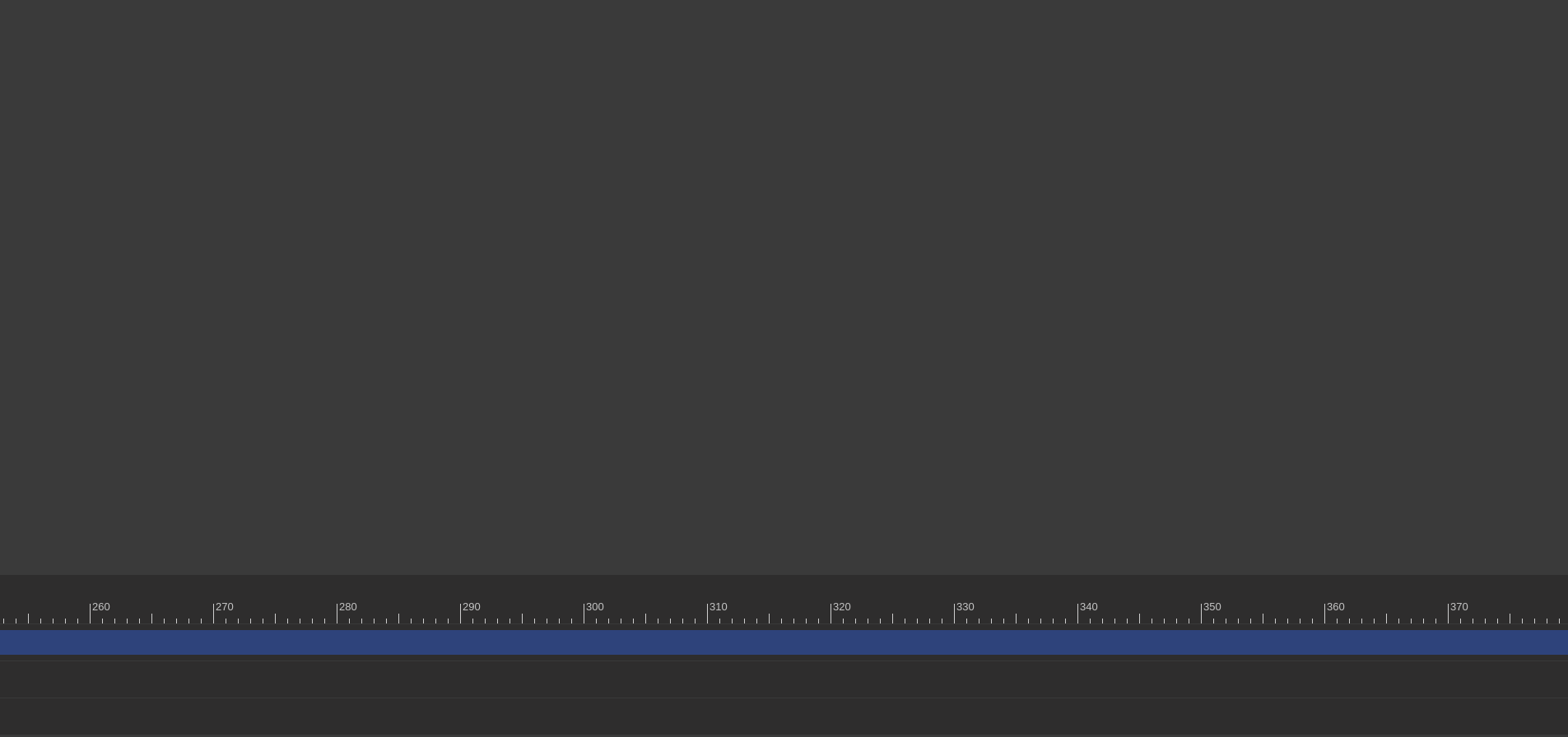
scroll to position [205, 3329]
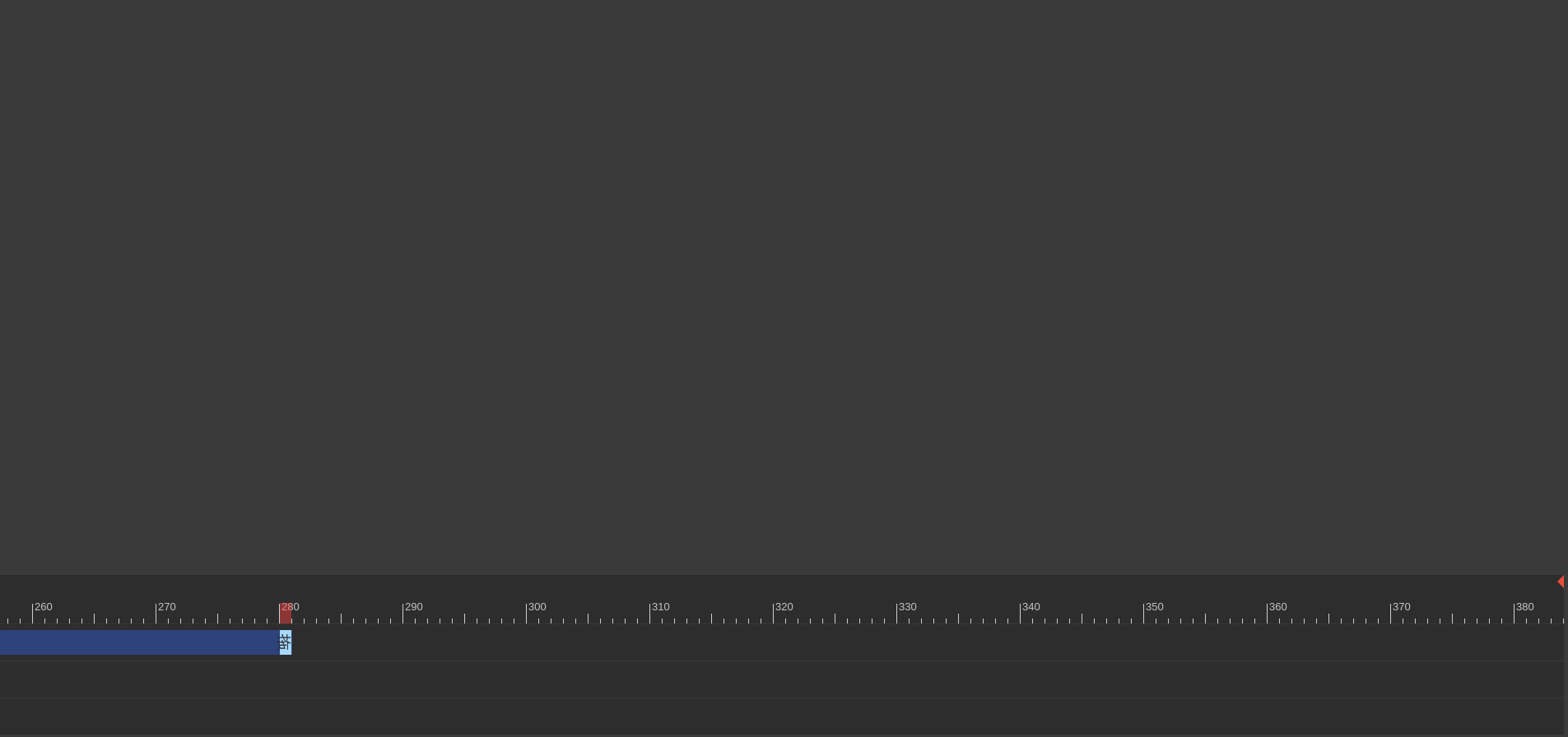
drag, startPoint x: 1558, startPoint y: 638, endPoint x: 283, endPoint y: 638, distance: 1275.0
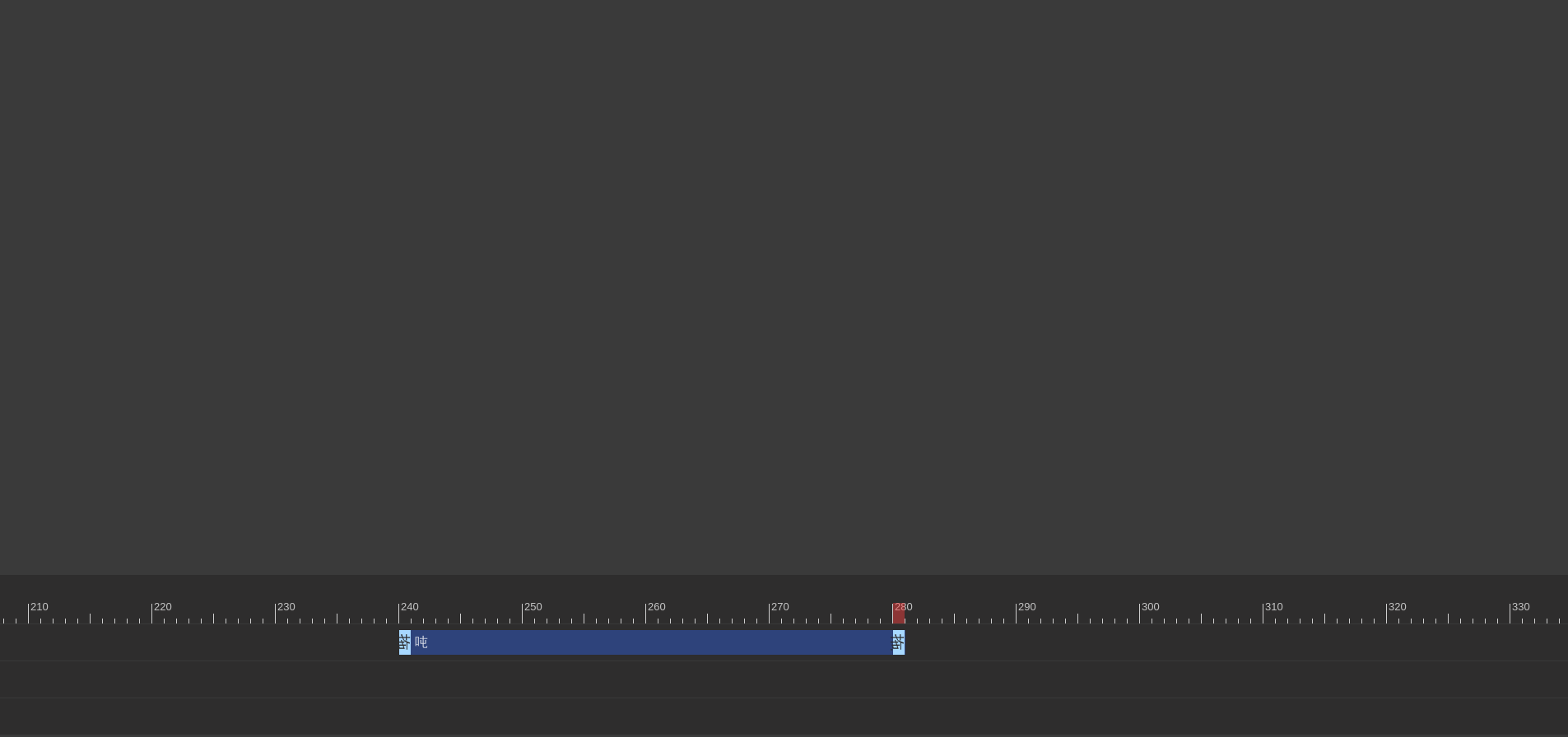
scroll to position [205, 2751]
drag, startPoint x: 868, startPoint y: 609, endPoint x: 975, endPoint y: 608, distance: 107.0
click at [975, 608] on div at bounding box center [975, 613] width 12 height 20
drag, startPoint x: 994, startPoint y: 737, endPoint x: 888, endPoint y: 734, distance: 106.0
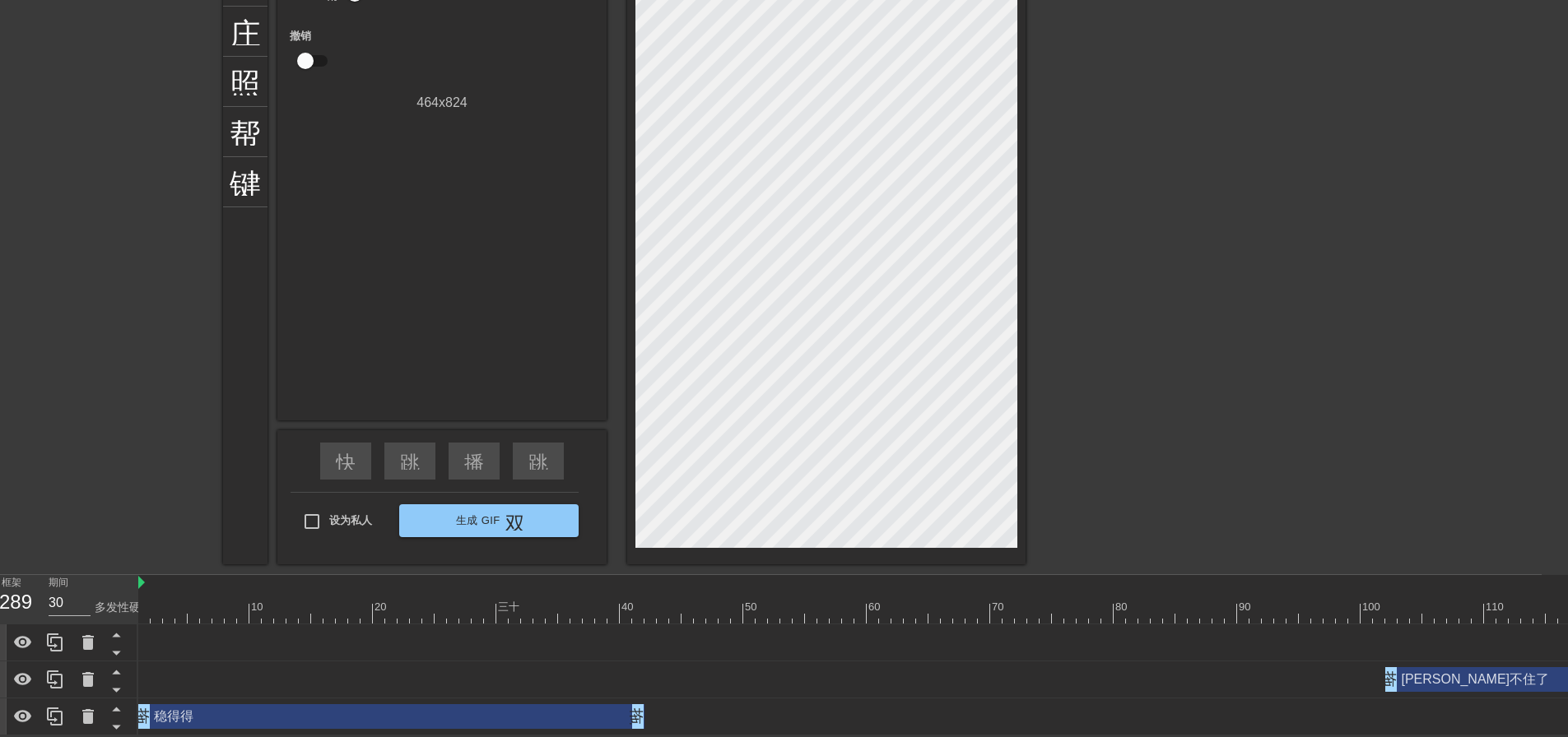
scroll to position [205, 8]
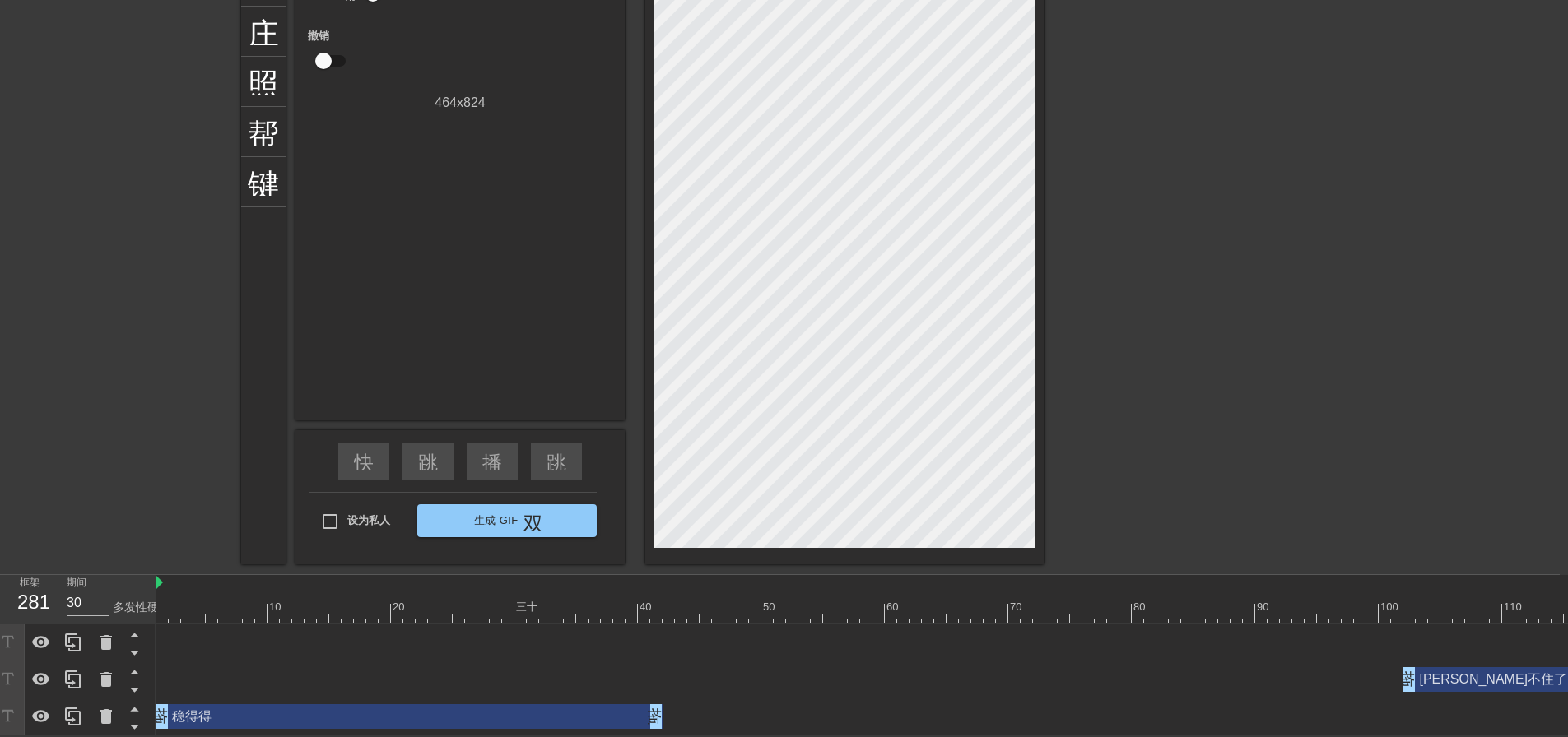
click at [1301, 232] on div at bounding box center [1186, 108] width 247 height 494
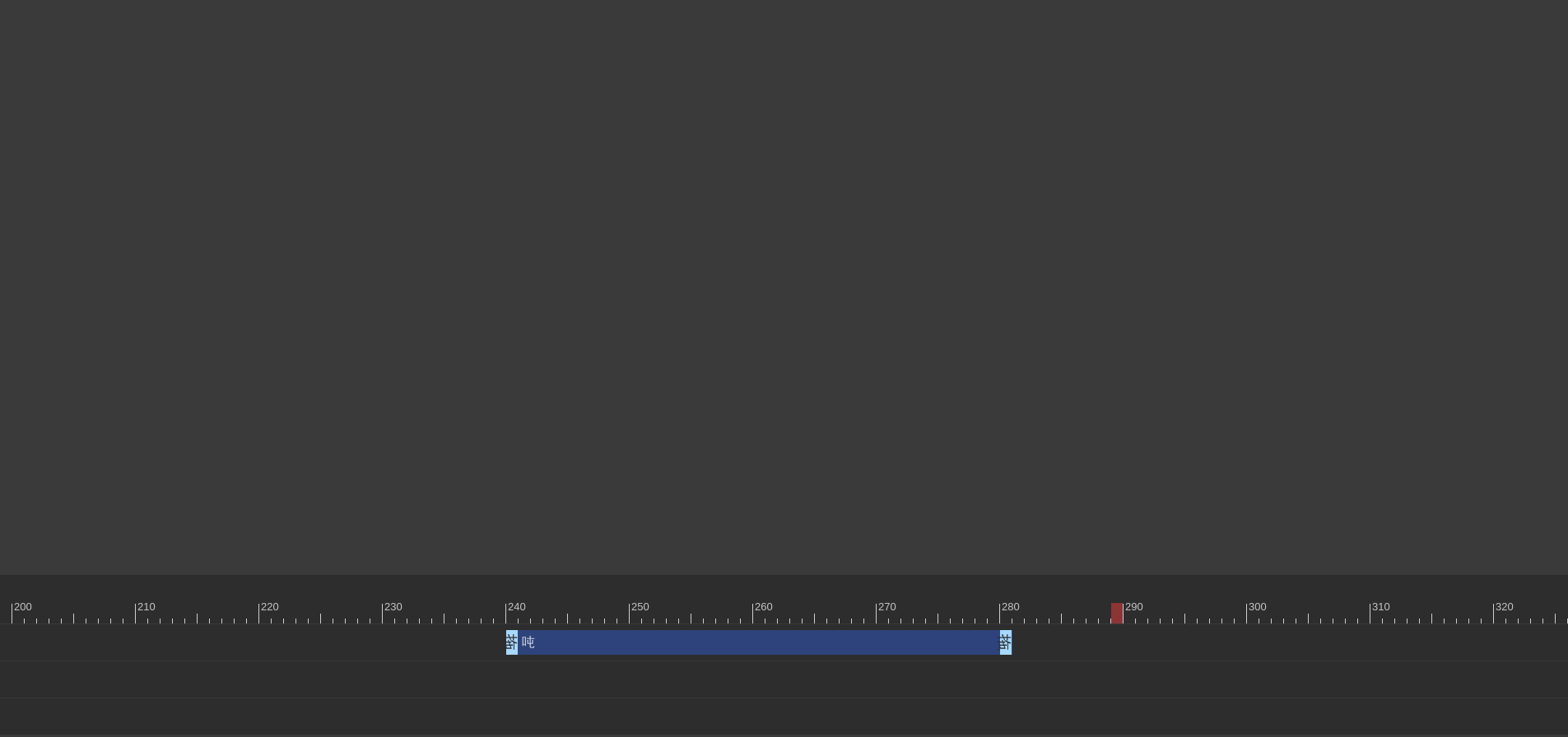
scroll to position [205, 2614]
drag, startPoint x: 1111, startPoint y: 611, endPoint x: 1234, endPoint y: 611, distance: 123.0
click at [1234, 611] on div at bounding box center [1236, 613] width 12 height 20
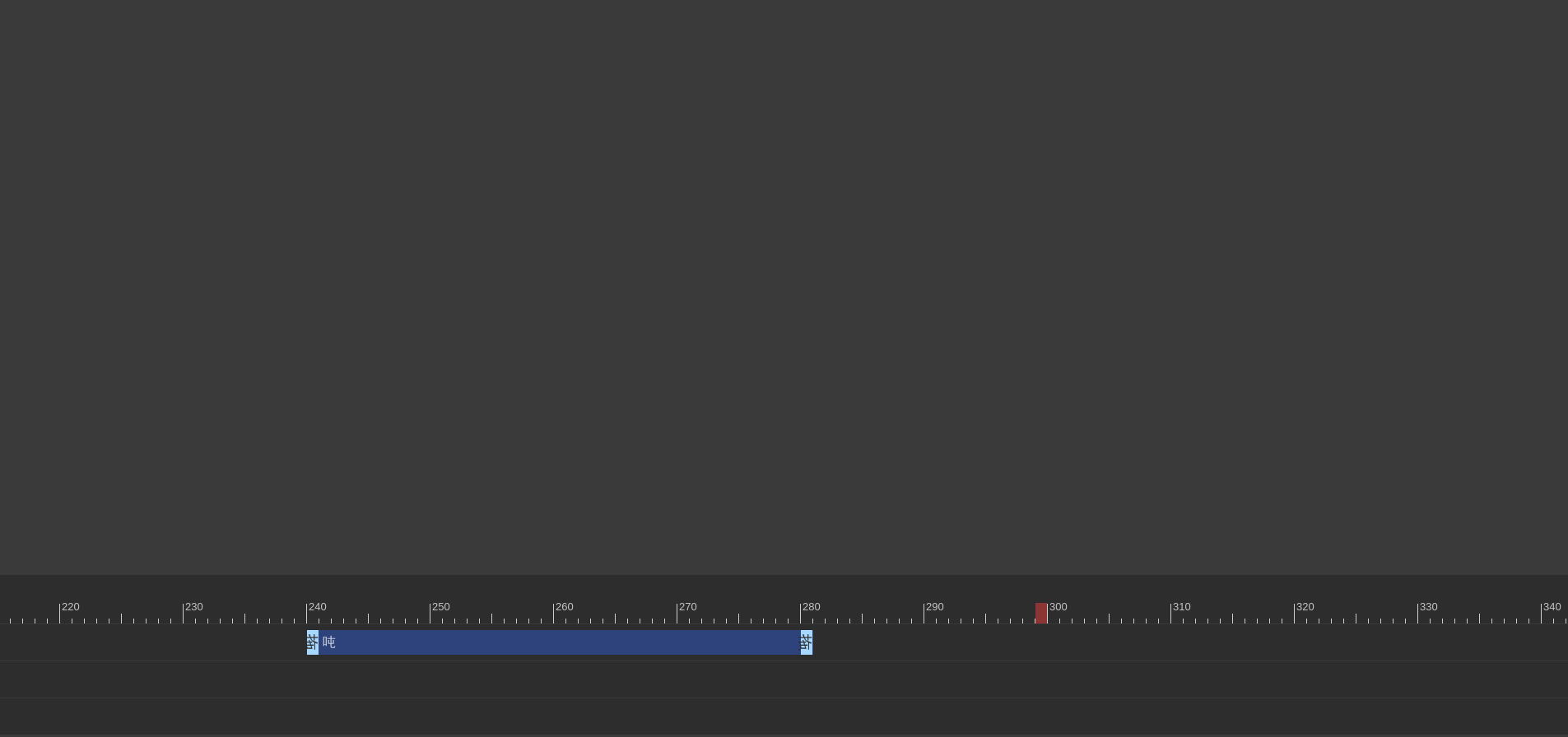
scroll to position [205, 2905]
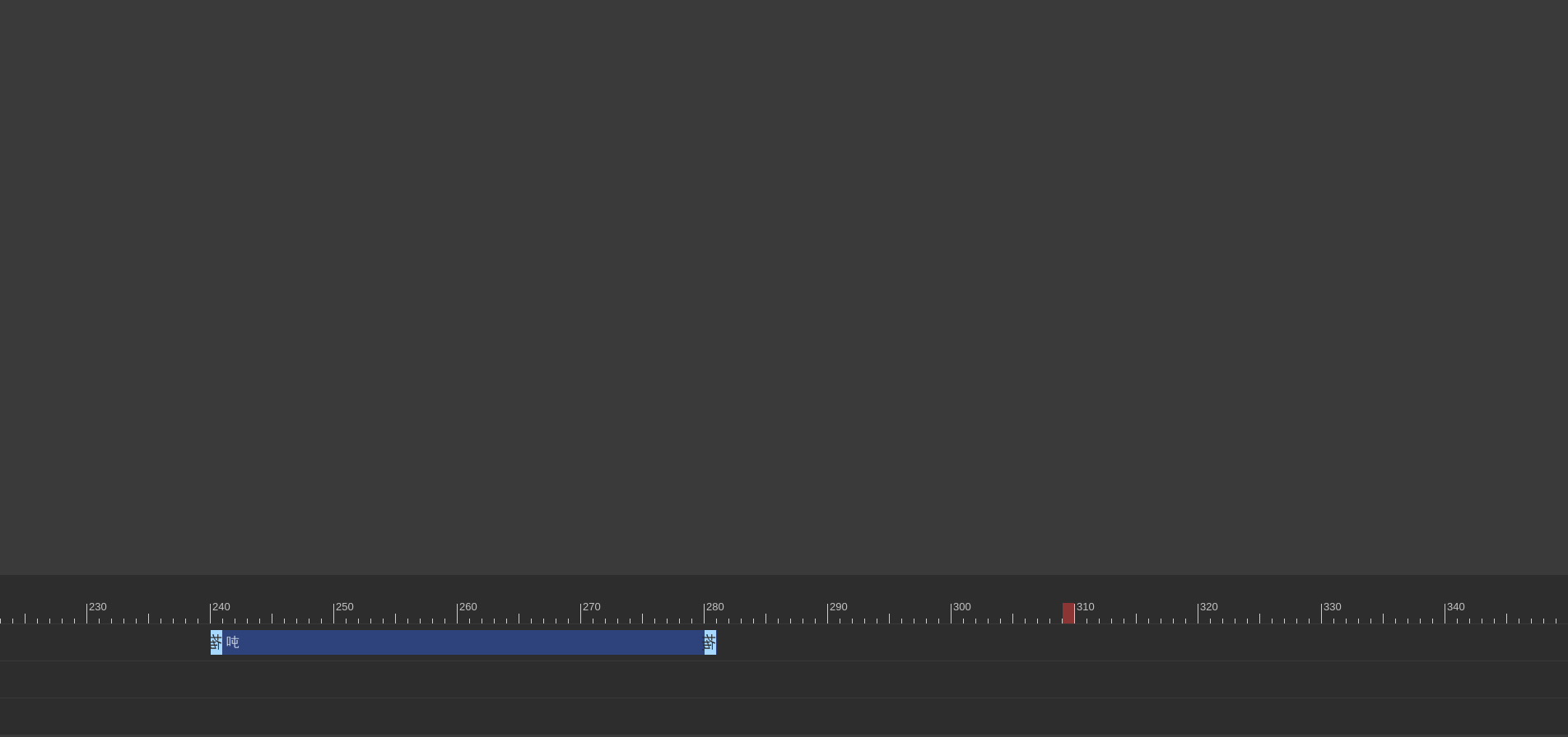
drag, startPoint x: 947, startPoint y: 610, endPoint x: 1069, endPoint y: 611, distance: 122.0
click at [1069, 611] on div at bounding box center [1068, 613] width 12 height 20
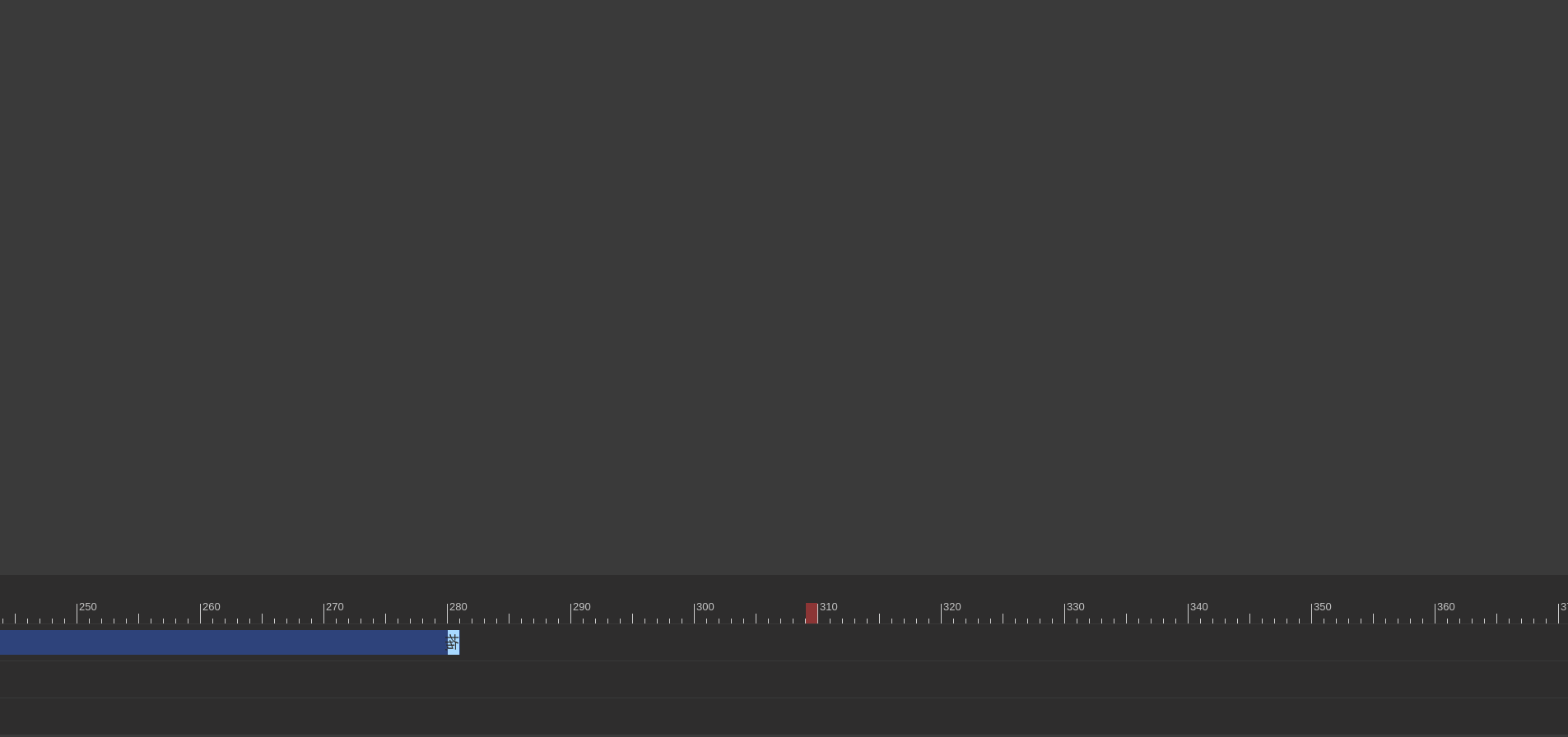
scroll to position [205, 3329]
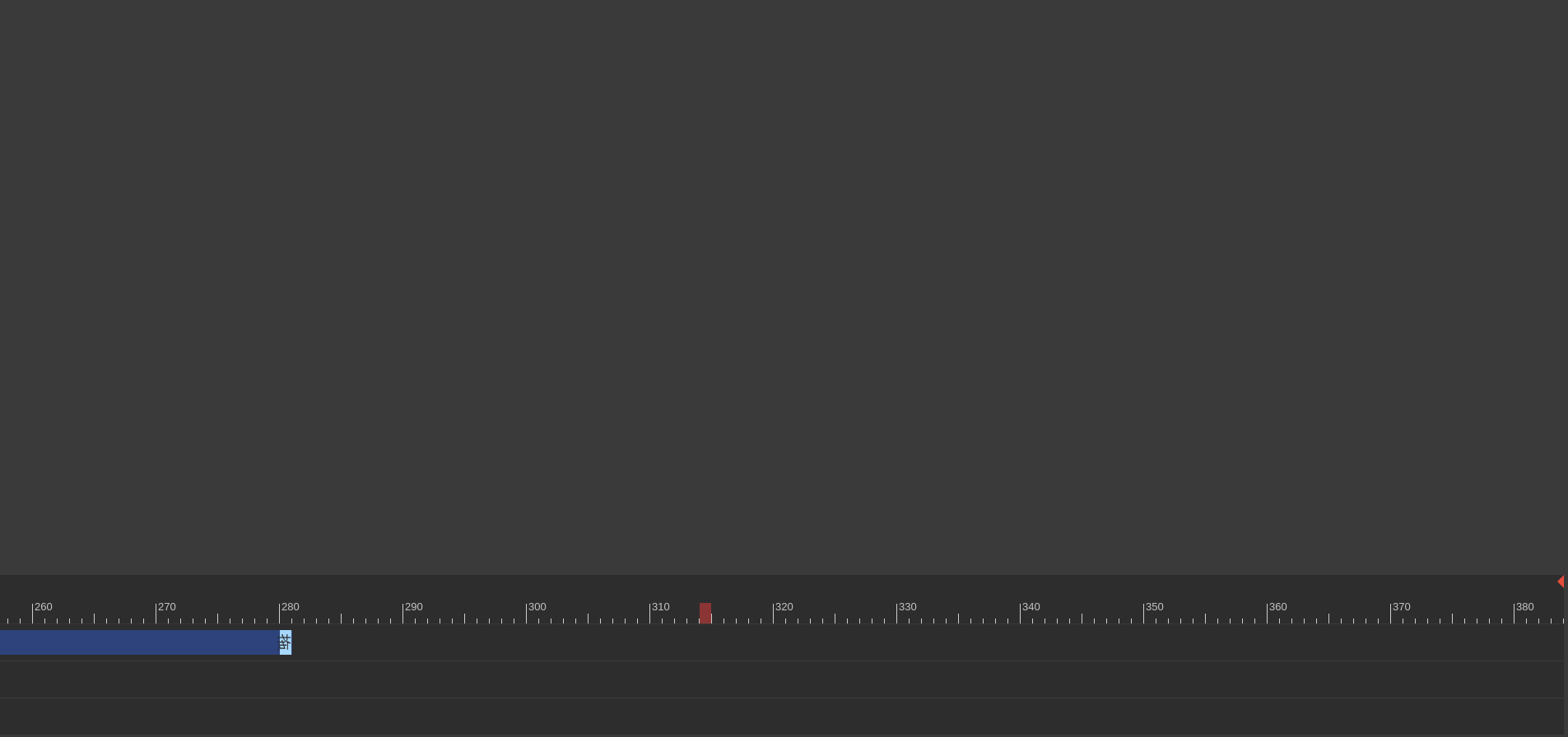
type input "40"
drag, startPoint x: 647, startPoint y: 616, endPoint x: 778, endPoint y: 611, distance: 131.1
click at [778, 611] on div at bounding box center [780, 613] width 12 height 20
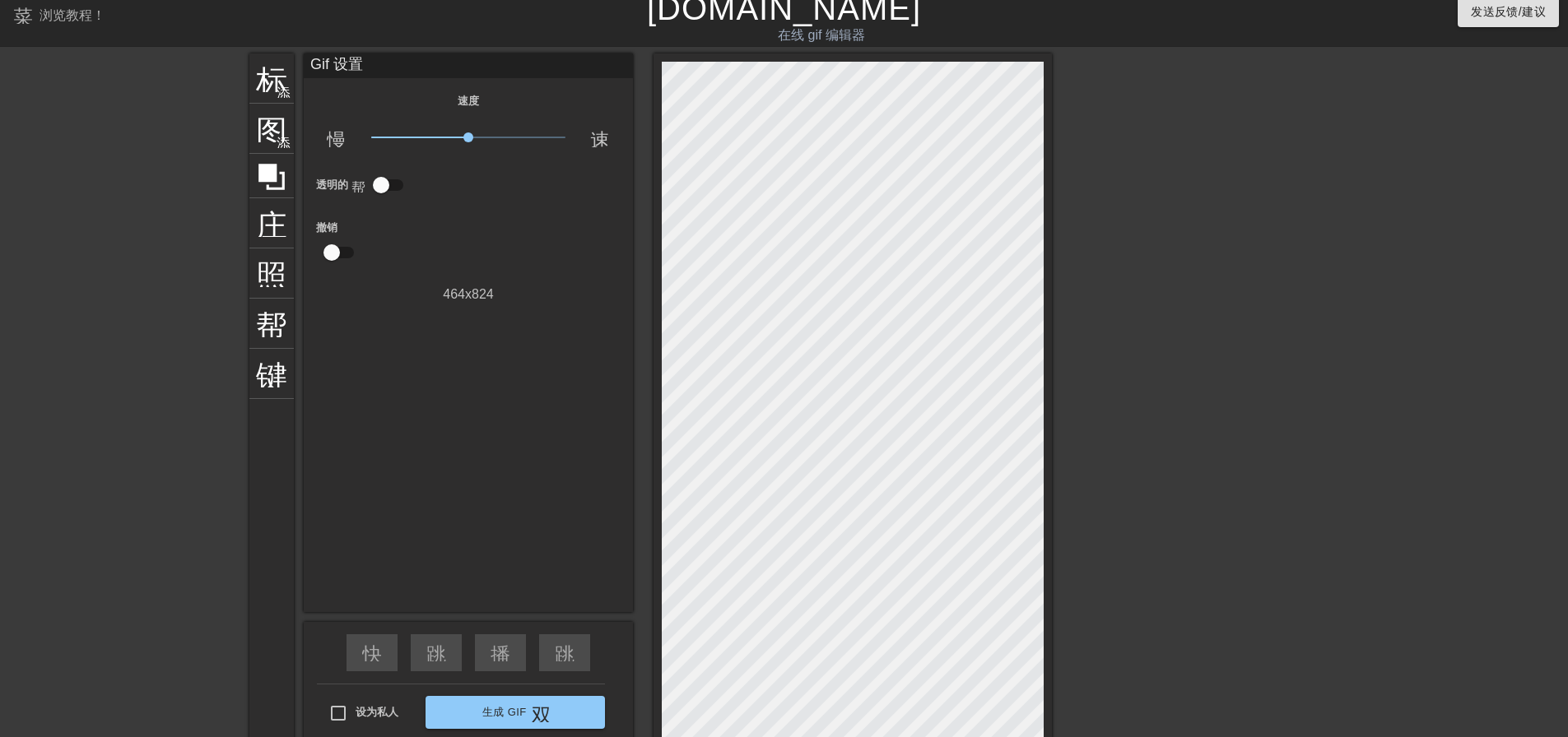
scroll to position [0, 0]
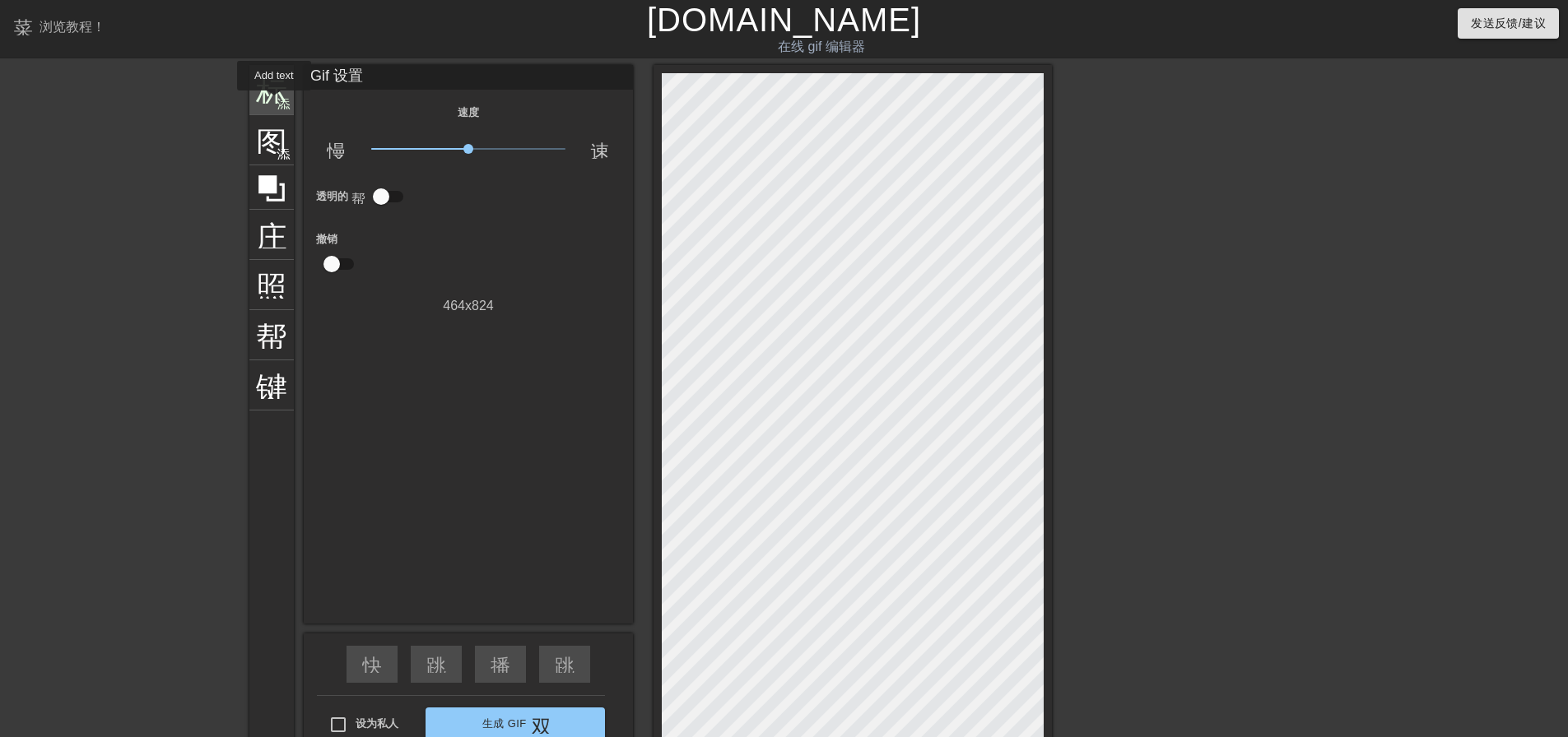
click at [274, 102] on font "标题" at bounding box center [287, 88] width 63 height 31
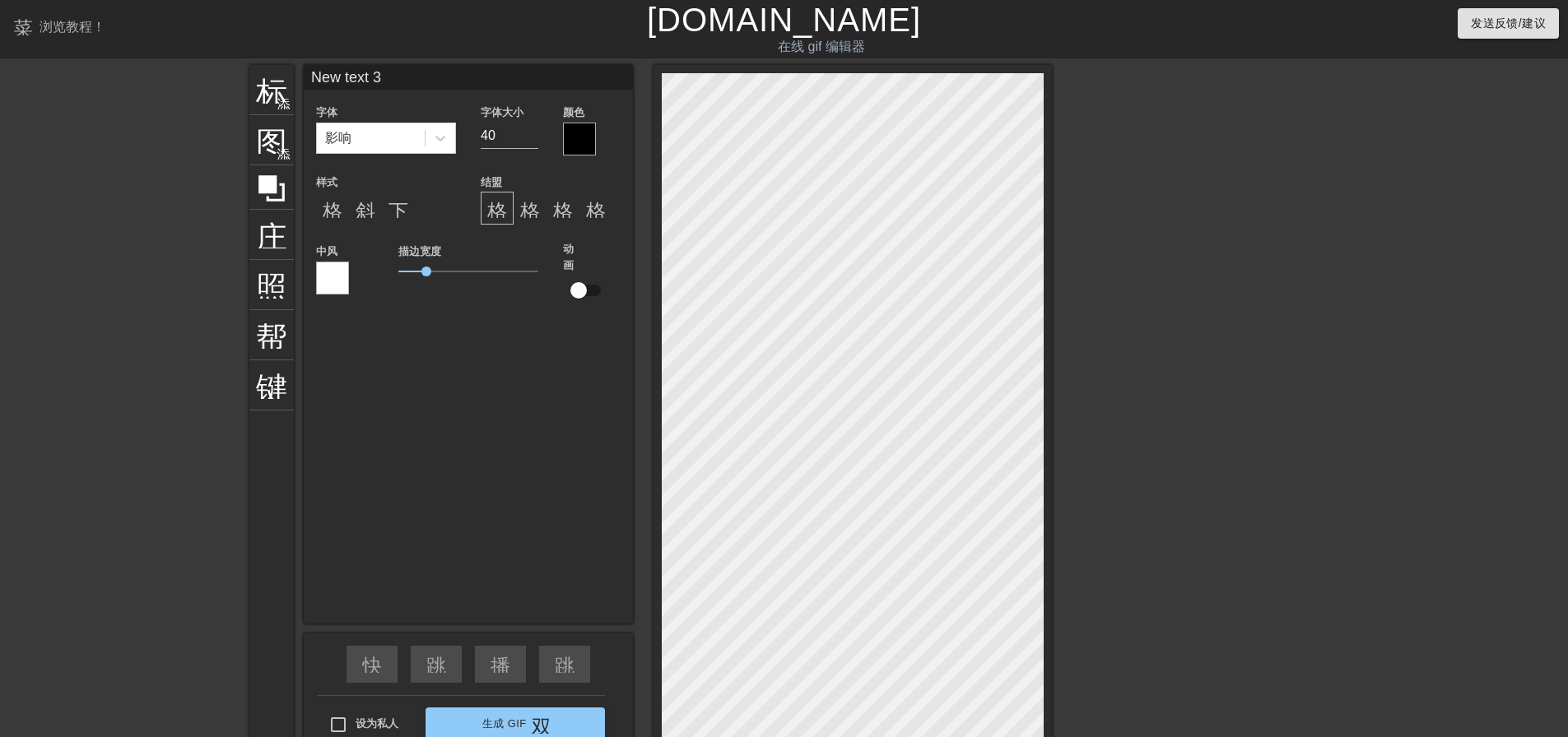
drag, startPoint x: 398, startPoint y: 81, endPoint x: 299, endPoint y: 78, distance: 99.0
click at [299, 78] on div "标题 添加圆圈 图像 添加圆圈 庄稼 照片尺寸选择大 帮助 键盘 New text 3 字体 影响 字体大小 40 颜色 样式 格式_粗体 斜体格式 下划线格…" at bounding box center [650, 416] width 803 height 703
type input "h"
type input "嘿"
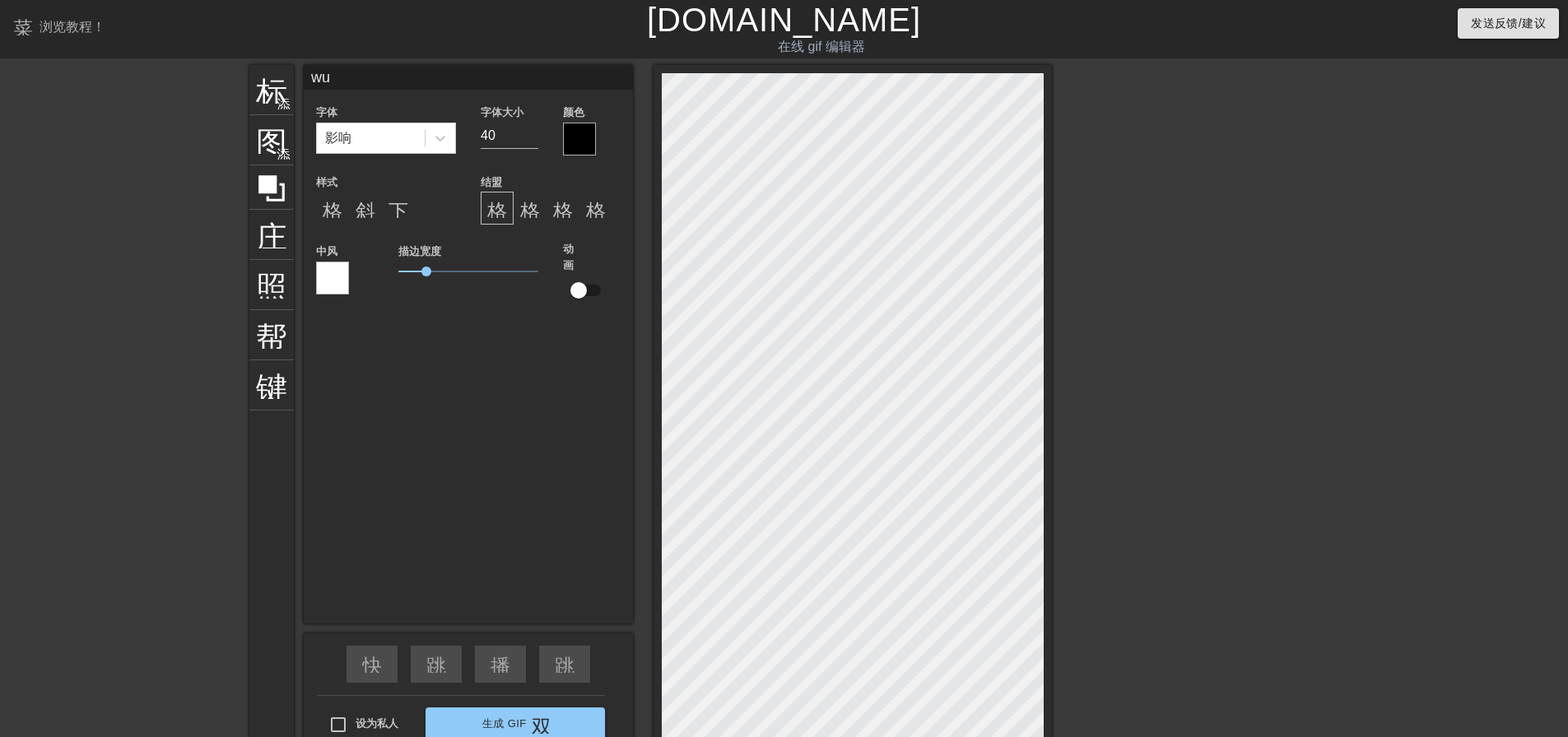
type input "舞"
type input "h"
type input "嘿稳失"
drag, startPoint x: 1312, startPoint y: 296, endPoint x: 1284, endPoint y: 298, distance: 28.1
click at [1312, 296] on div at bounding box center [1194, 312] width 247 height 494
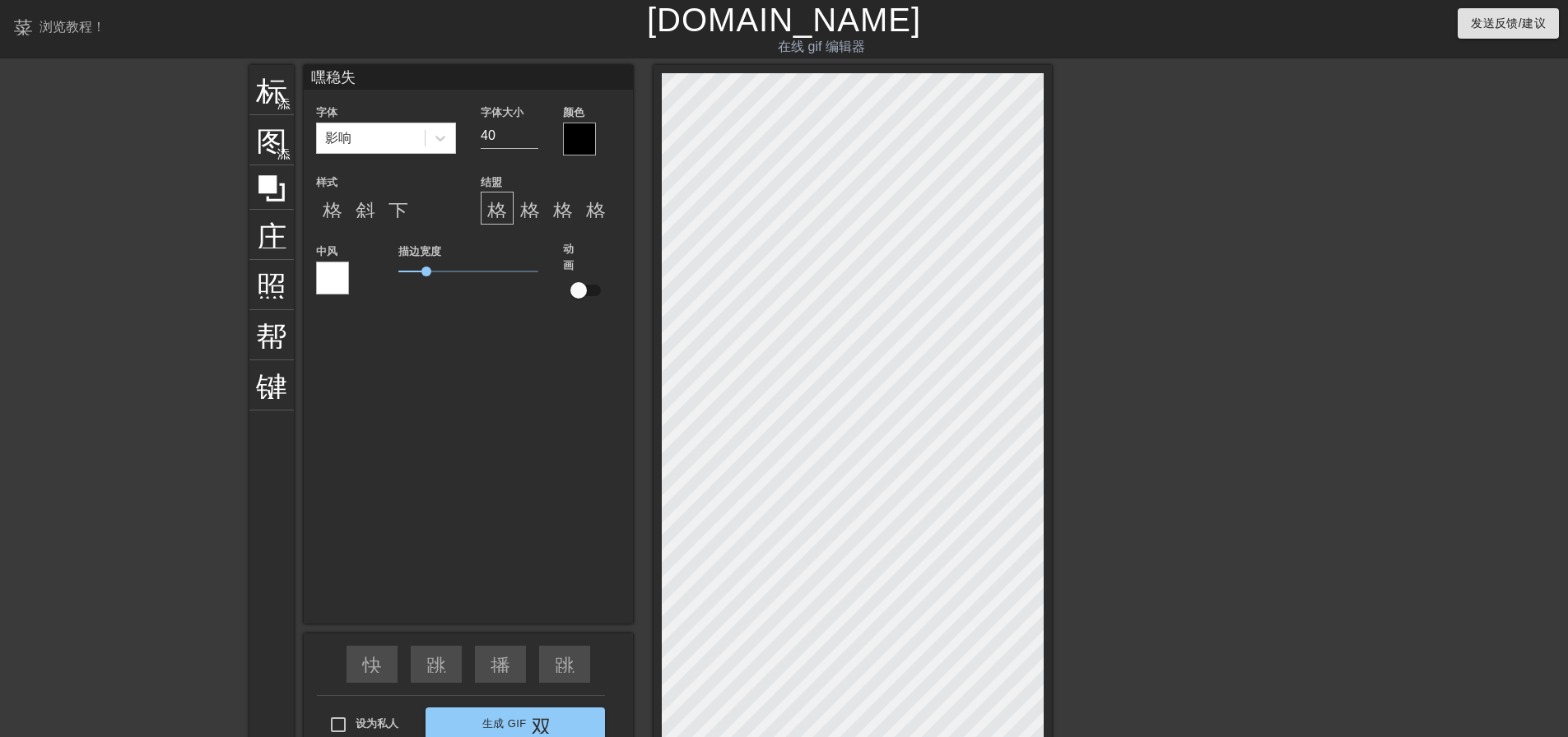
click at [588, 133] on div at bounding box center [579, 139] width 33 height 33
click at [569, 136] on div at bounding box center [579, 139] width 33 height 33
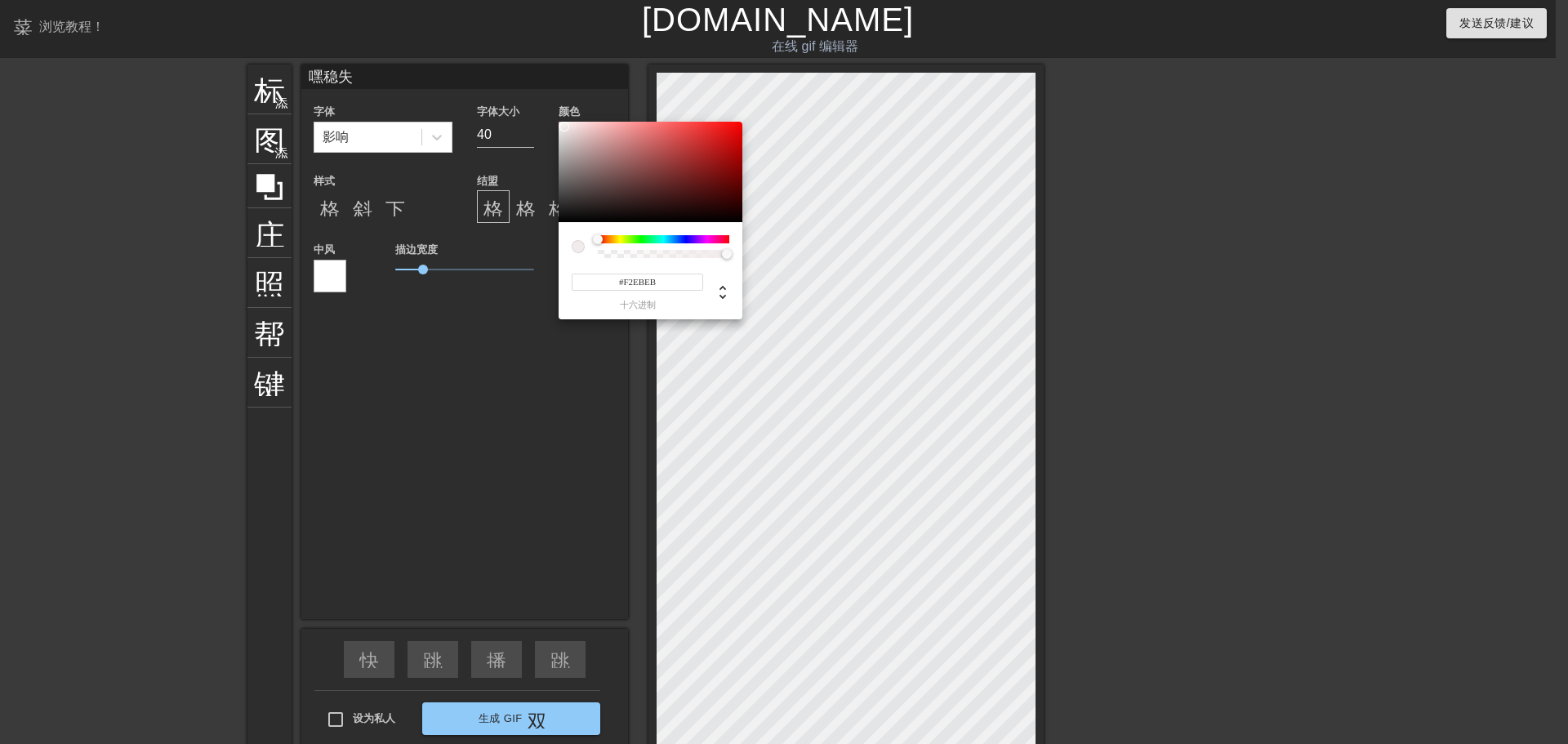
click at [563, 127] on div at bounding box center [649, 172] width 184 height 101
type input "#FFFFFF"
drag, startPoint x: 562, startPoint y: 124, endPoint x: 541, endPoint y: 117, distance: 22.1
click at [541, 117] on div "#FFFFFF 十六进制" at bounding box center [784, 372] width 1568 height 744
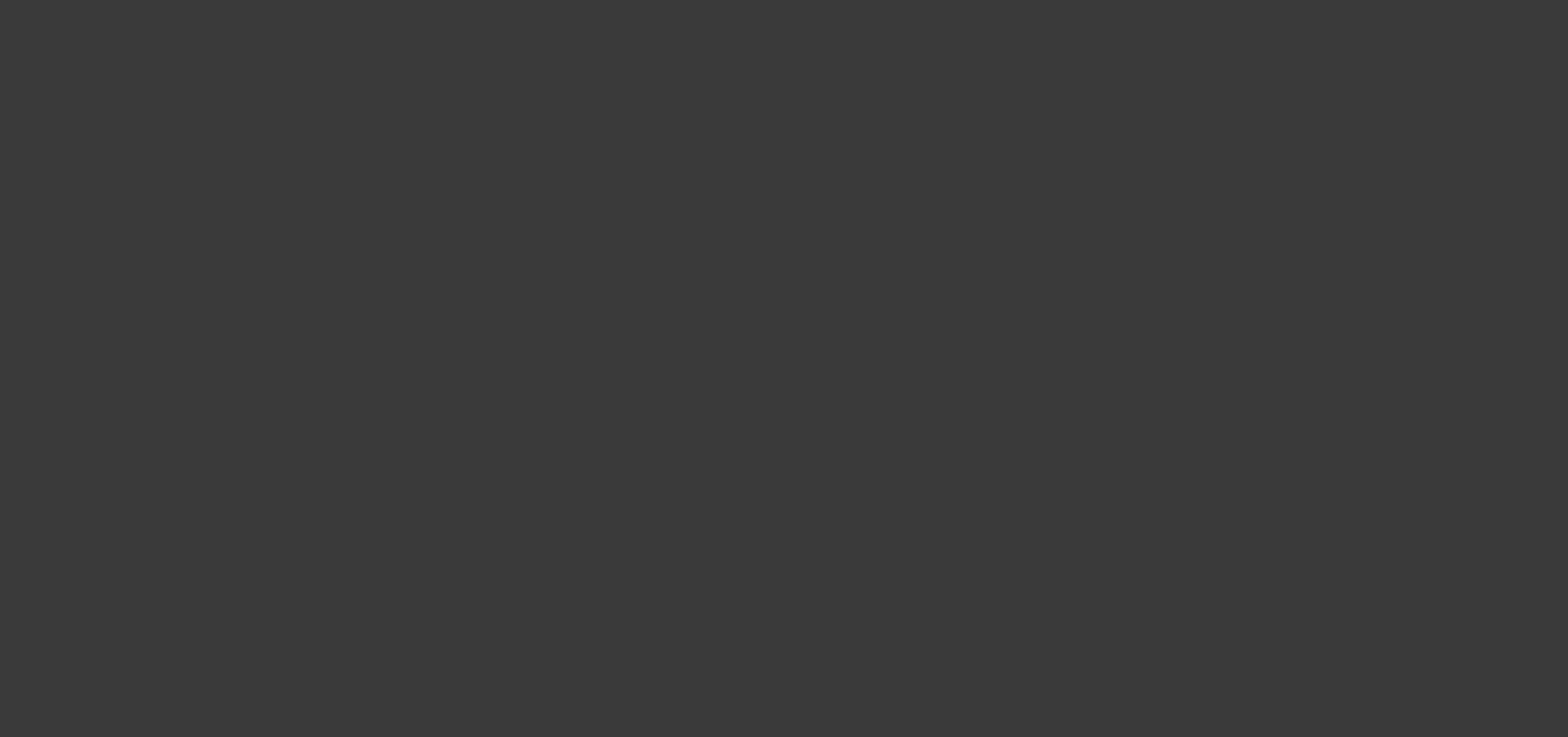
scroll to position [242, 3329]
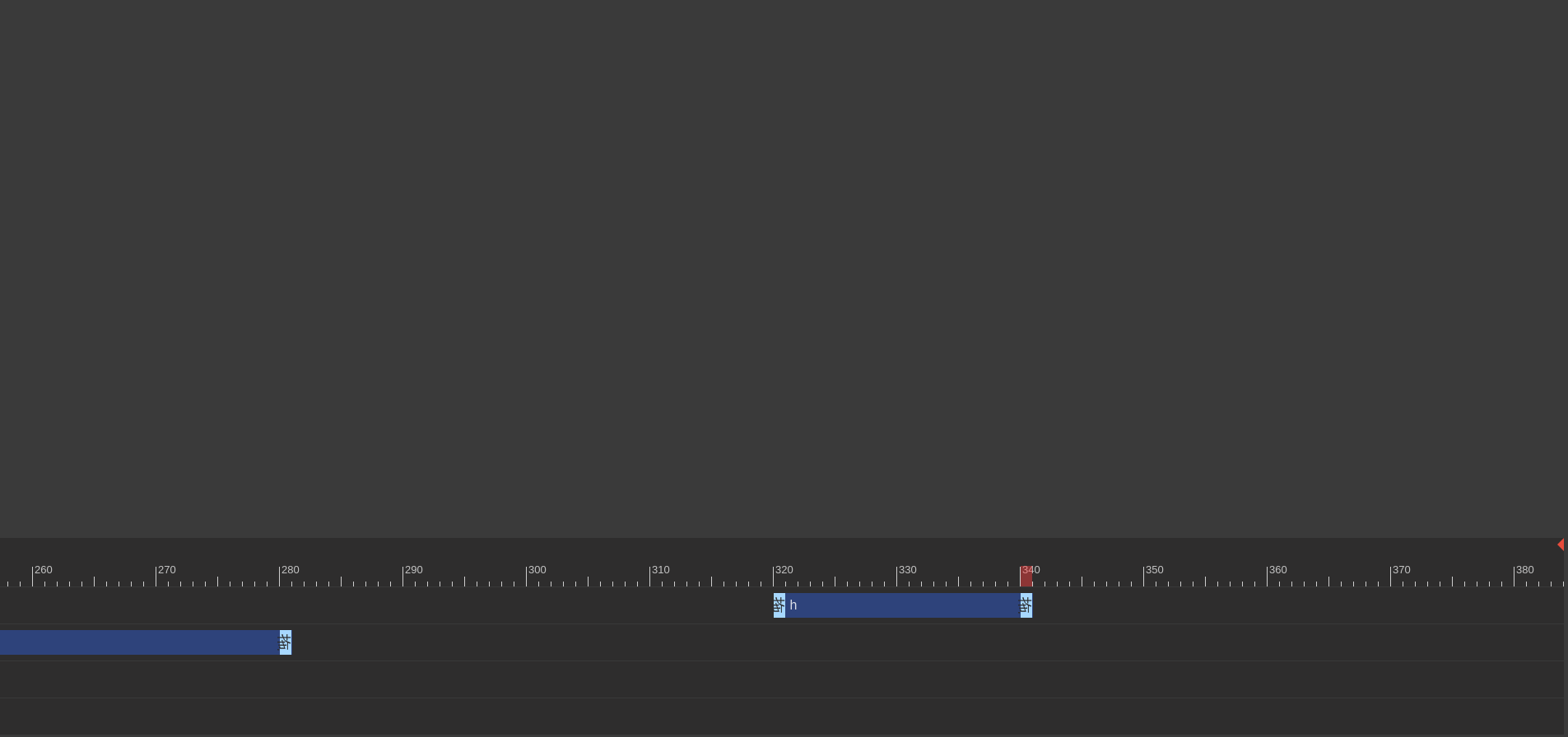
drag, startPoint x: 1562, startPoint y: 612, endPoint x: 1030, endPoint y: 622, distance: 532.1
type input "30"
drag, startPoint x: 1030, startPoint y: 606, endPoint x: 904, endPoint y: 607, distance: 126.0
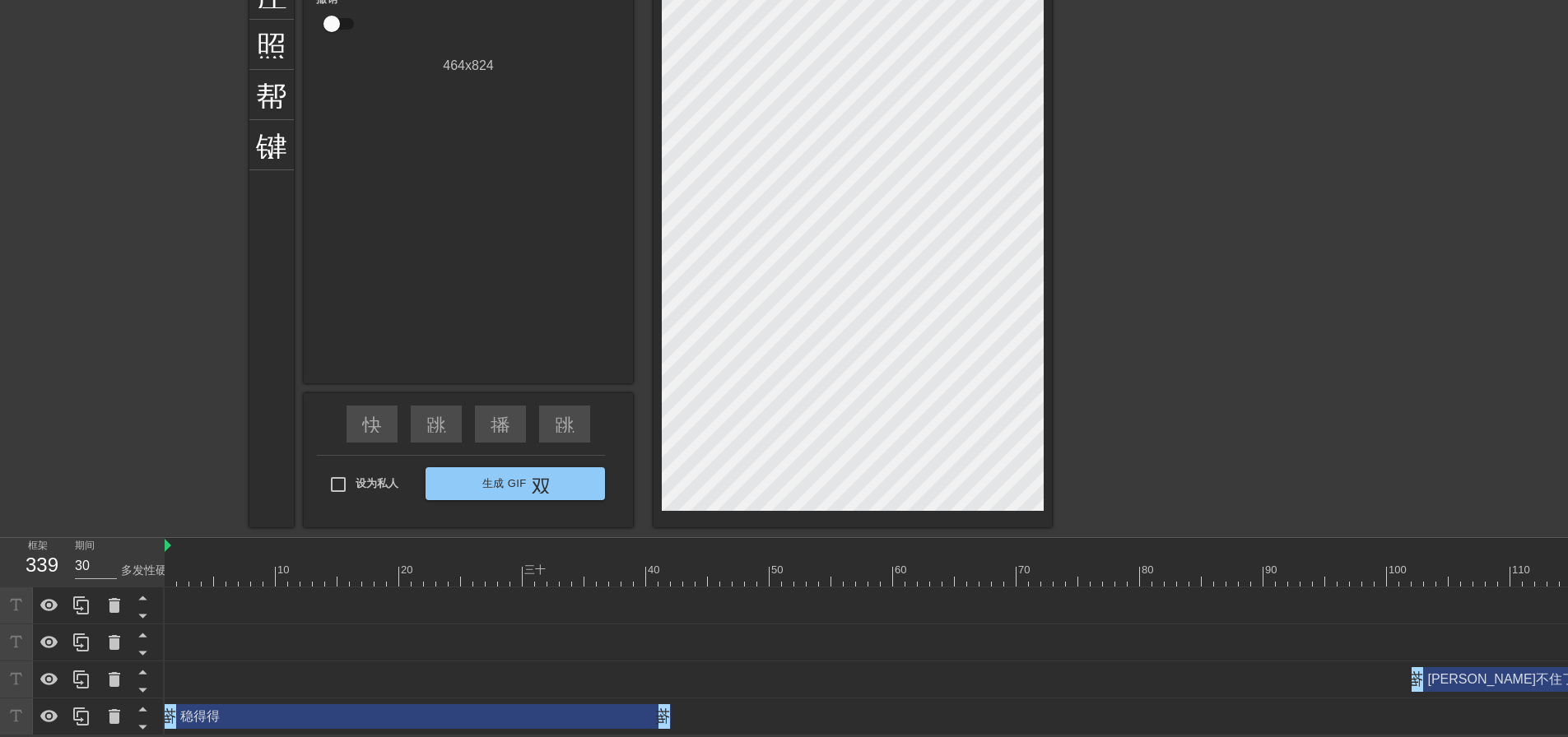
scroll to position [0, 0]
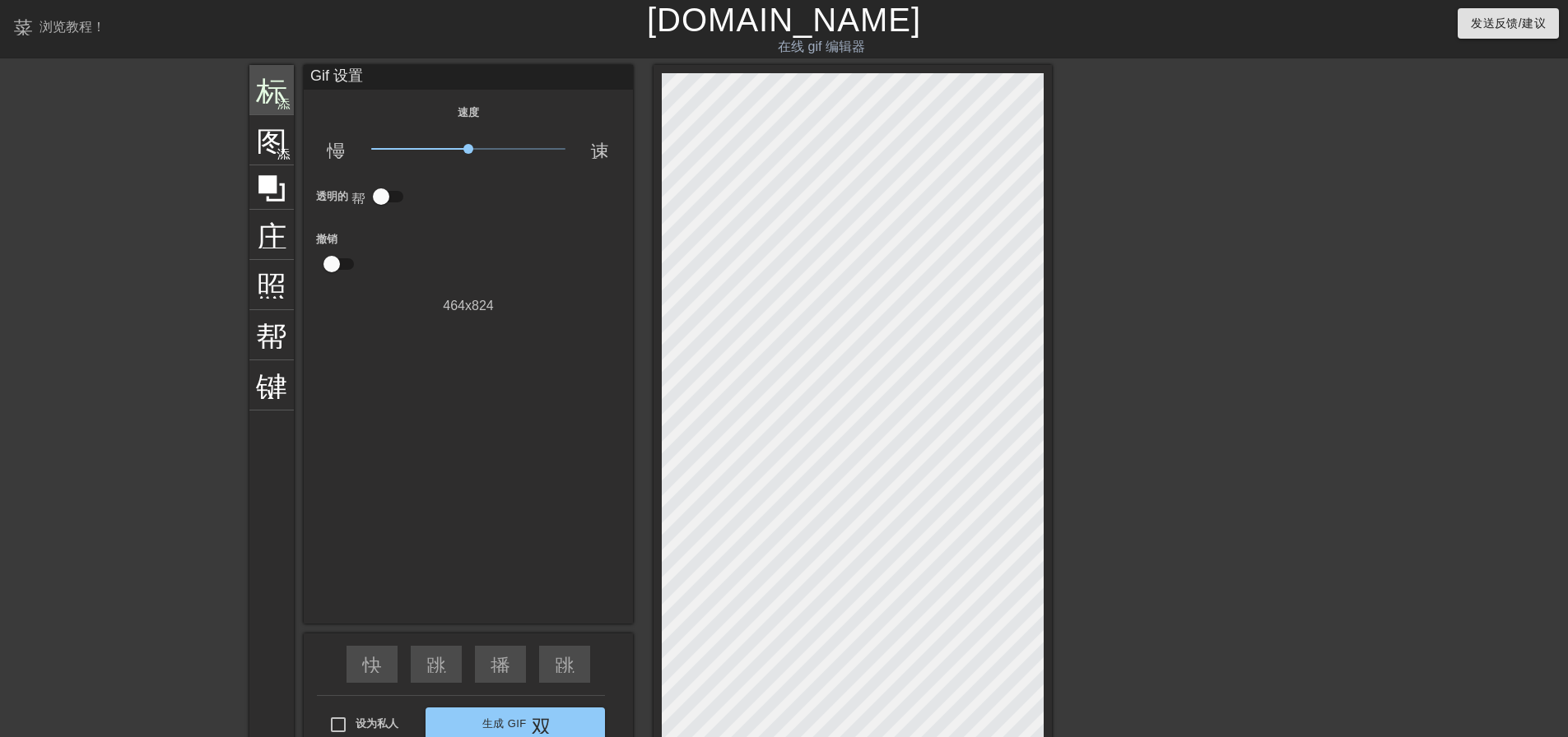
click at [282, 96] on font "添加圆圈" at bounding box center [305, 103] width 56 height 14
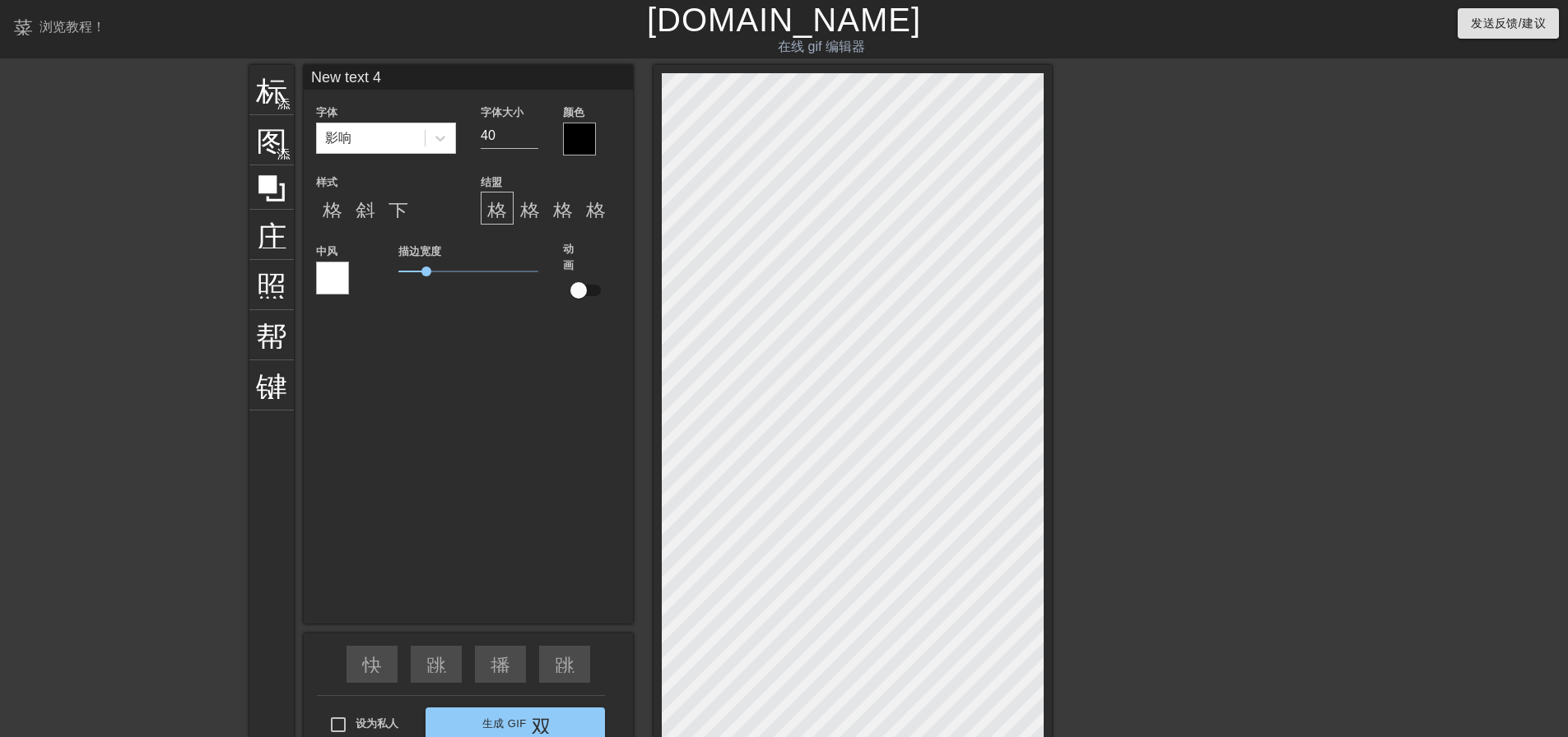
drag, startPoint x: 414, startPoint y: 73, endPoint x: 311, endPoint y: 69, distance: 103.1
click at [311, 69] on input "New text 4" at bounding box center [469, 77] width 329 height 24
type input "我"
click at [313, 69] on input "不管了" at bounding box center [469, 77] width 329 height 24
type input "我不管了"
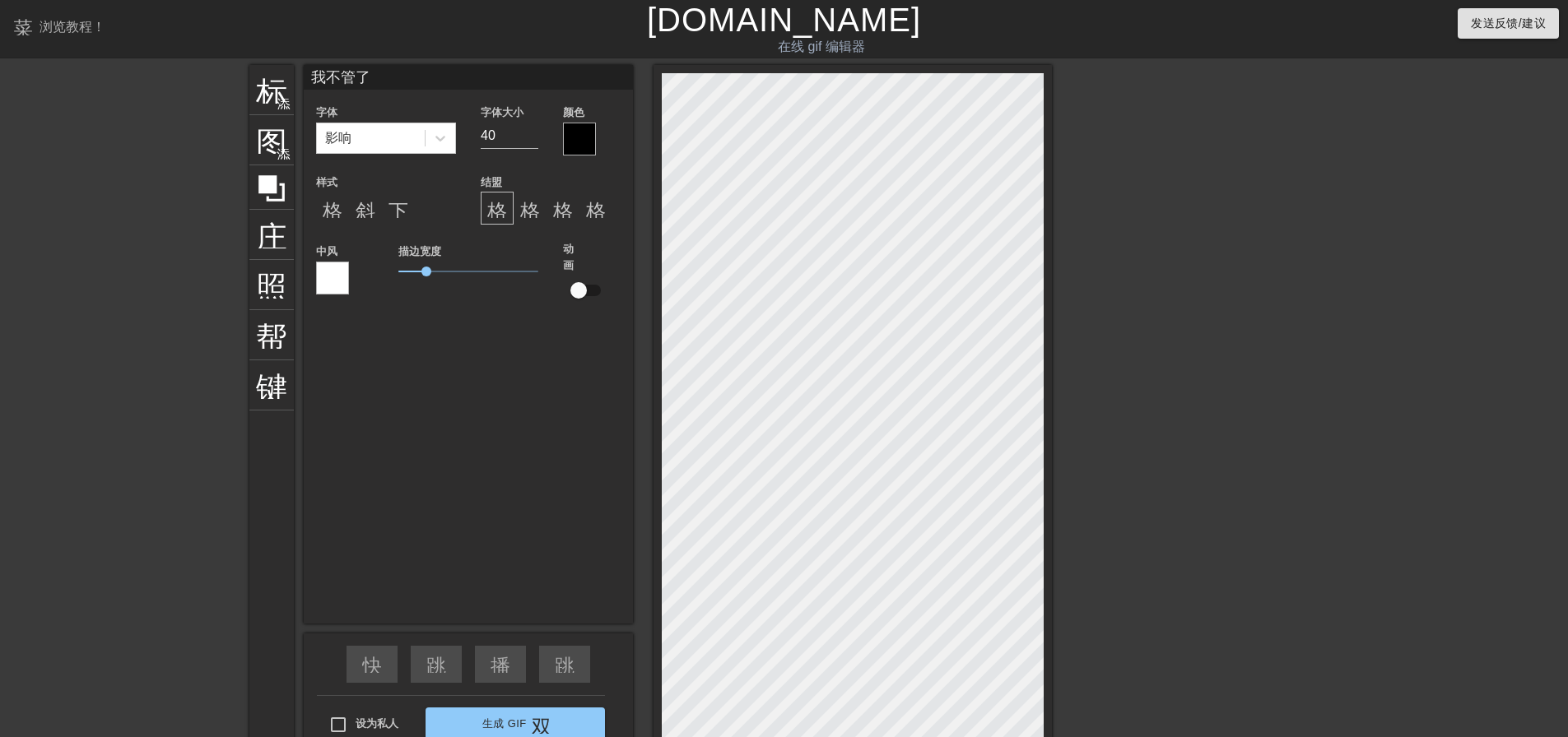
click at [592, 142] on div at bounding box center [579, 139] width 33 height 33
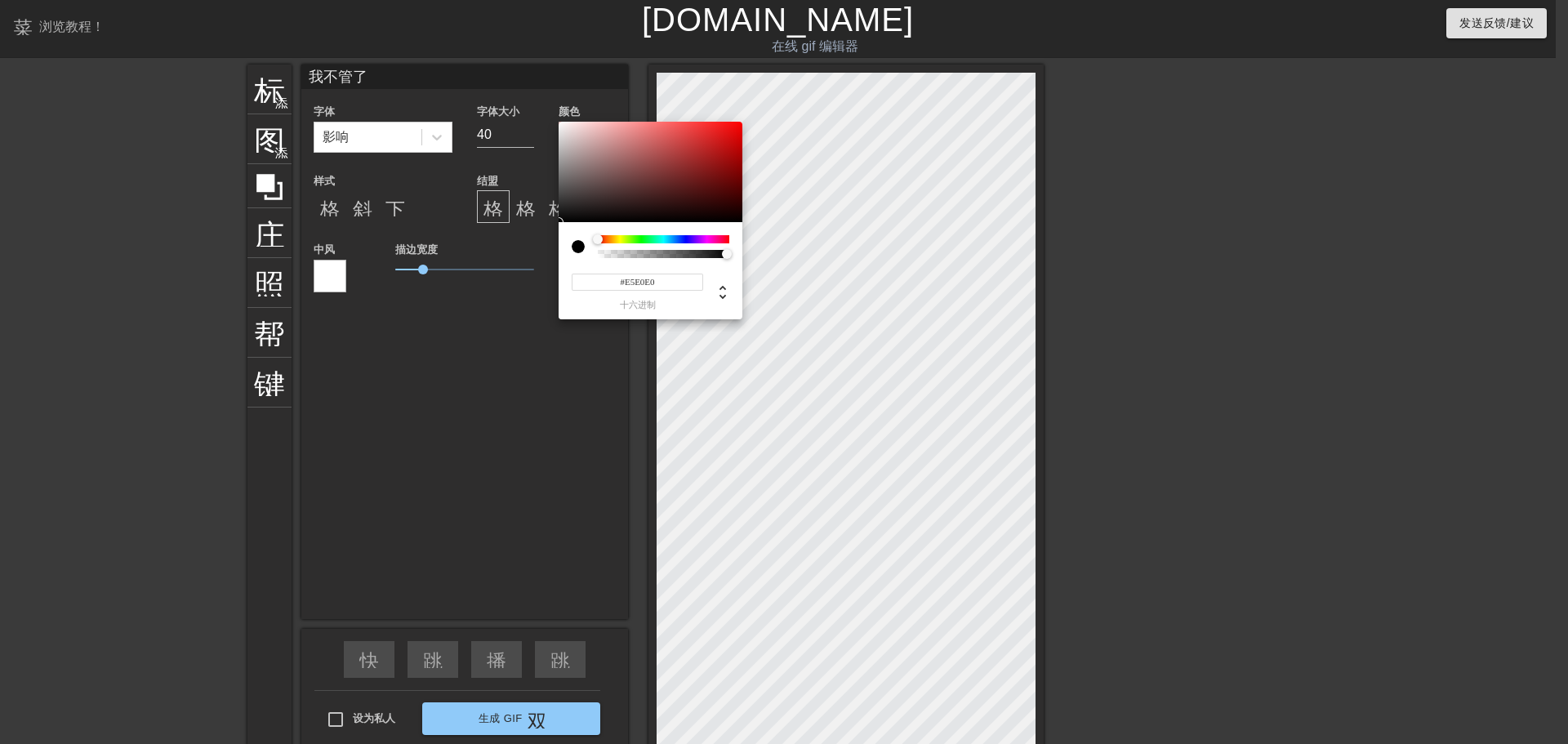
click at [562, 132] on div at bounding box center [649, 172] width 184 height 101
drag, startPoint x: 562, startPoint y: 131, endPoint x: 560, endPoint y: 121, distance: 10.2
click at [560, 122] on div at bounding box center [649, 172] width 184 height 101
type input "#F6F0F0"
click at [562, 125] on div at bounding box center [562, 125] width 10 height 10
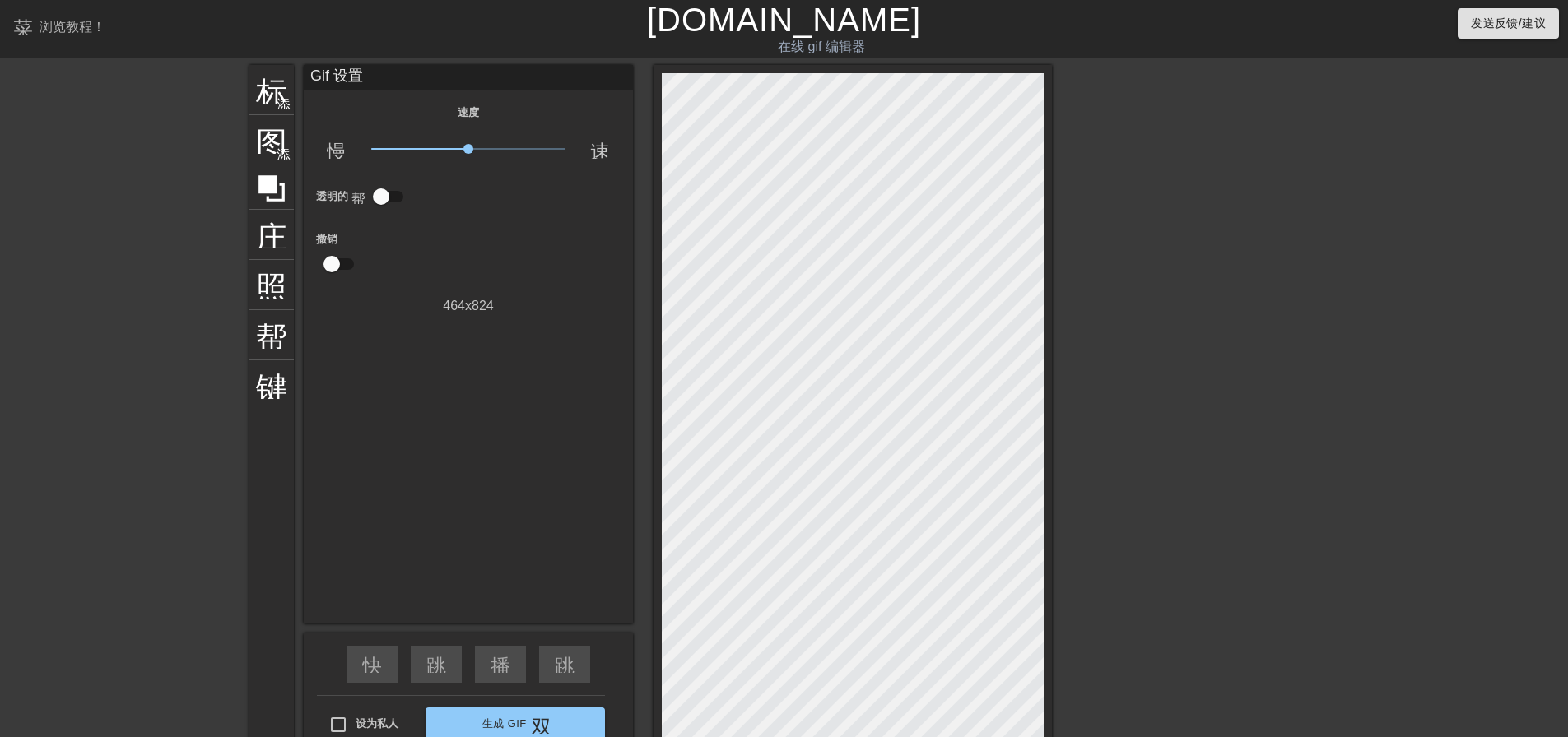
click at [1351, 501] on div "标题 添加圆圈 图像 添加圆圈 庄稼 照片尺寸选择大 帮助 键盘 Gif 设置 速度 慢动作视频 x1.00 速度 透明的 帮助 撤销 464 x 824 快…" at bounding box center [784, 416] width 1568 height 703
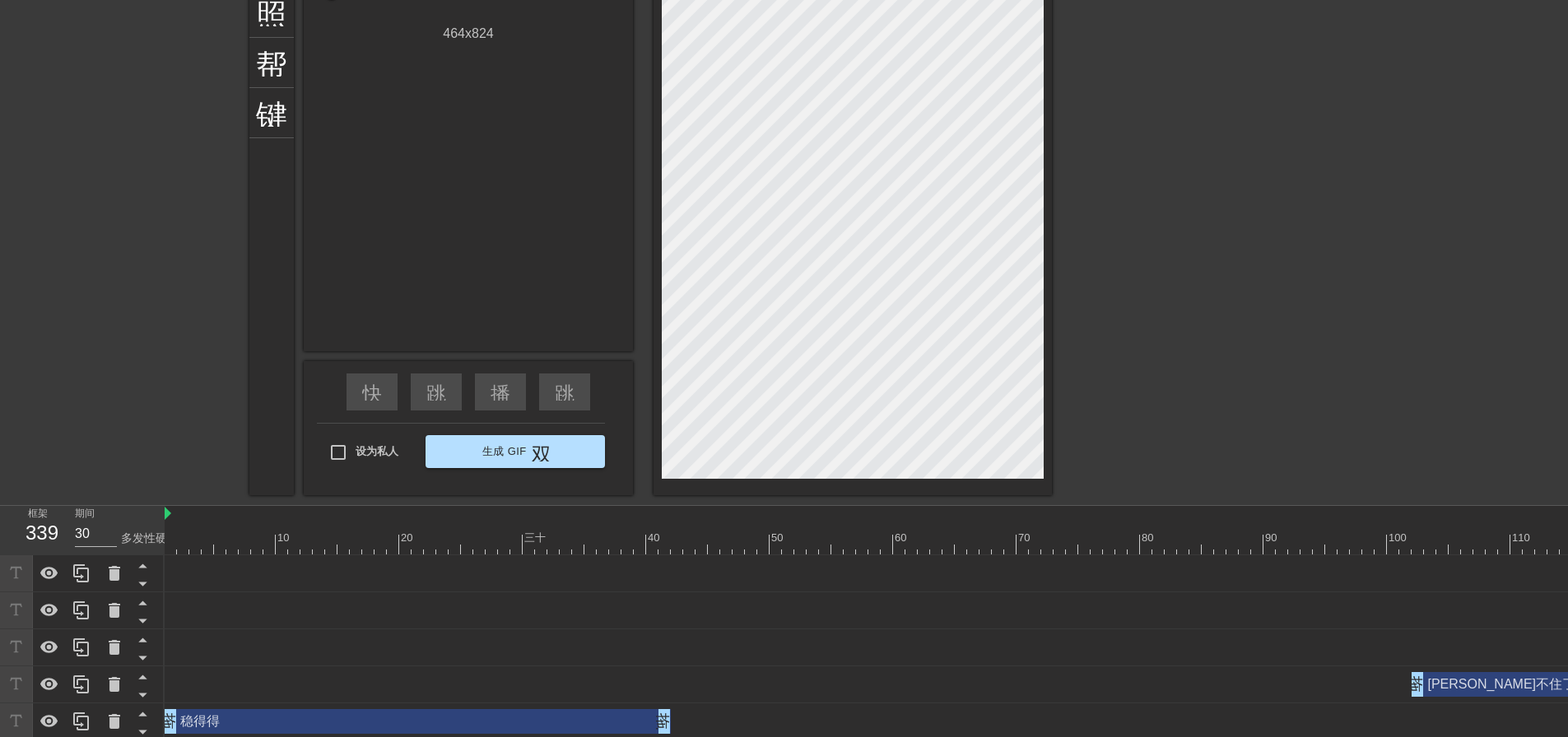
scroll to position [279, 0]
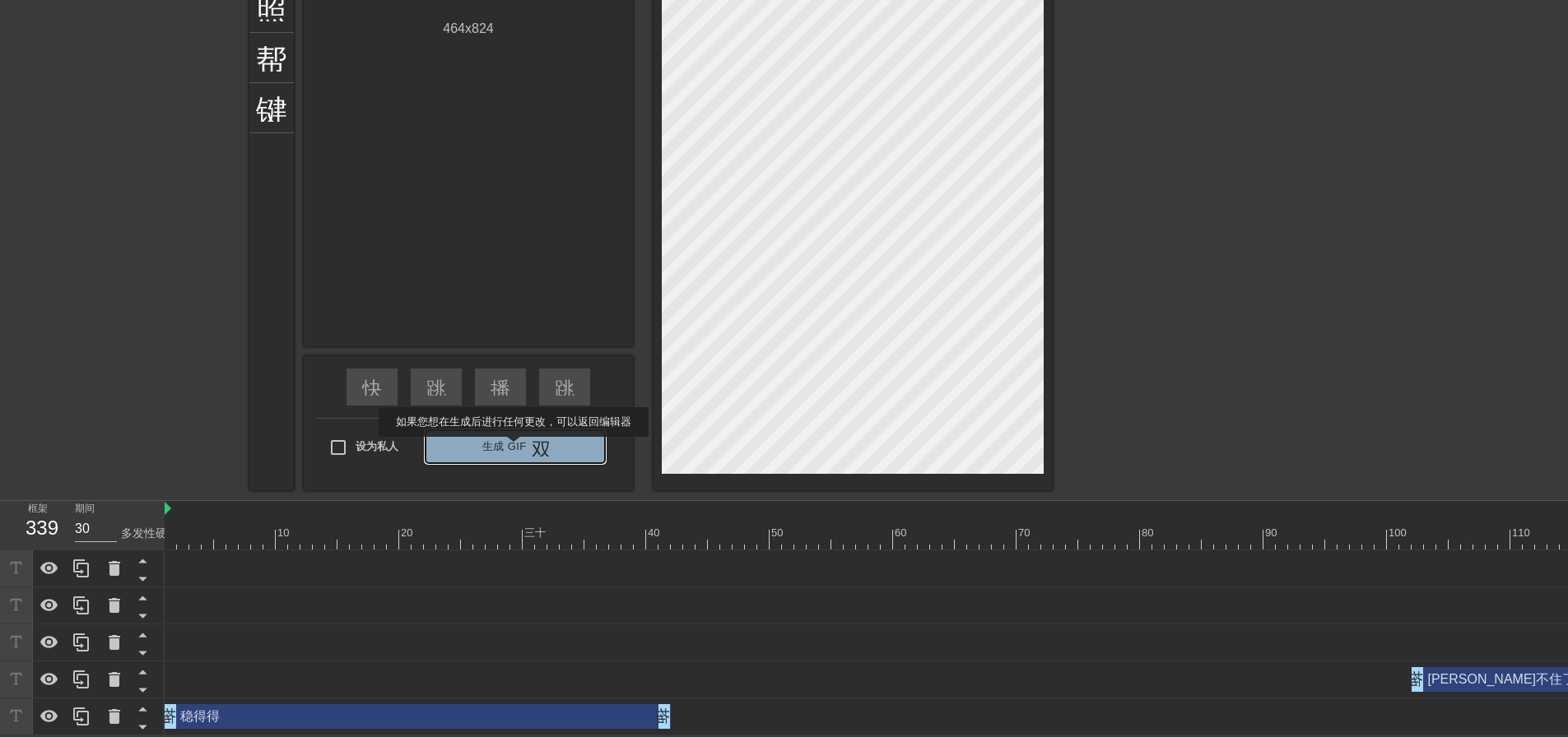
click at [513, 448] on font "生成 Gif" at bounding box center [505, 446] width 45 height 13
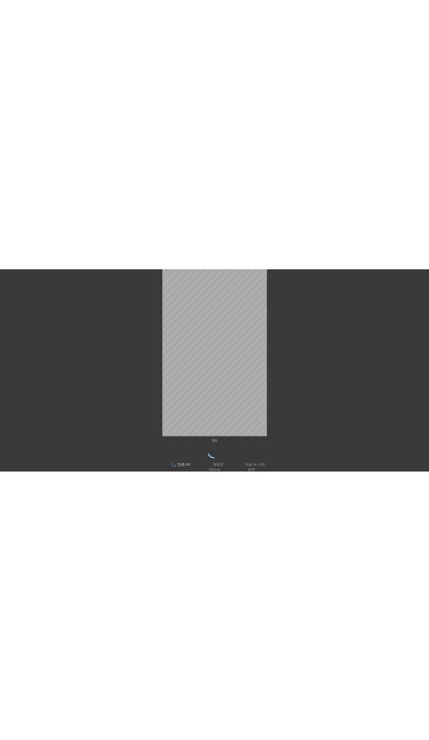
scroll to position [148, 0]
